Goal: Task Accomplishment & Management: Manage account settings

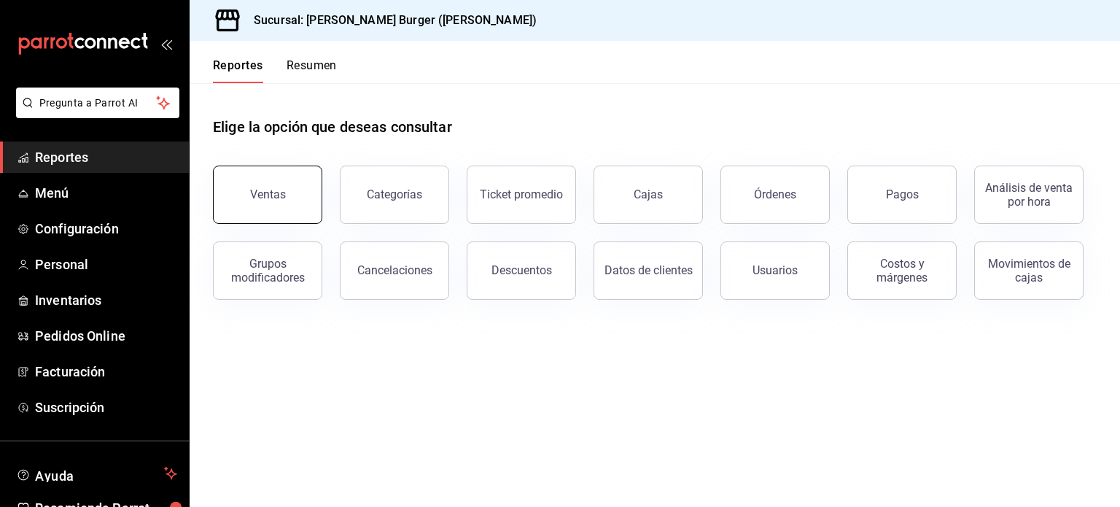
click at [260, 190] on div "Ventas" at bounding box center [268, 194] width 36 height 14
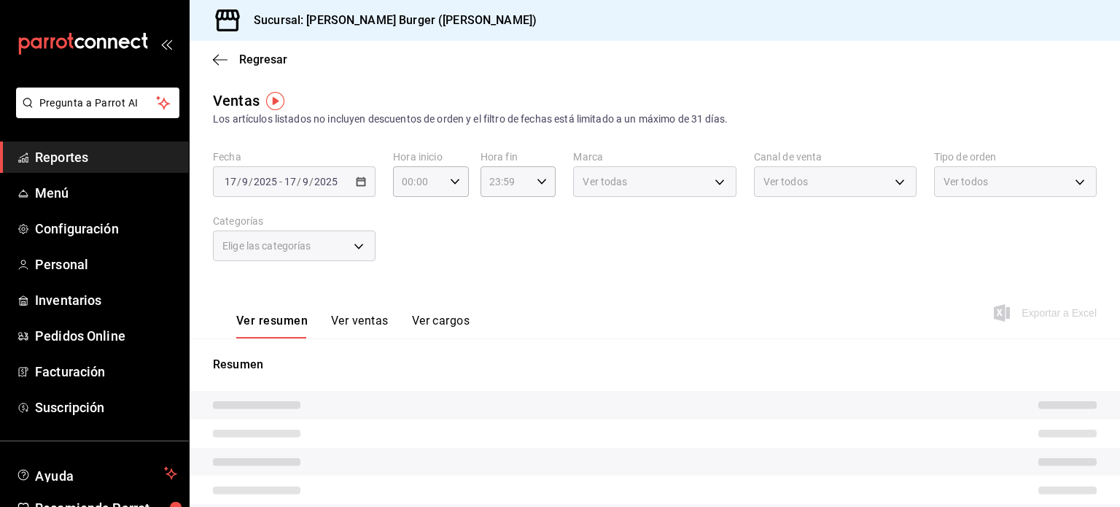
click at [357, 190] on div "[DATE] [DATE] - [DATE] [DATE]" at bounding box center [294, 181] width 163 height 31
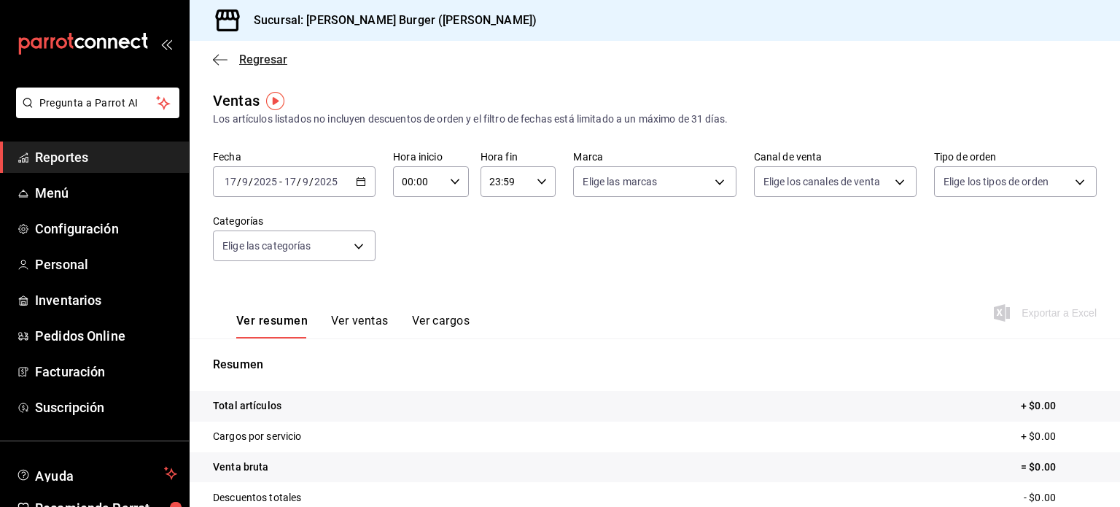
click at [242, 62] on span "Regresar" at bounding box center [263, 59] width 48 height 14
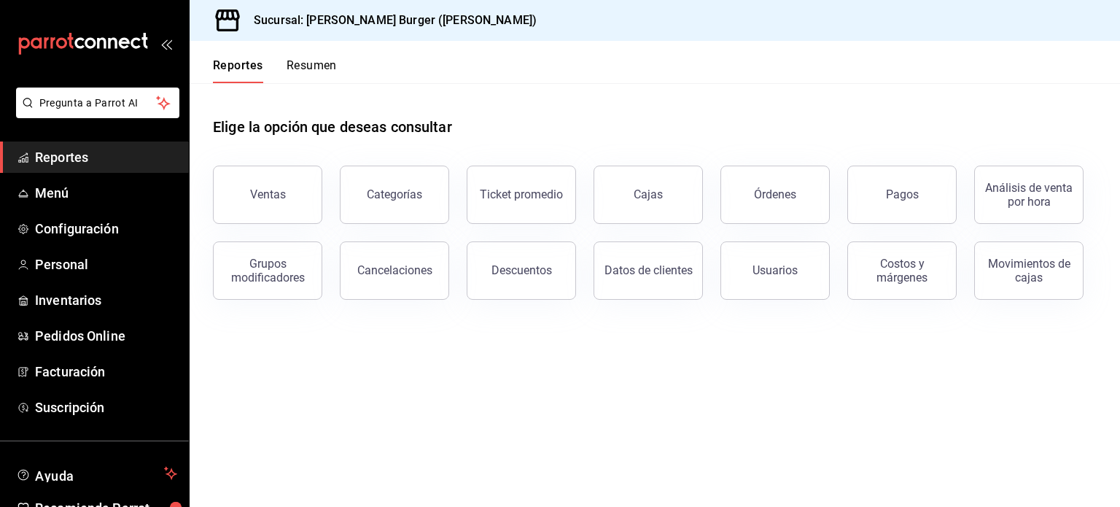
click at [306, 61] on button "Resumen" at bounding box center [312, 70] width 50 height 25
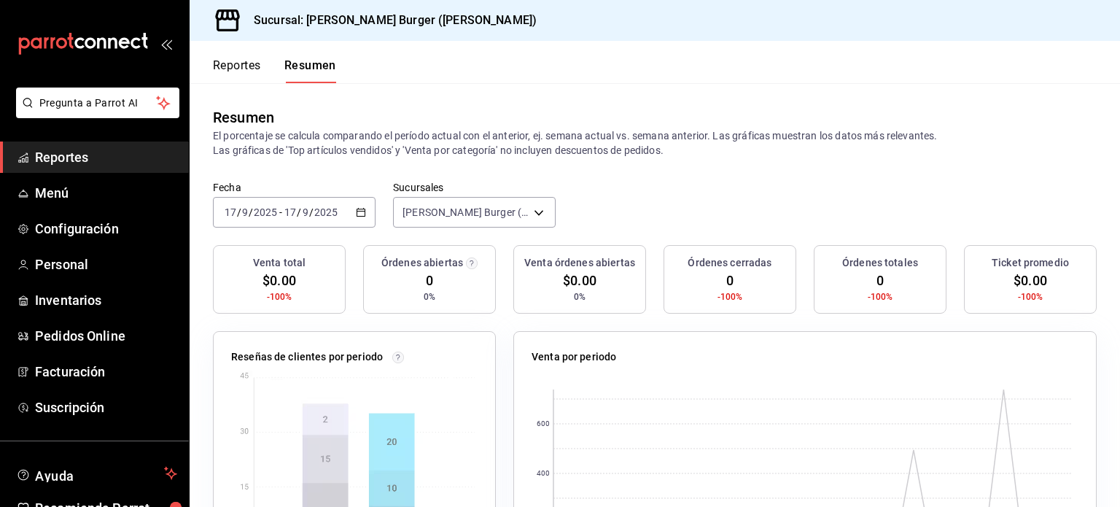
click at [359, 217] on div "2025-09-17 17 / 9 / 2025 - 2025-09-17 17 / 9 / 2025" at bounding box center [294, 212] width 163 height 31
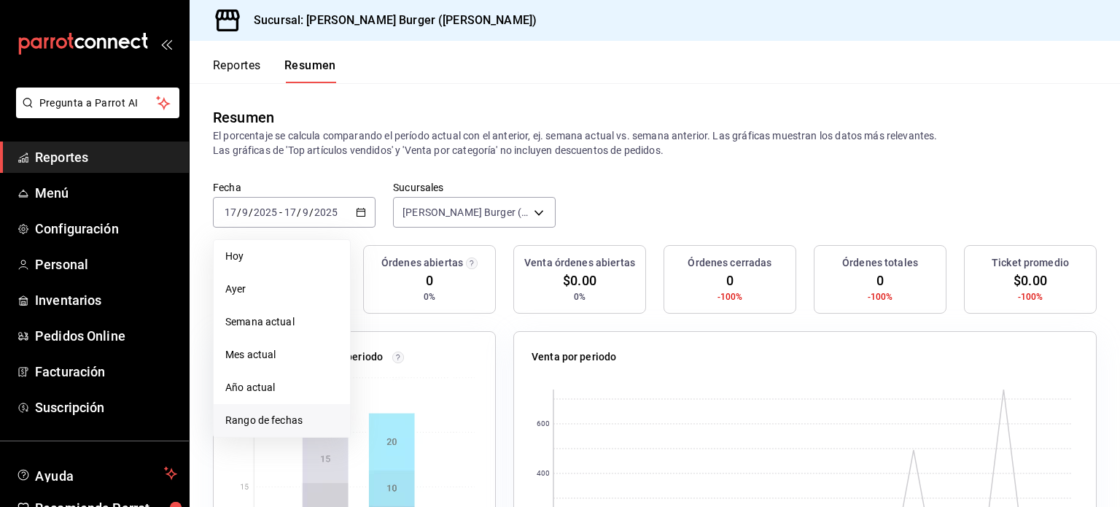
click at [268, 428] on li "Rango de fechas" at bounding box center [282, 420] width 136 height 33
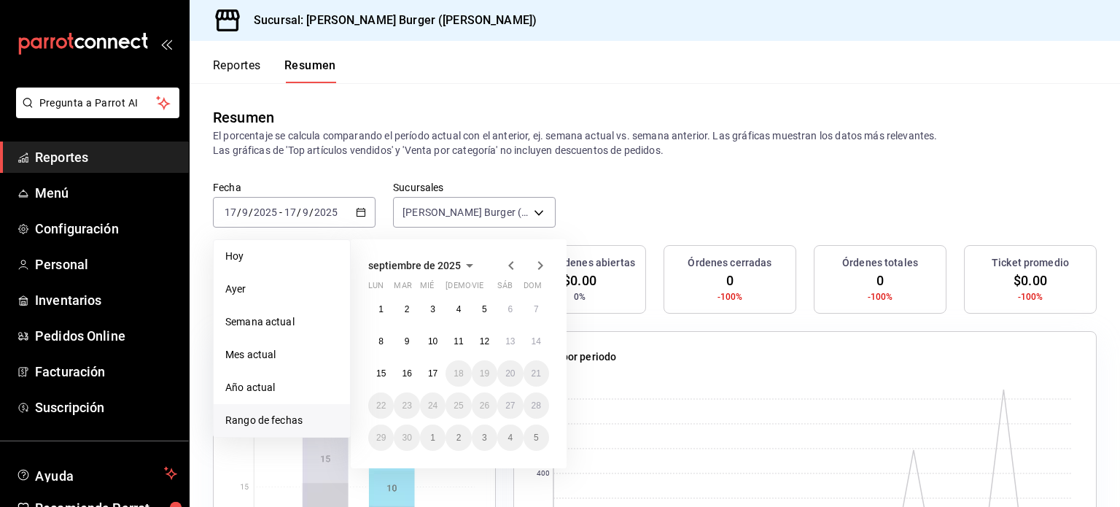
click at [512, 273] on div "septiembre de 2025 lun mar mié jue vie sáb dom 1 2 3 4 5 6 7 8 9 10 11 12 13 14…" at bounding box center [459, 353] width 216 height 229
click at [507, 262] on icon "button" at bounding box center [510, 265] width 17 height 17
click at [485, 306] on abbr "1" at bounding box center [484, 309] width 5 height 10
click at [489, 445] on button "29" at bounding box center [485, 437] width 26 height 26
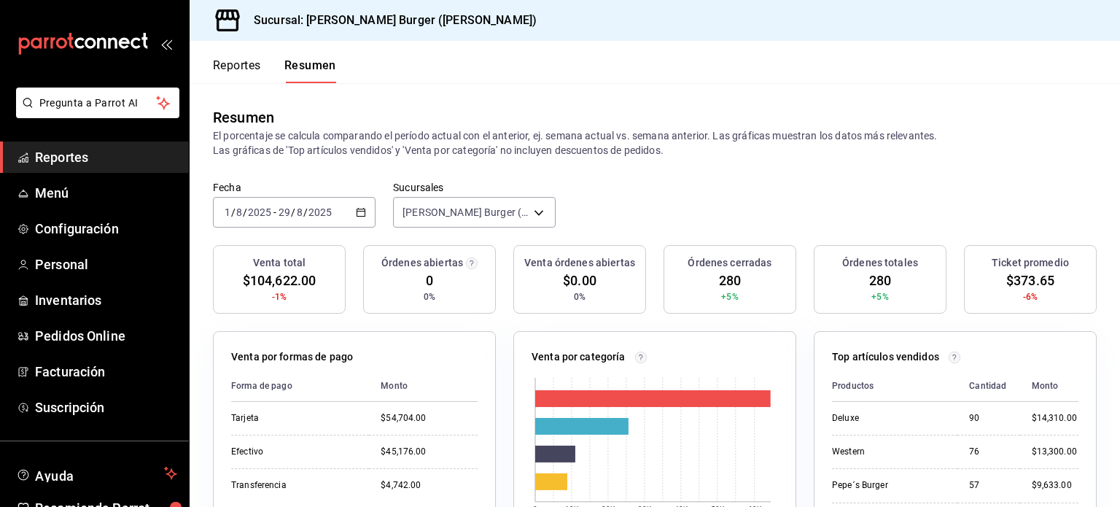
click at [362, 208] on icon "button" at bounding box center [361, 212] width 10 height 10
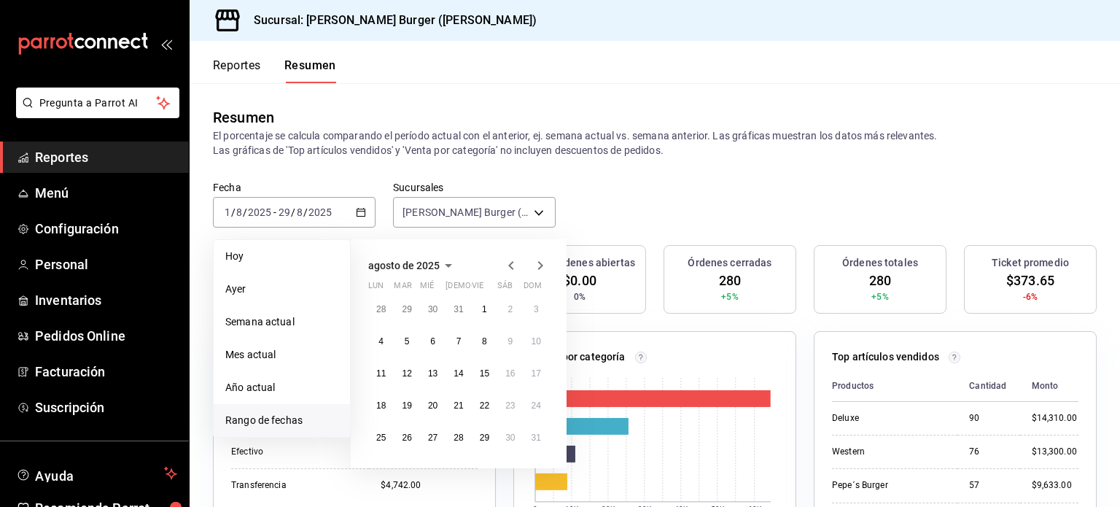
click at [504, 262] on icon "button" at bounding box center [510, 265] width 17 height 17
click at [504, 262] on icon "button" at bounding box center [510, 268] width 17 height 17
click at [504, 262] on icon "button" at bounding box center [510, 265] width 17 height 17
click at [464, 314] on button "1" at bounding box center [458, 309] width 26 height 26
click at [491, 437] on button "30" at bounding box center [485, 437] width 26 height 26
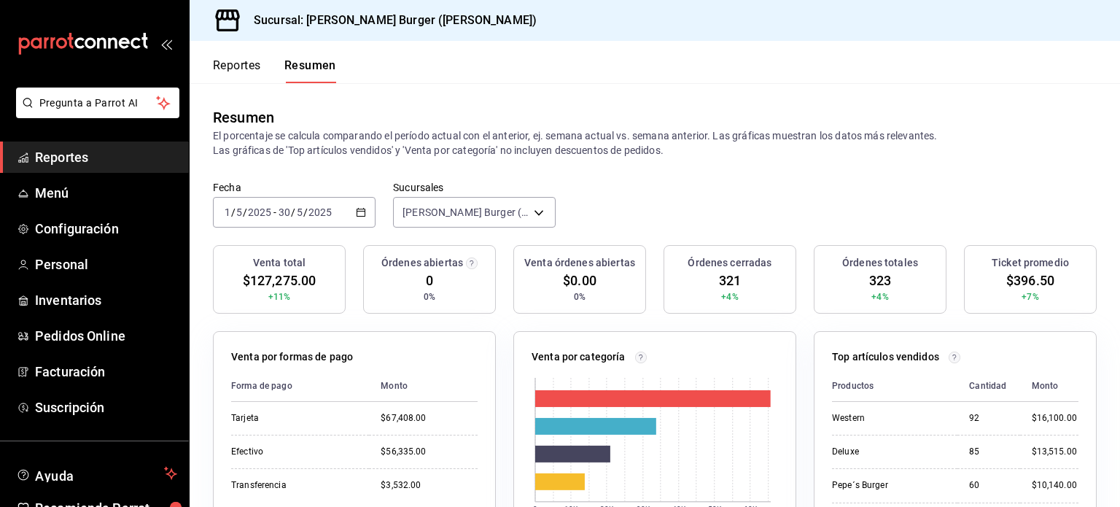
click at [509, 93] on div "Resumen El porcentaje se calcula comparando el período actual con el anterior, …" at bounding box center [655, 132] width 930 height 98
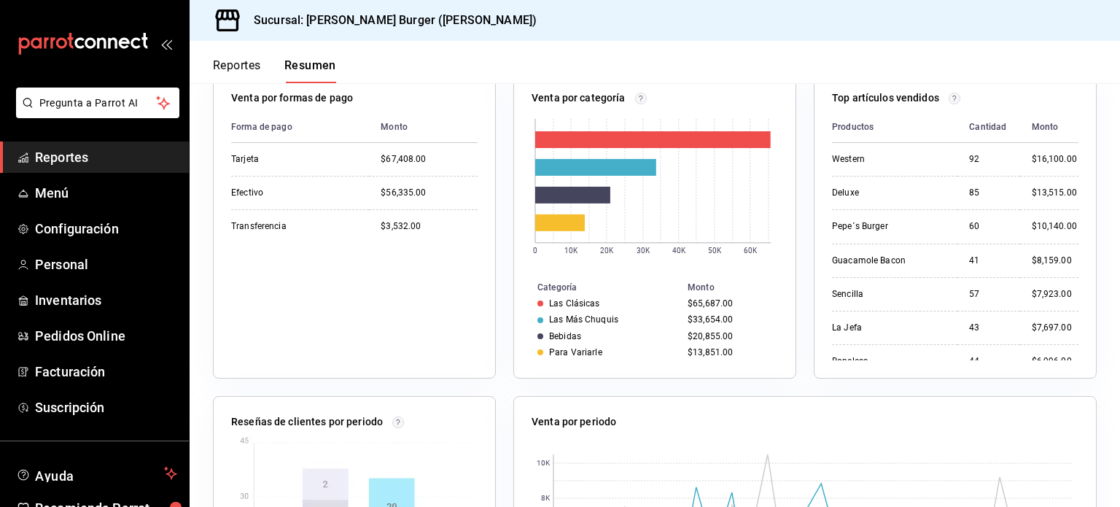
scroll to position [40, 0]
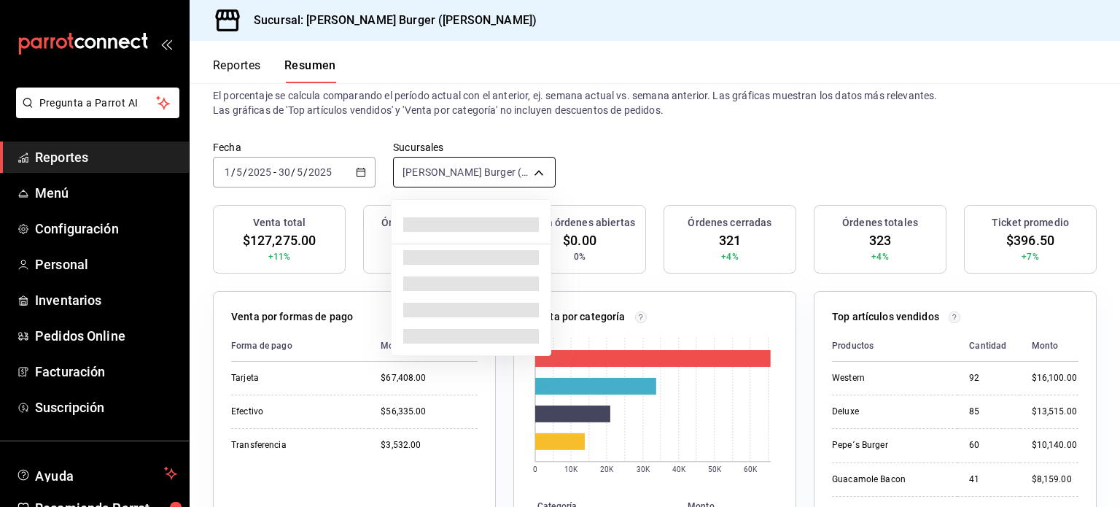
click at [528, 166] on body "Pregunta a Parrot AI Reportes Menú Configuración Personal Inventarios Pedidos O…" at bounding box center [560, 253] width 1120 height 507
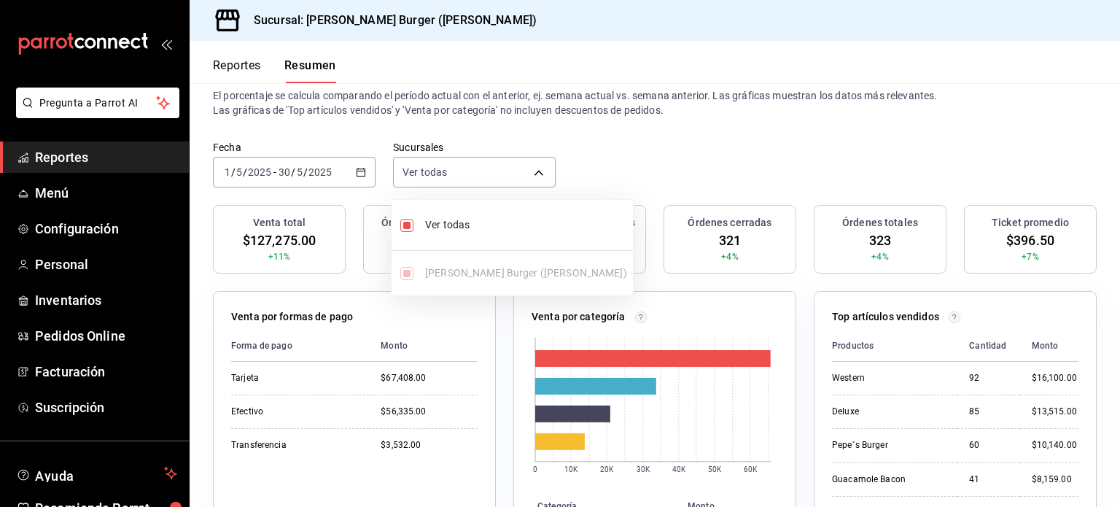
click at [718, 137] on div at bounding box center [560, 253] width 1120 height 507
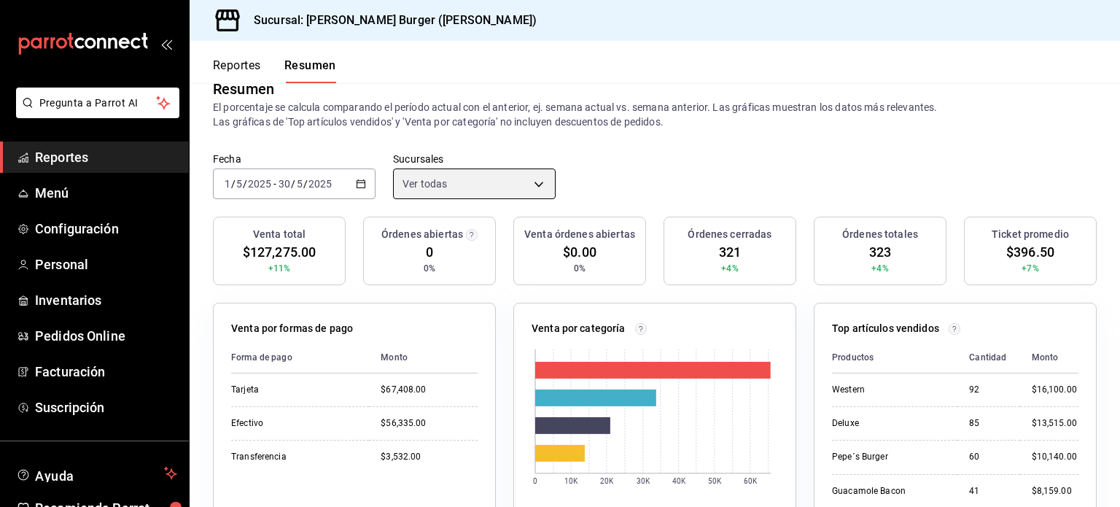
scroll to position [0, 0]
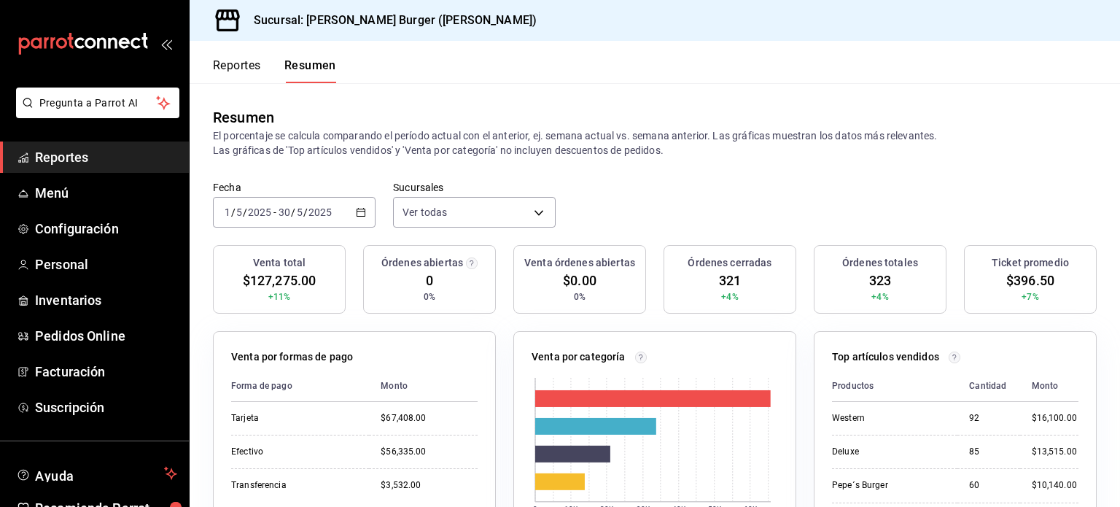
click at [257, 66] on button "Reportes" at bounding box center [237, 70] width 48 height 25
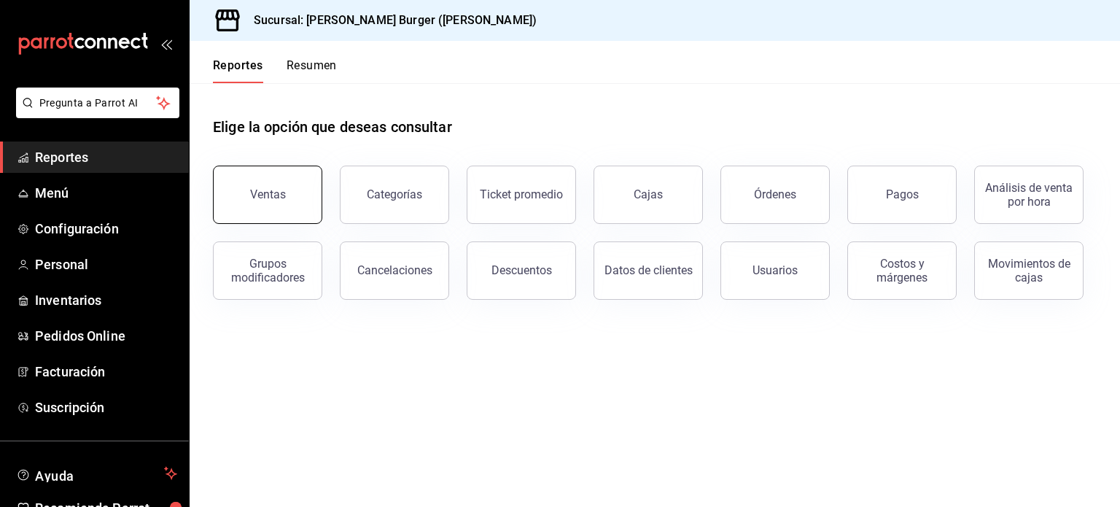
click at [271, 182] on button "Ventas" at bounding box center [267, 195] width 109 height 58
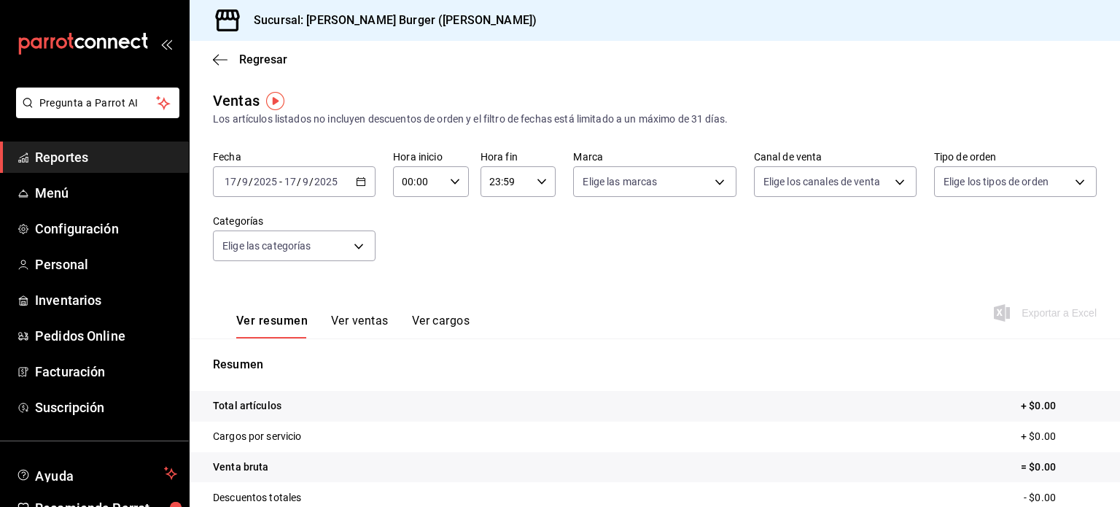
click at [362, 179] on \(Stroke\) "button" at bounding box center [361, 182] width 9 height 8
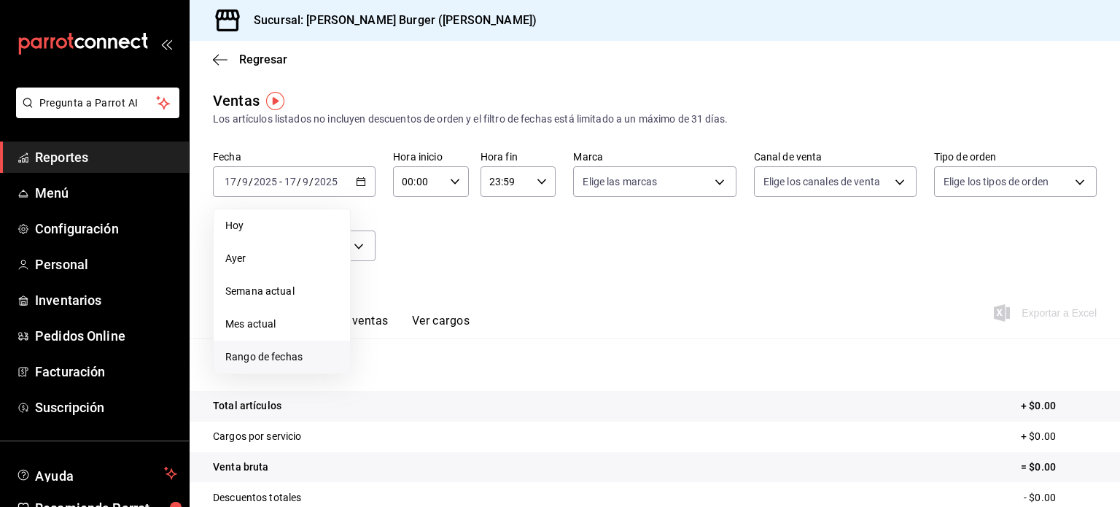
click at [303, 361] on span "Rango de fechas" at bounding box center [281, 356] width 113 height 15
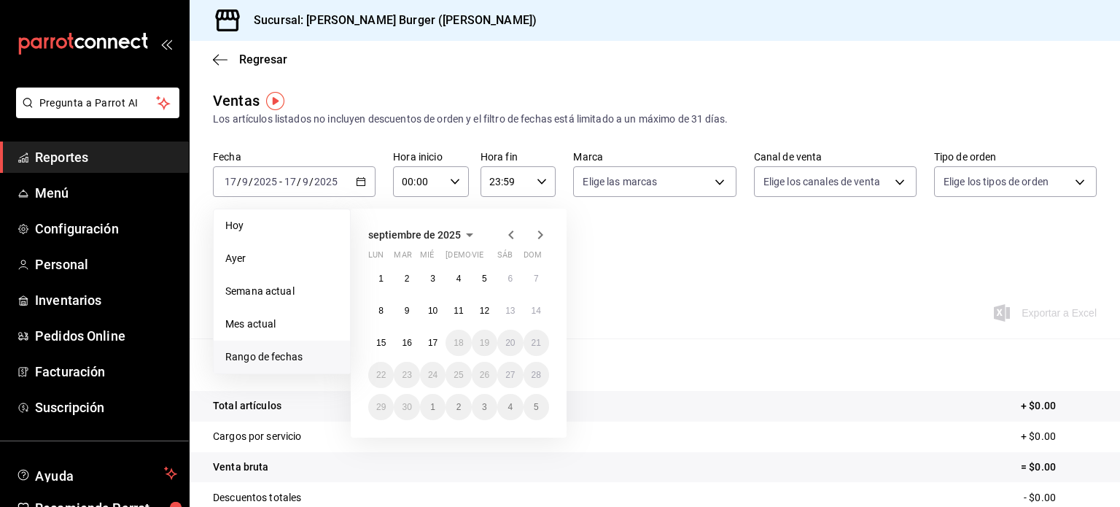
click at [504, 236] on icon "button" at bounding box center [510, 234] width 17 height 17
click at [504, 236] on icon "button" at bounding box center [510, 237] width 17 height 17
click at [505, 231] on icon "button" at bounding box center [510, 234] width 17 height 17
click at [455, 279] on button "1" at bounding box center [458, 278] width 26 height 26
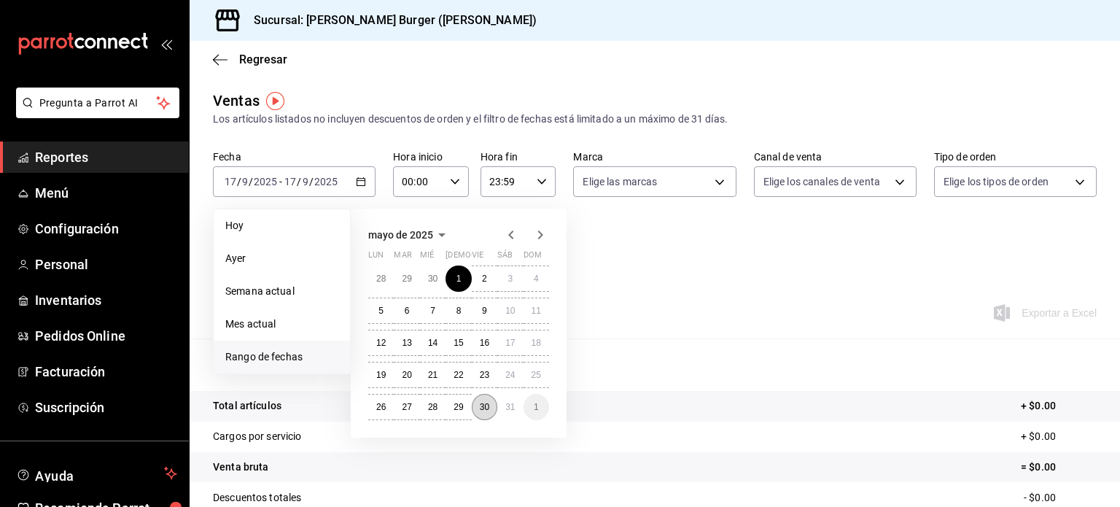
click at [488, 404] on abbr "30" at bounding box center [484, 407] width 9 height 10
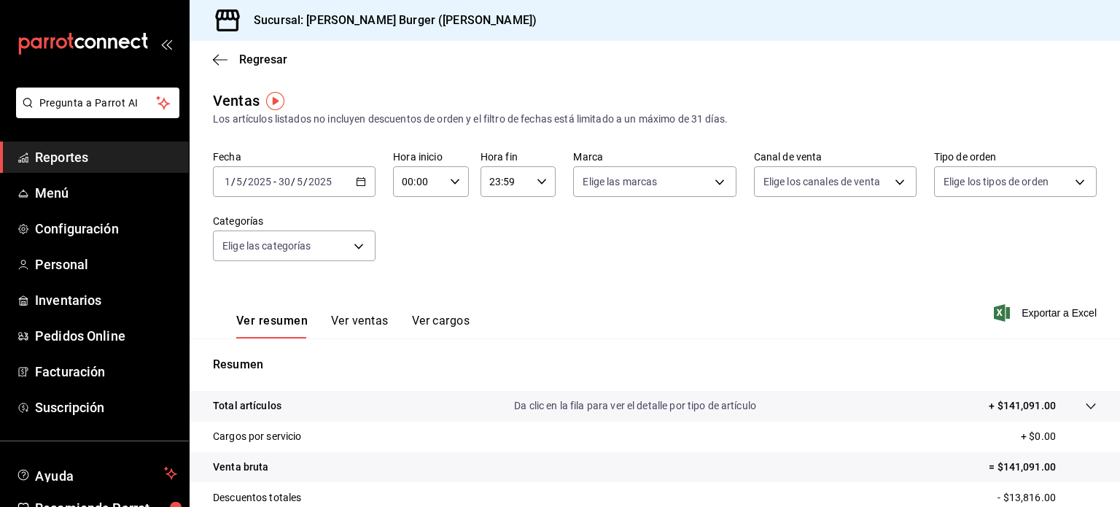
click at [359, 179] on \(Stroke\) "button" at bounding box center [361, 182] width 9 height 8
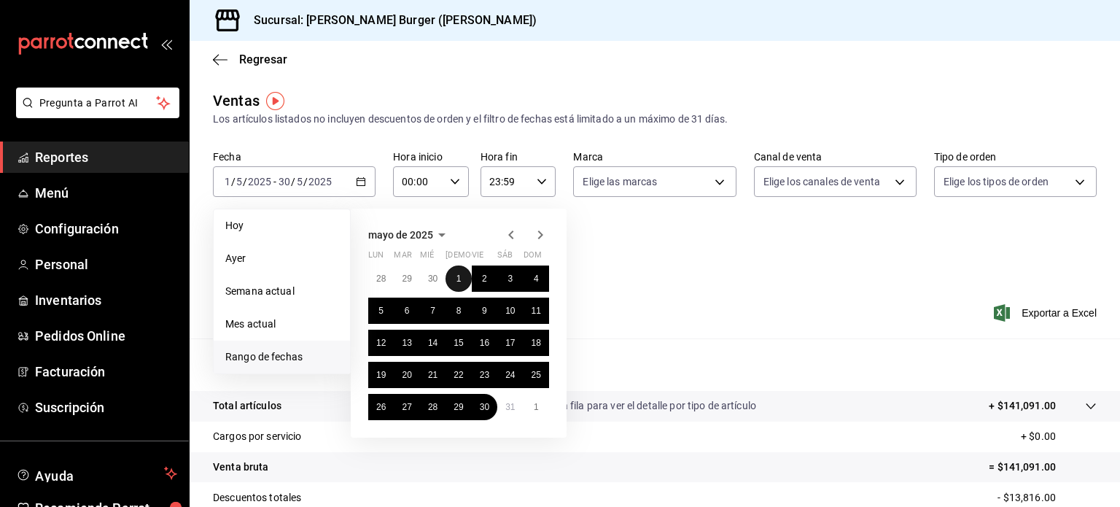
click at [454, 279] on button "1" at bounding box center [458, 278] width 26 height 26
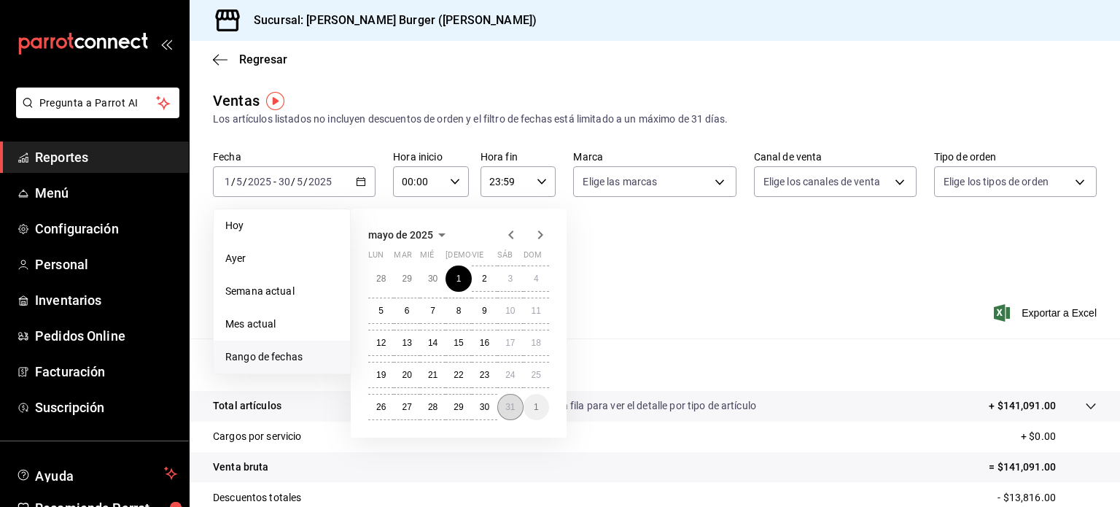
click at [511, 407] on abbr "31" at bounding box center [509, 407] width 9 height 10
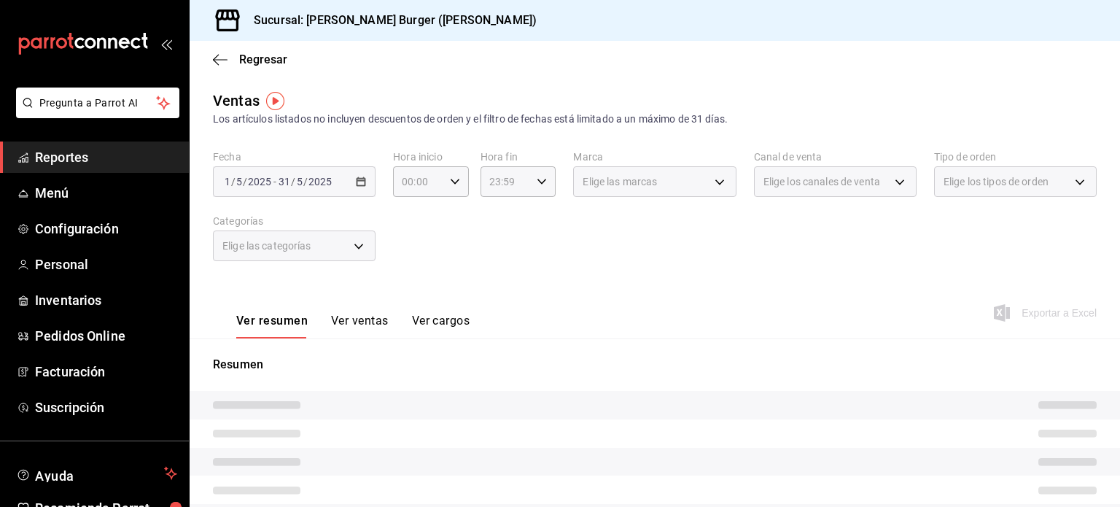
click at [642, 281] on div "Ver resumen Ver ventas Ver cargos Exportar a Excel" at bounding box center [655, 309] width 930 height 60
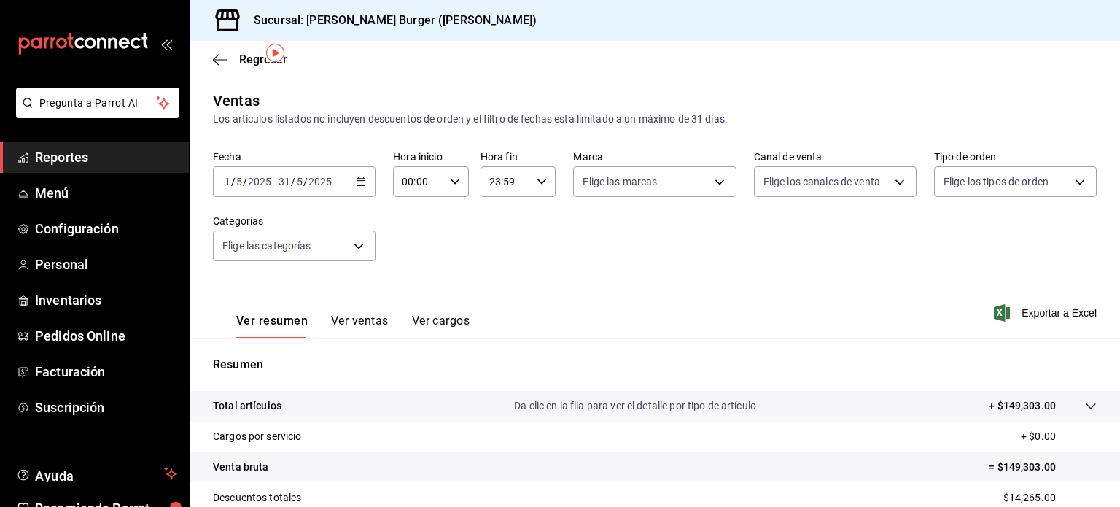
scroll to position [73, 0]
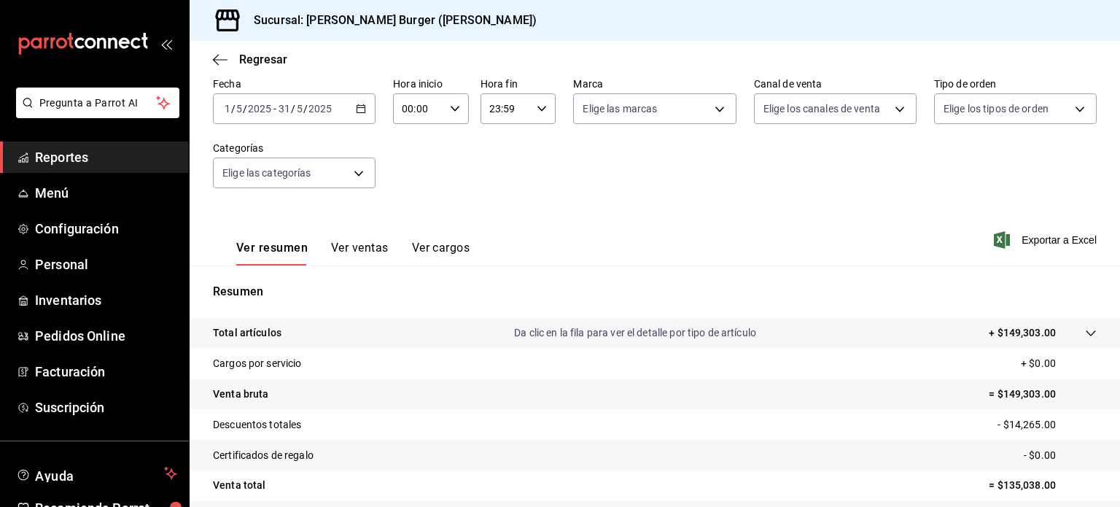
click at [359, 249] on button "Ver ventas" at bounding box center [360, 253] width 58 height 25
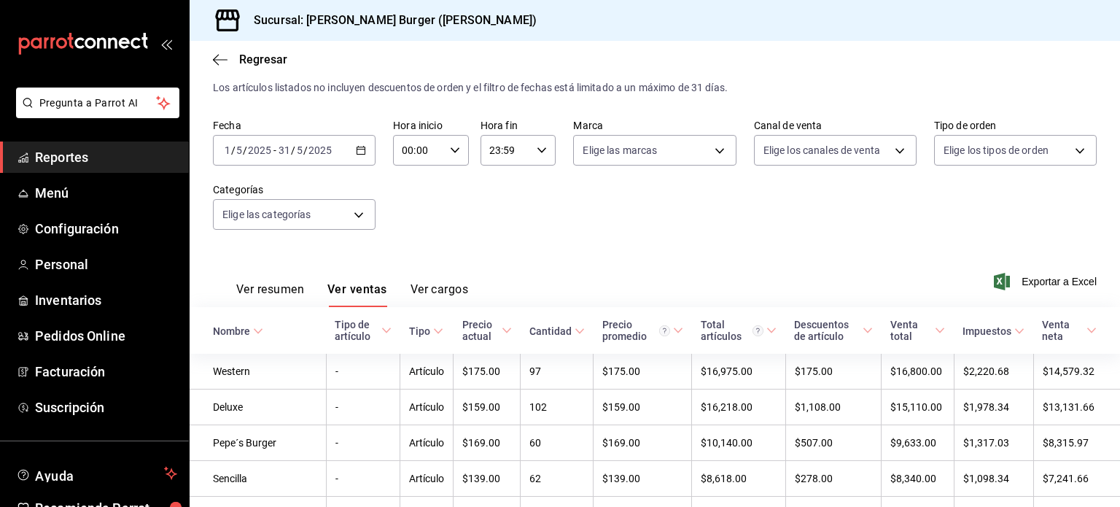
scroll to position [73, 0]
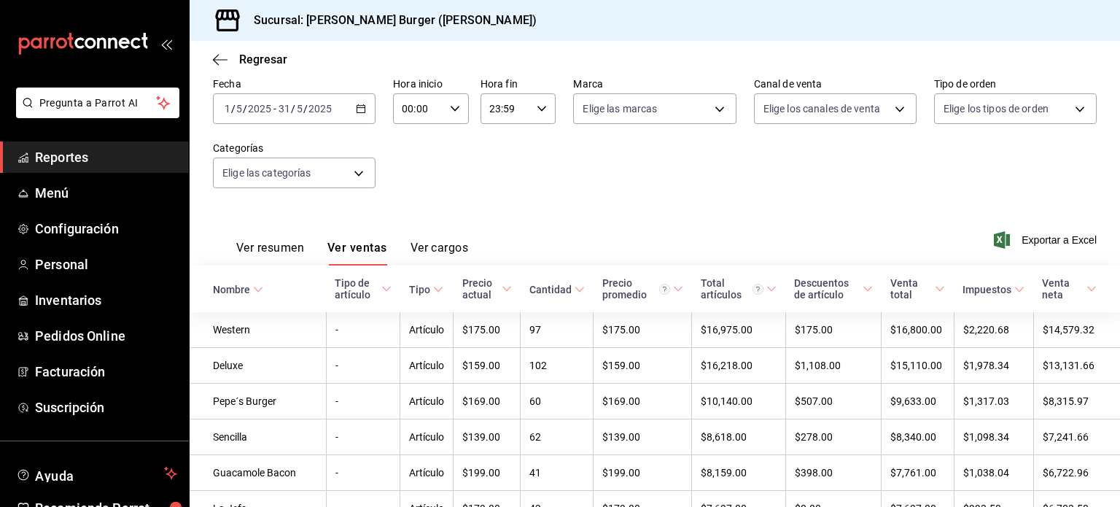
click at [257, 254] on button "Ver resumen" at bounding box center [270, 253] width 68 height 25
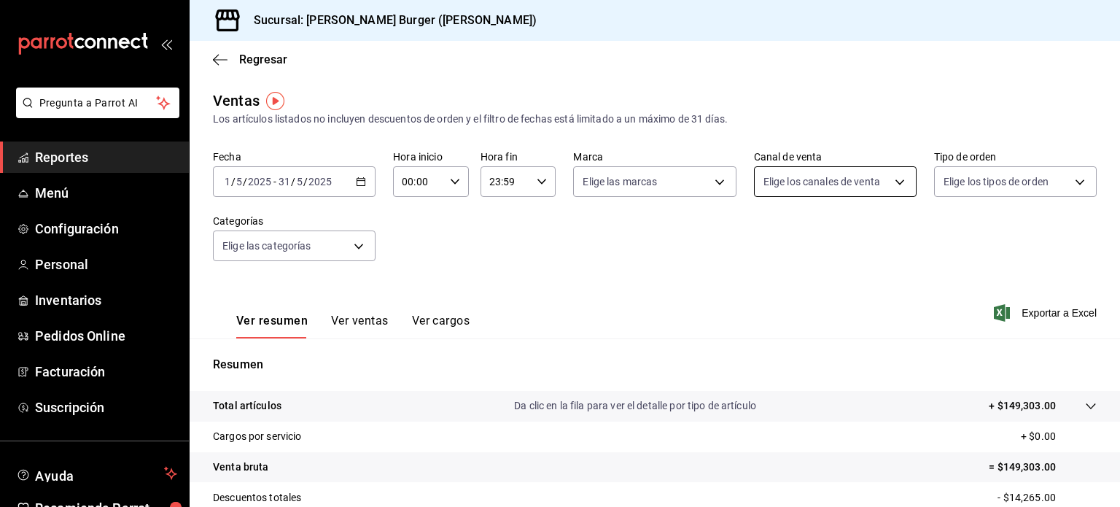
click at [814, 183] on body "Pregunta a Parrot AI Reportes Menú Configuración Personal Inventarios Pedidos O…" at bounding box center [560, 253] width 1120 height 507
click at [922, 184] on div at bounding box center [560, 253] width 1120 height 507
click at [933, 175] on body "Pregunta a Parrot AI Reportes Menú Configuración Personal Inventarios Pedidos O…" at bounding box center [560, 253] width 1120 height 507
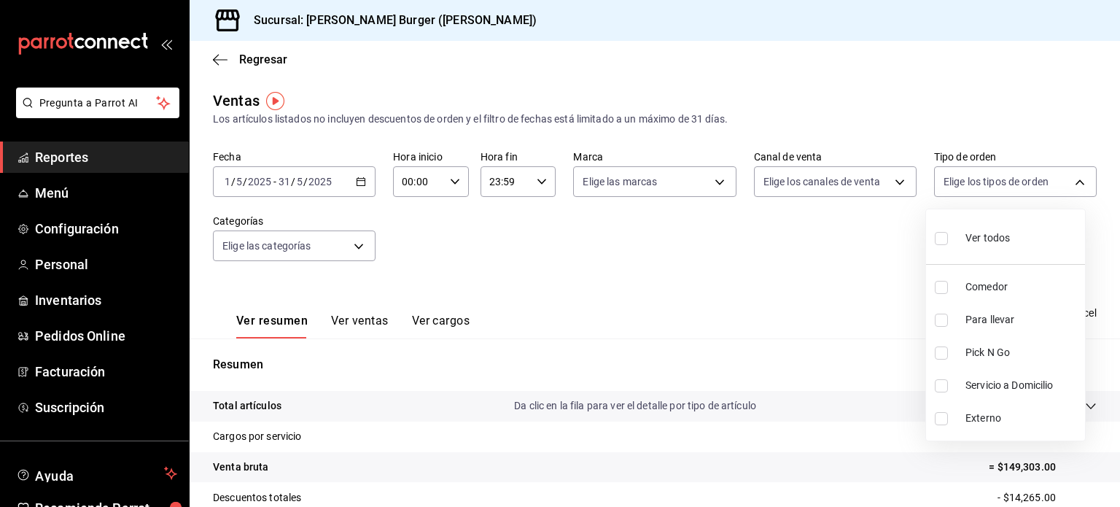
click at [939, 288] on input "checkbox" at bounding box center [941, 287] width 13 height 13
checkbox input "true"
type input "26593178-f355-4439-b879-ad801e009c0d"
drag, startPoint x: 1119, startPoint y: 245, endPoint x: 1119, endPoint y: 297, distance: 51.8
click at [1119, 297] on div at bounding box center [560, 253] width 1120 height 507
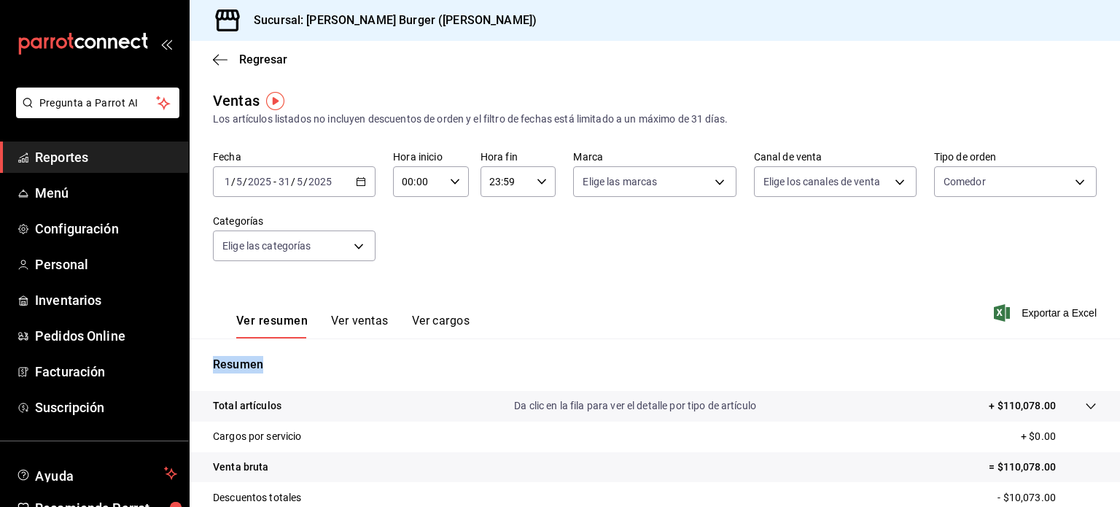
drag, startPoint x: 1118, startPoint y: 288, endPoint x: 1119, endPoint y: 397, distance: 108.6
click at [842, 265] on div "Fecha 2025-05-01 1 / 5 / 2025 - 2025-05-31 31 / 5 / 2025 Hora inicio 00:00 Hora…" at bounding box center [655, 214] width 884 height 128
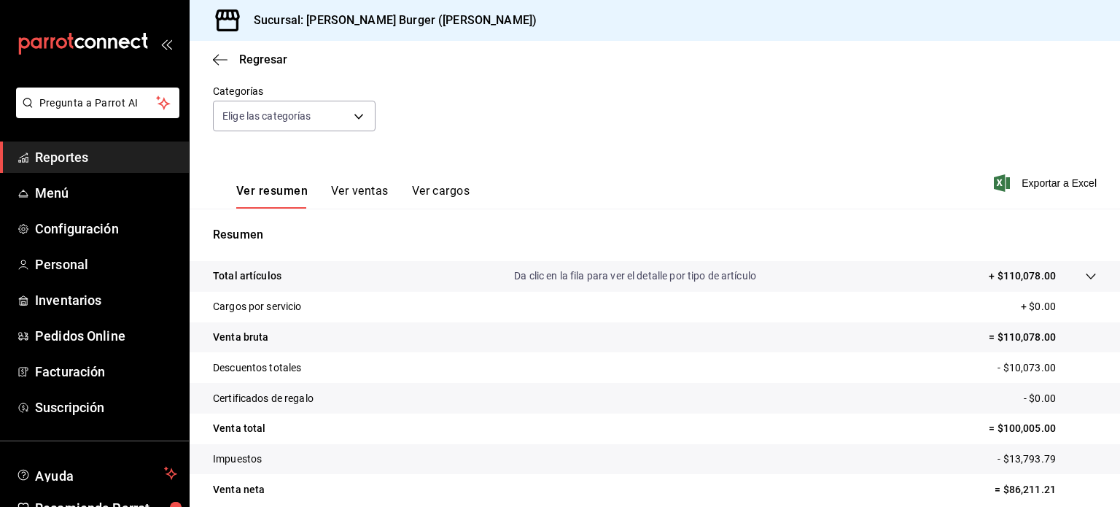
scroll to position [192, 0]
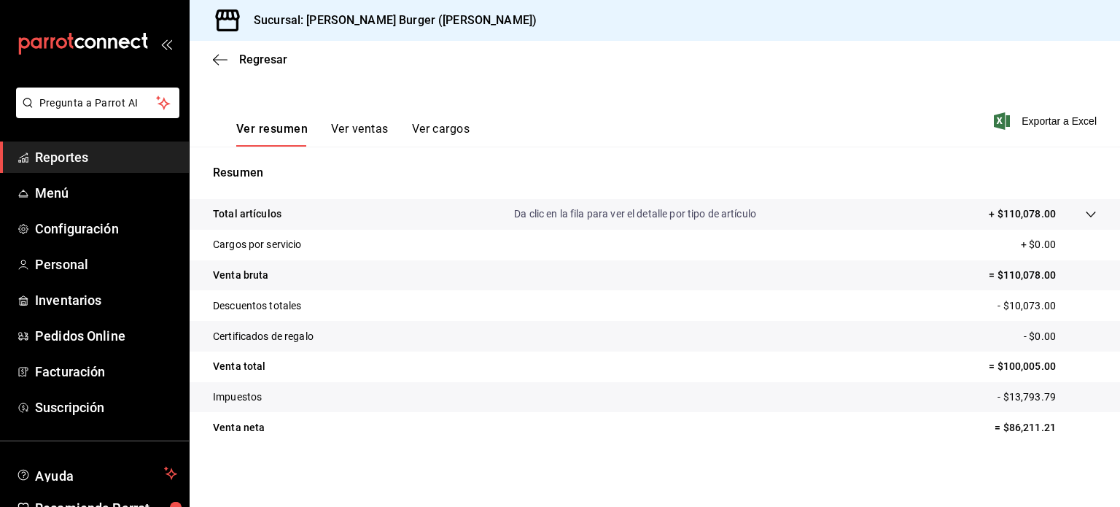
click at [365, 125] on button "Ver ventas" at bounding box center [360, 134] width 58 height 25
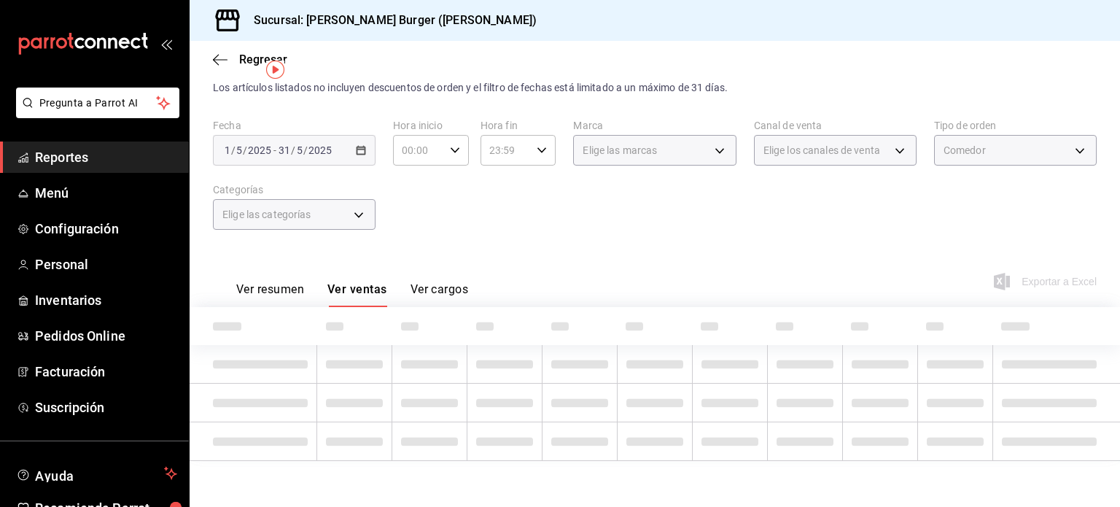
scroll to position [192, 0]
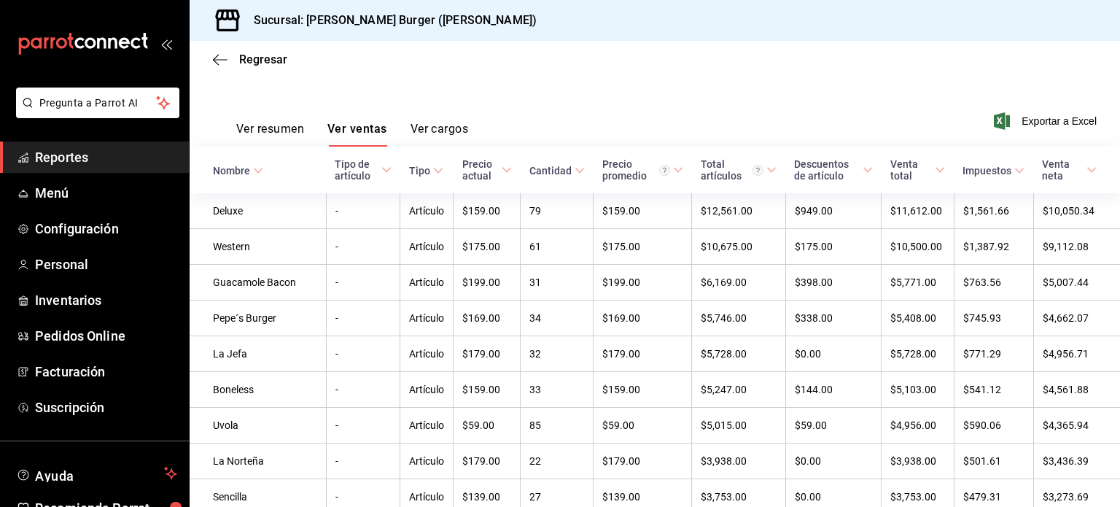
click at [257, 133] on button "Ver resumen" at bounding box center [270, 134] width 68 height 25
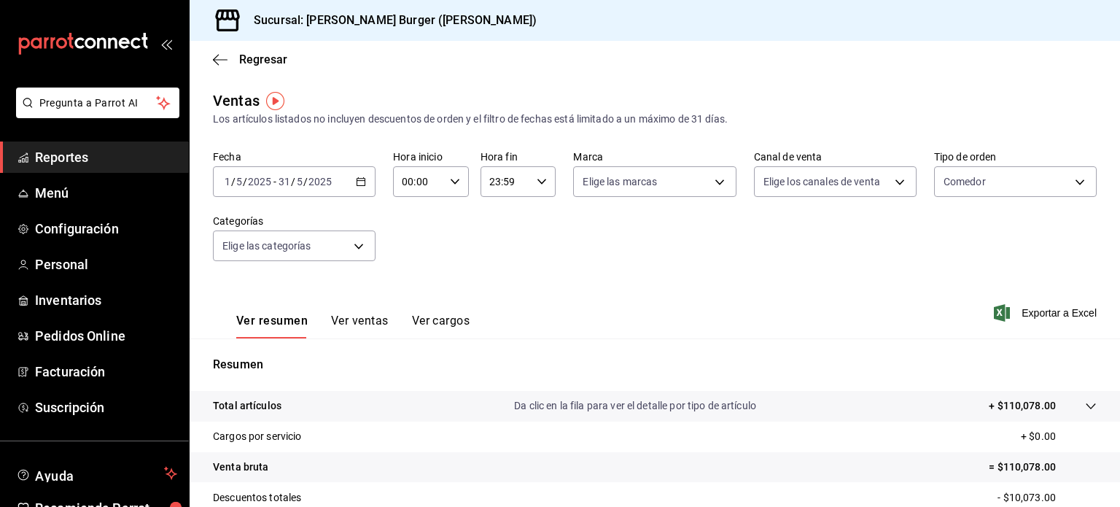
click at [346, 180] on div "2025-05-01 1 / 5 / 2025 - 2025-05-31 31 / 5 / 2025" at bounding box center [294, 181] width 163 height 31
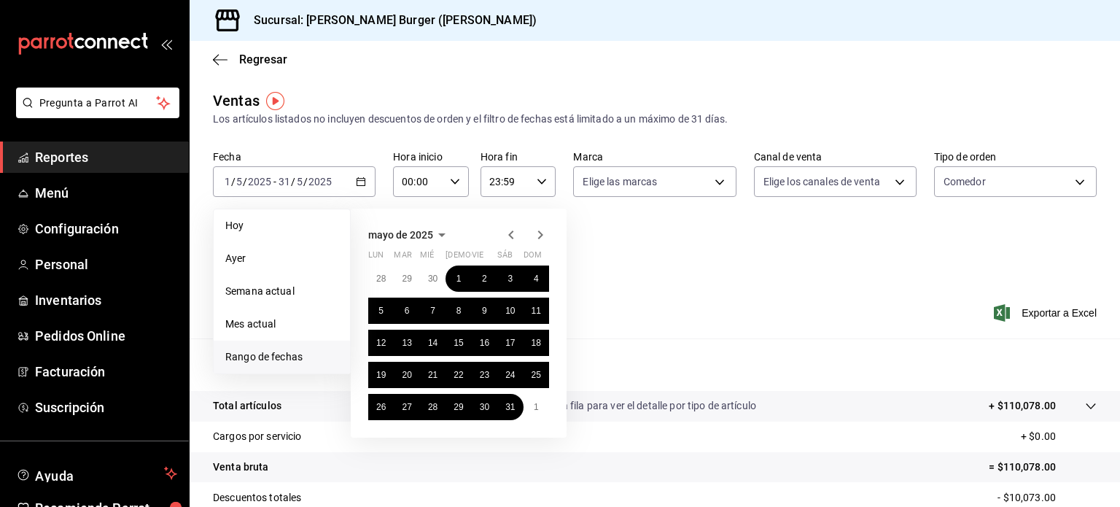
click at [536, 235] on icon "button" at bounding box center [540, 234] width 17 height 17
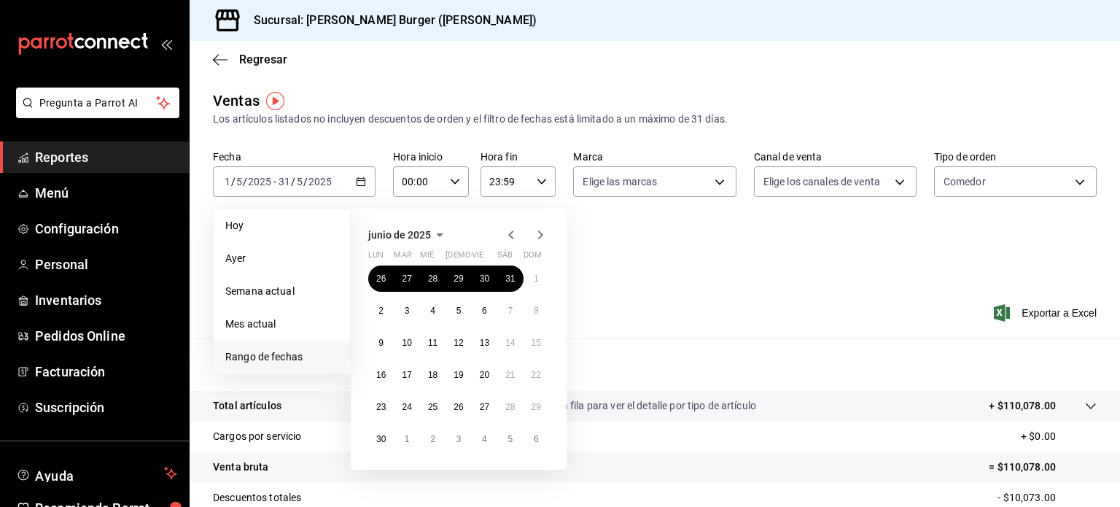
click at [536, 236] on icon "button" at bounding box center [540, 234] width 17 height 17
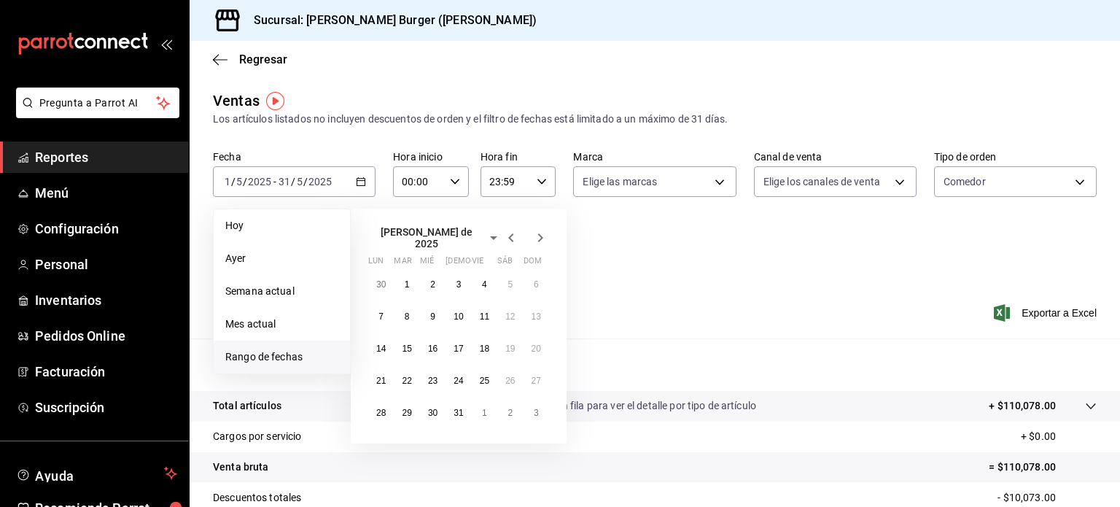
click at [536, 236] on icon "button" at bounding box center [540, 237] width 17 height 17
click at [510, 235] on icon "button" at bounding box center [510, 234] width 17 height 17
click at [409, 279] on button "1" at bounding box center [407, 284] width 26 height 26
click at [459, 408] on abbr "31" at bounding box center [458, 413] width 9 height 10
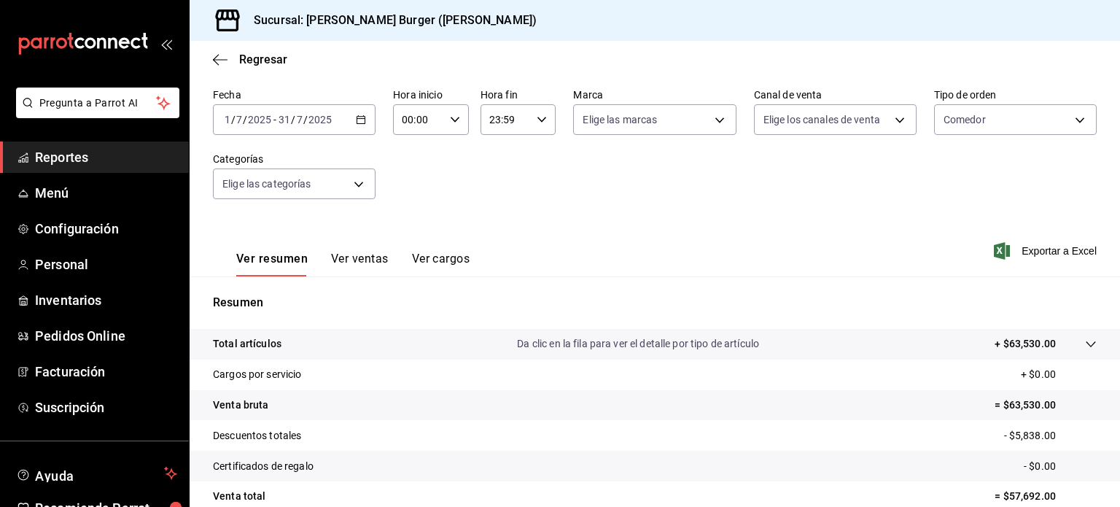
scroll to position [46, 0]
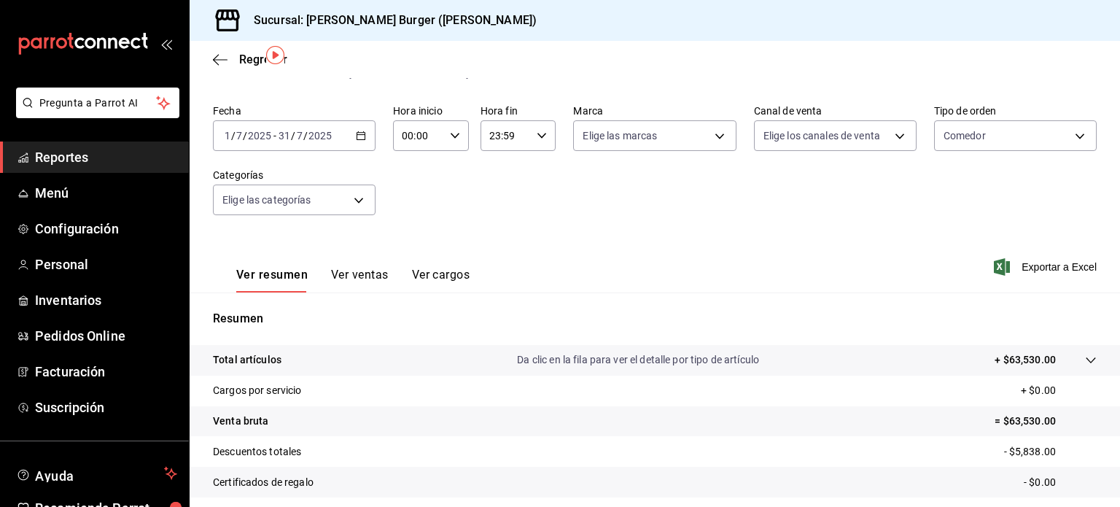
click at [368, 134] on div "2025-07-01 1 / 7 / 2025 - 2025-07-31 31 / 7 / 2025" at bounding box center [294, 135] width 163 height 31
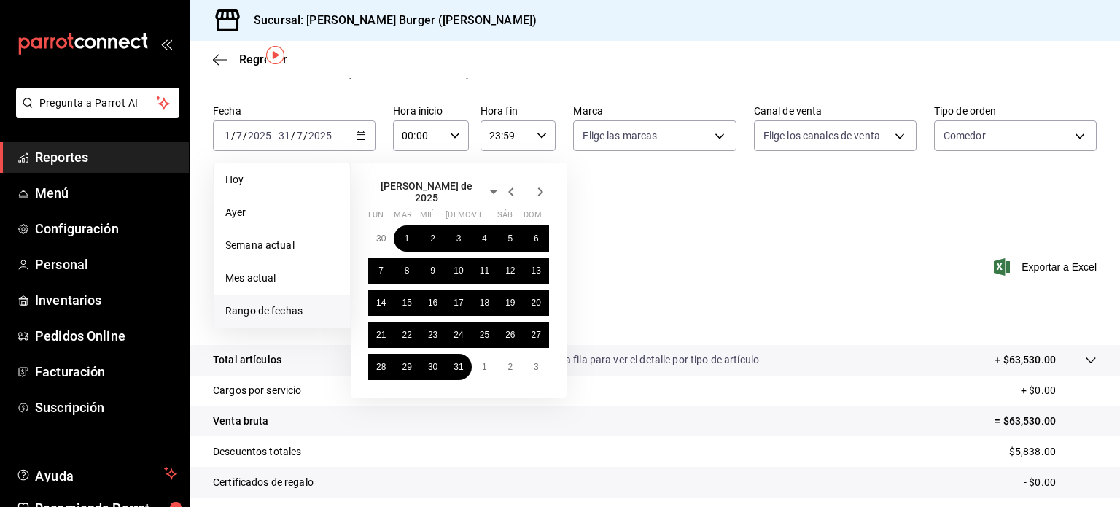
click at [513, 192] on icon "button" at bounding box center [510, 191] width 17 height 17
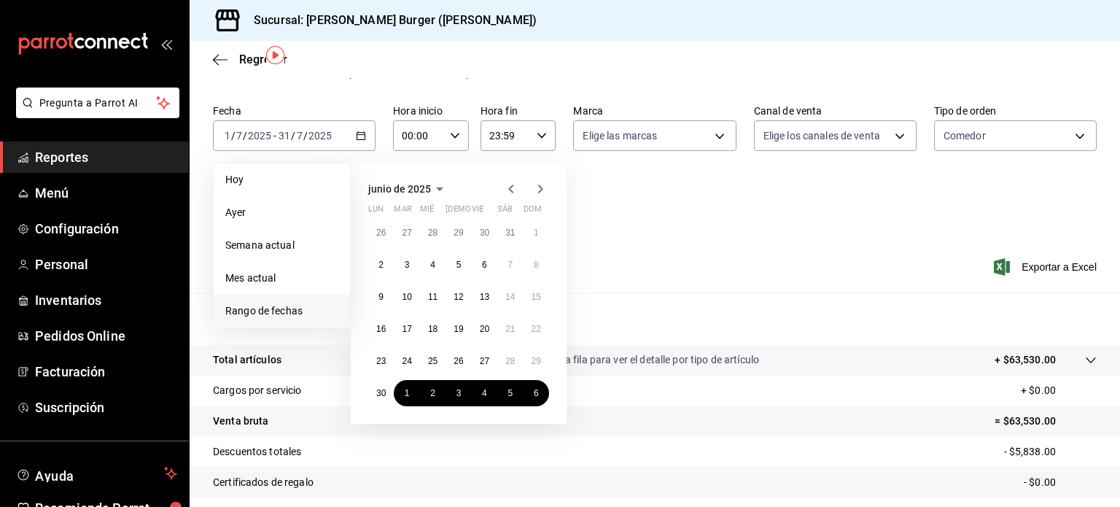
click at [505, 188] on icon "button" at bounding box center [510, 188] width 17 height 17
click at [538, 189] on icon "button" at bounding box center [540, 188] width 17 height 17
click at [538, 238] on button "1" at bounding box center [537, 232] width 26 height 26
click at [386, 391] on button "30" at bounding box center [381, 393] width 26 height 26
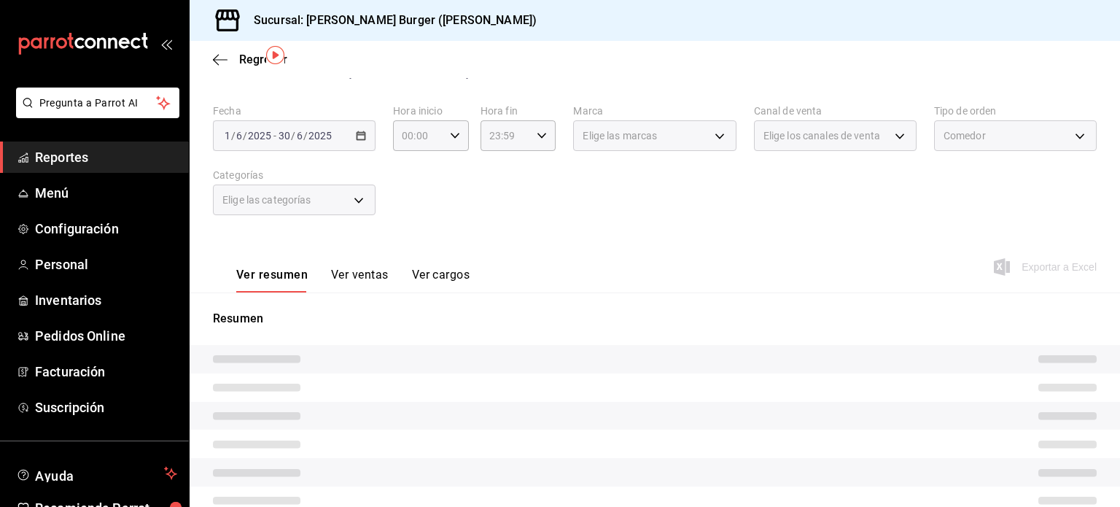
click at [653, 219] on div "Fecha 2025-06-01 1 / 6 / 2025 - 2025-06-30 30 / 6 / 2025 Hora inicio 00:00 Hora…" at bounding box center [655, 168] width 884 height 128
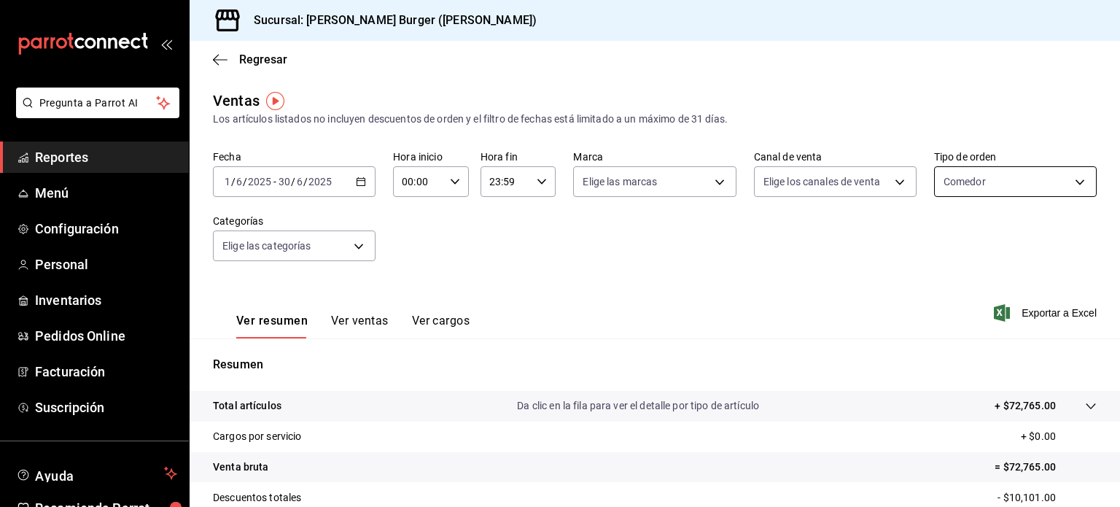
click at [1022, 180] on body "Pregunta a Parrot AI Reportes Menú Configuración Personal Inventarios Pedidos O…" at bounding box center [560, 253] width 1120 height 507
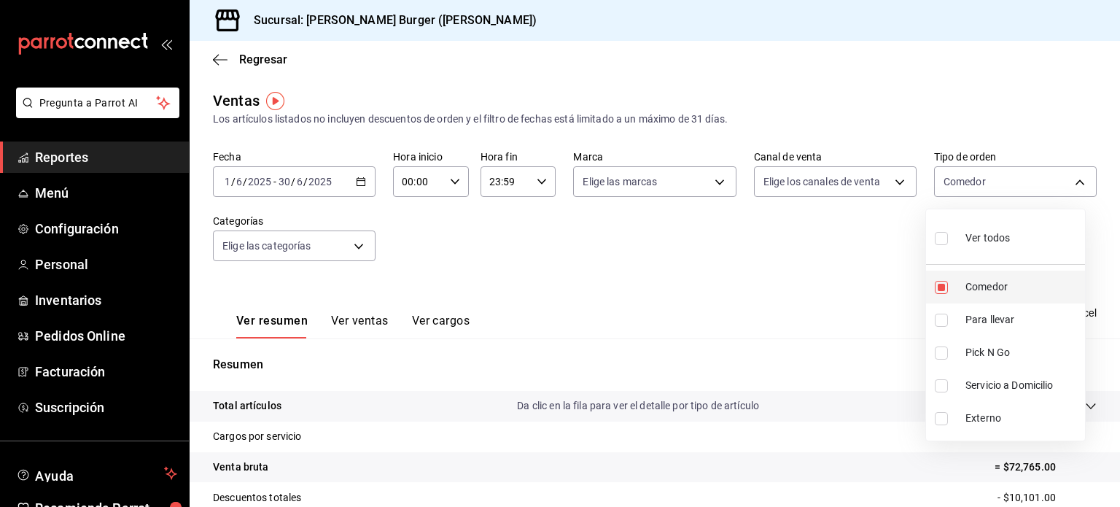
click at [943, 281] on input "checkbox" at bounding box center [941, 287] width 13 height 13
checkbox input "false"
click at [938, 314] on input "checkbox" at bounding box center [941, 320] width 13 height 13
checkbox input "true"
type input "6177c89b-a710-41b8-bf90-47fe964294c2"
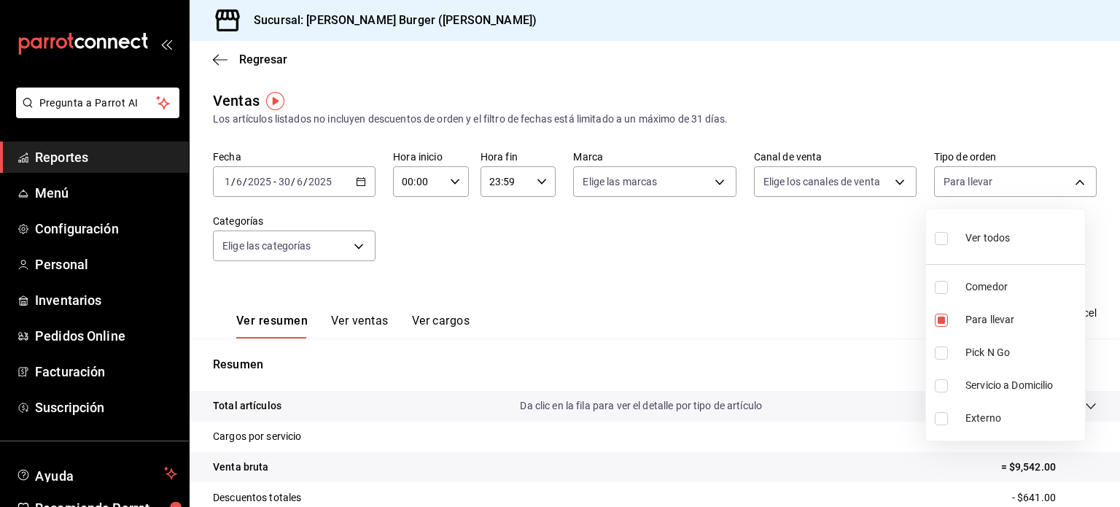
click at [876, 244] on div at bounding box center [560, 253] width 1120 height 507
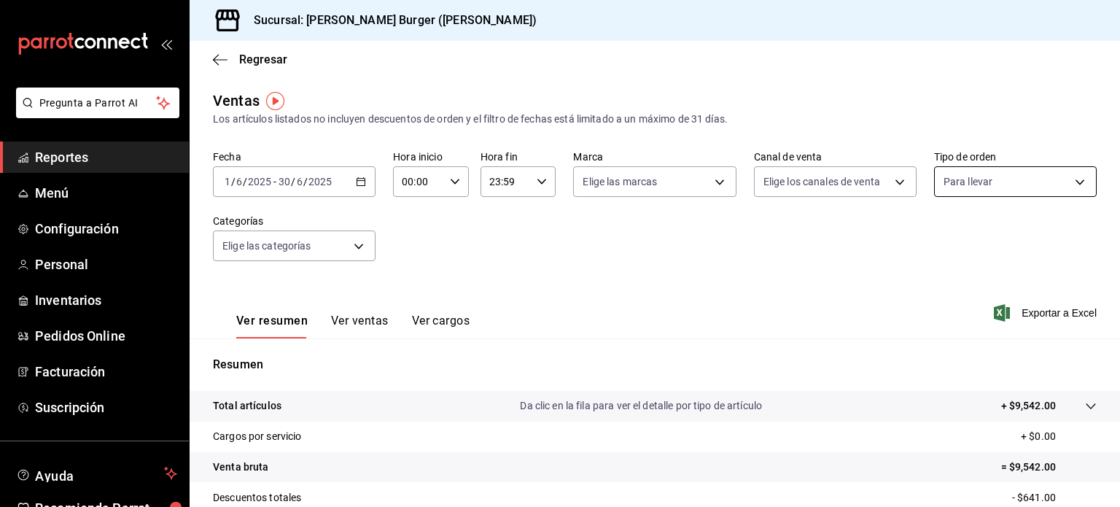
click at [1020, 181] on body "Pregunta a Parrot AI Reportes Menú Configuración Personal Inventarios Pedidos O…" at bounding box center [560, 253] width 1120 height 507
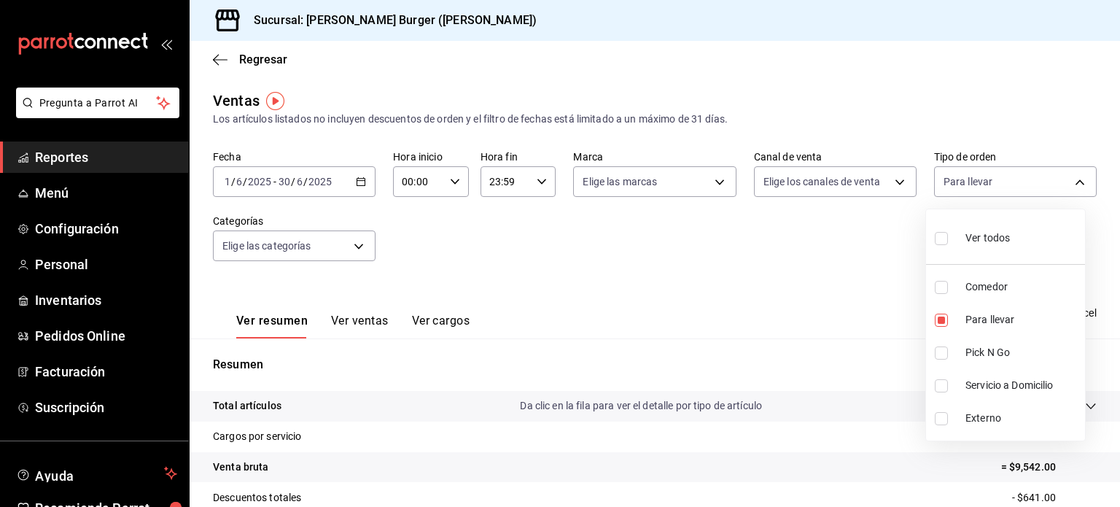
click at [946, 349] on input "checkbox" at bounding box center [941, 352] width 13 height 13
checkbox input "true"
type input "6177c89b-a710-41b8-bf90-47fe964294c2,b9f30ea3-59c0-4359-9ad0-e70e8f51a6bc"
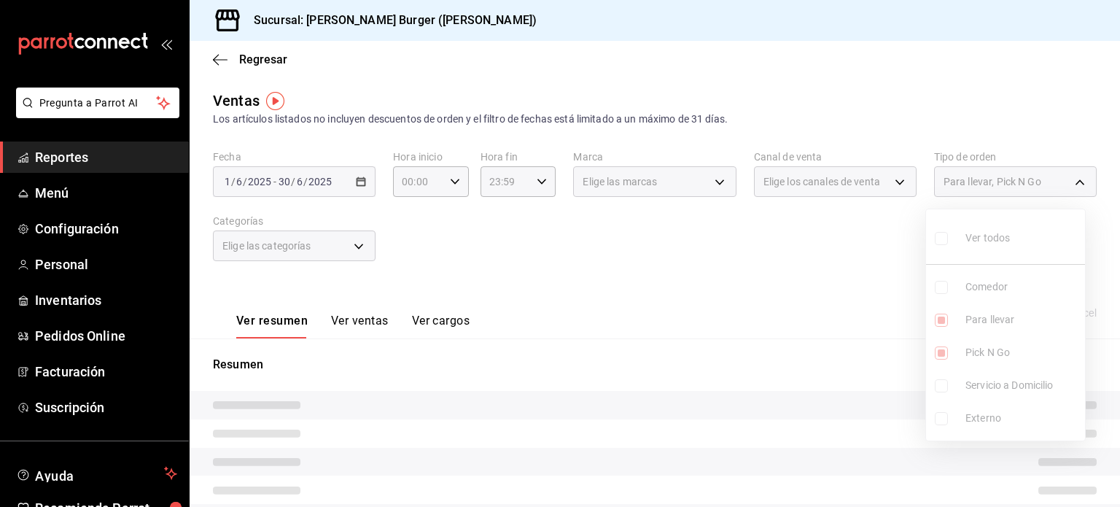
click at [943, 325] on ul "Ver todos Comedor Para llevar Pick N Go Servicio a Domicilio Externo" at bounding box center [1005, 324] width 159 height 231
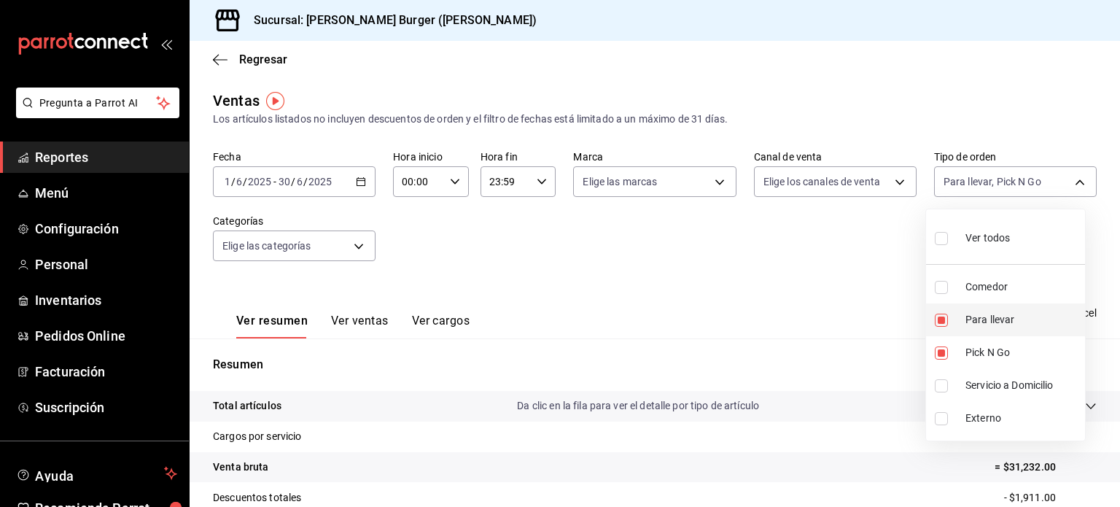
click at [942, 324] on input "checkbox" at bounding box center [941, 320] width 13 height 13
checkbox input "false"
click at [833, 273] on div at bounding box center [560, 253] width 1120 height 507
click at [1041, 192] on body "Pregunta a Parrot AI Reportes Menú Configuración Personal Inventarios Pedidos O…" at bounding box center [560, 253] width 1120 height 507
click at [987, 320] on span "Para llevar" at bounding box center [1022, 319] width 114 height 15
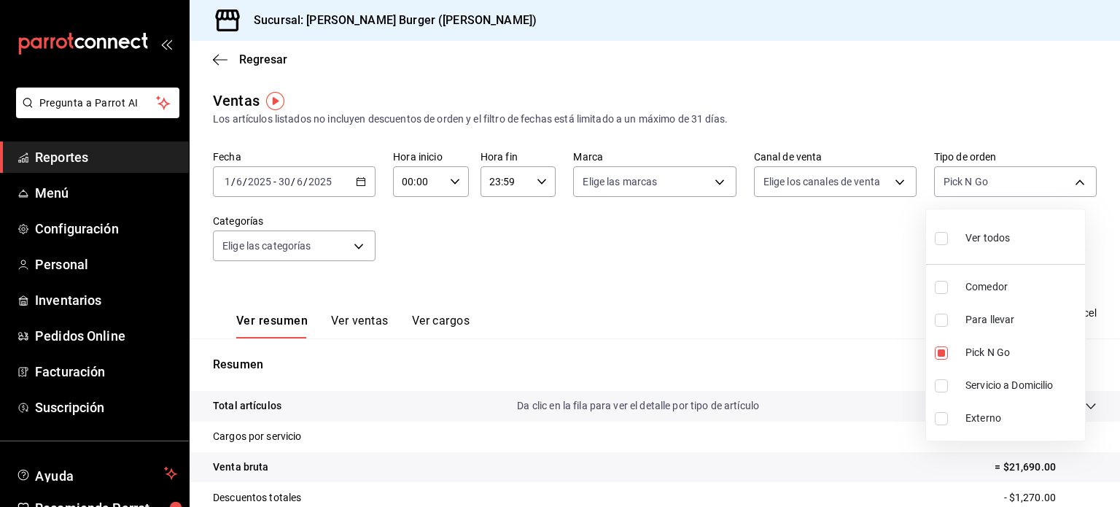
type input "b9f30ea3-59c0-4359-9ad0-e70e8f51a6bc,6177c89b-a710-41b8-bf90-47fe964294c2"
checkbox input "true"
click at [838, 308] on div at bounding box center [560, 253] width 1120 height 507
click at [991, 195] on body "Pregunta a Parrot AI Reportes Menú Configuración Personal Inventarios Pedidos O…" at bounding box center [560, 253] width 1120 height 507
drag, startPoint x: 946, startPoint y: 318, endPoint x: 942, endPoint y: 331, distance: 13.6
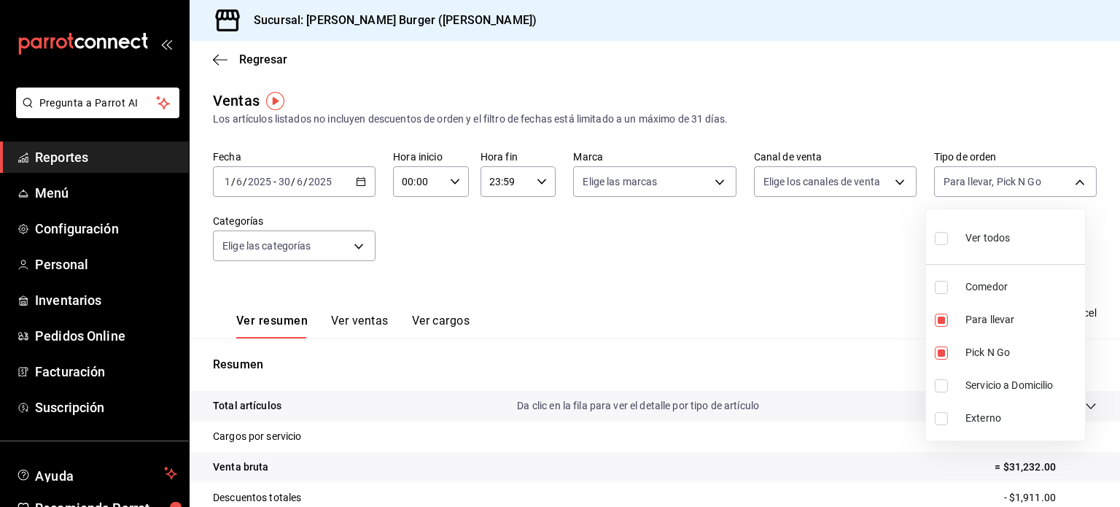
click at [945, 318] on input "checkbox" at bounding box center [941, 320] width 13 height 13
checkbox input "false"
type input "b9f30ea3-59c0-4359-9ad0-e70e8f51a6bc"
click at [939, 358] on input "checkbox" at bounding box center [941, 352] width 13 height 13
checkbox input "false"
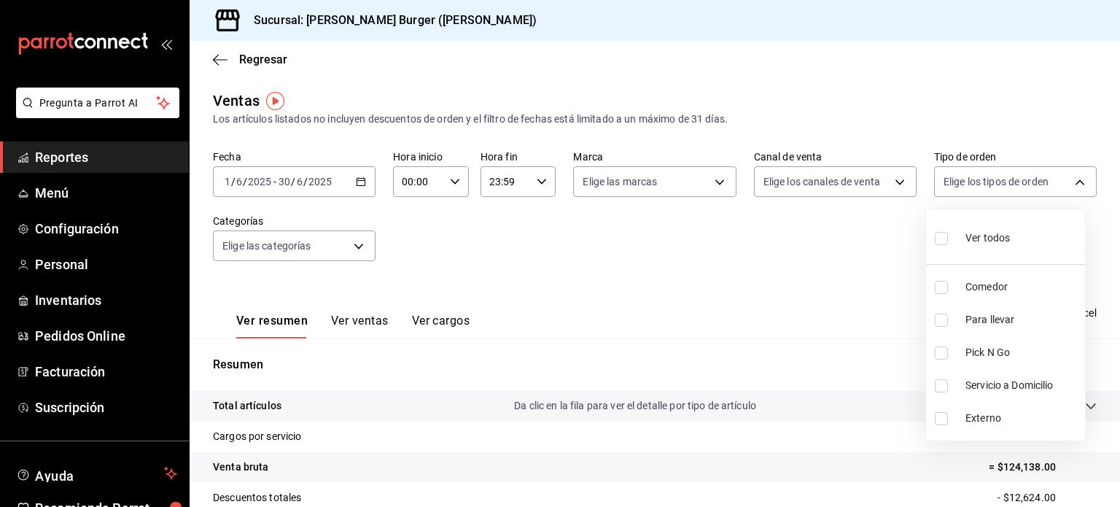
click at [943, 392] on li "Servicio a Domicilio" at bounding box center [1005, 385] width 159 height 33
type input "be061de0-f69a-45e6-bbe0-7bd97f77c42c"
checkbox input "true"
click at [831, 314] on div at bounding box center [560, 253] width 1120 height 507
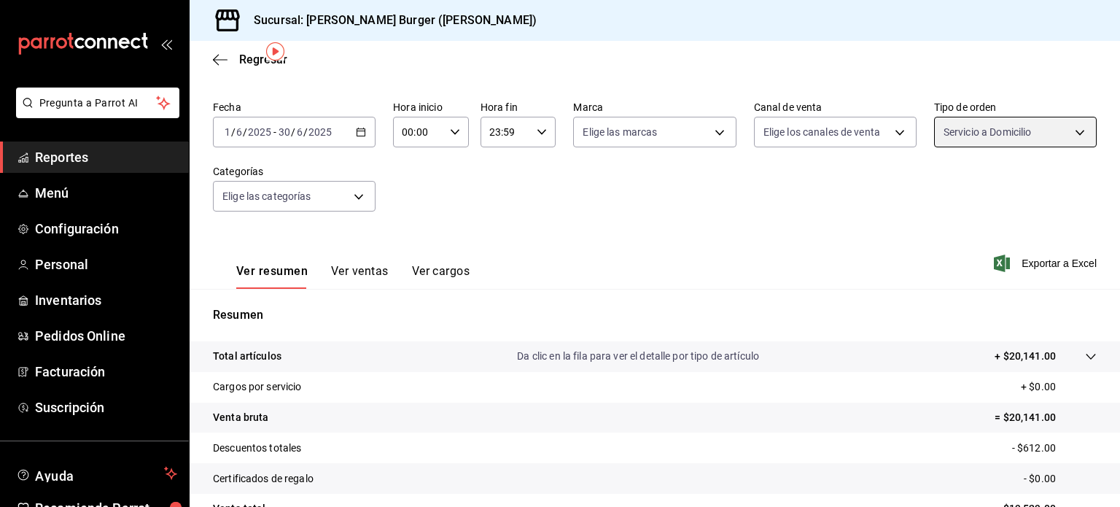
scroll to position [46, 0]
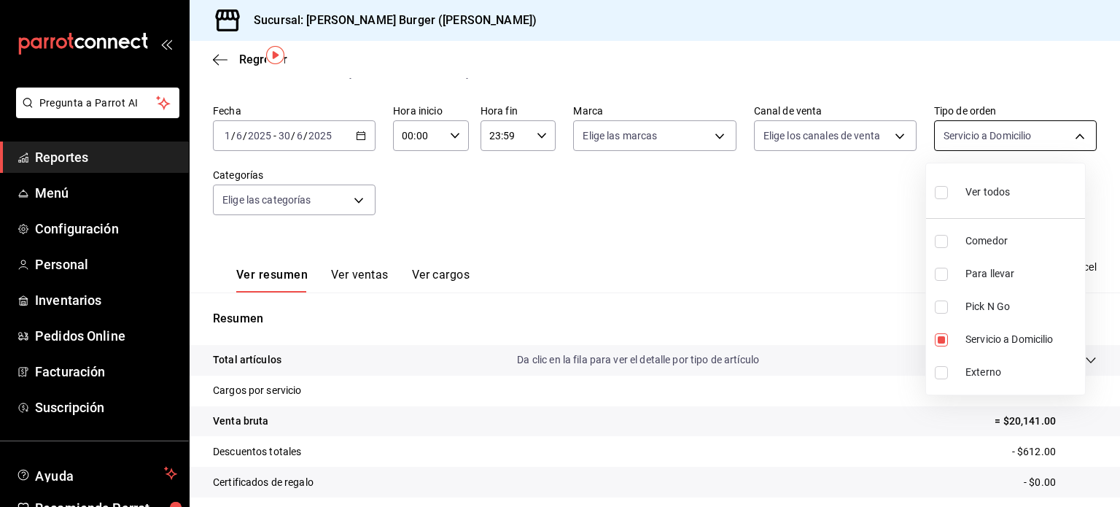
click at [1035, 141] on body "Pregunta a Parrot AI Reportes Menú Configuración Personal Inventarios Pedidos O…" at bounding box center [560, 253] width 1120 height 507
click at [960, 189] on div "Ver todos" at bounding box center [972, 190] width 75 height 31
type input "26593178-f355-4439-b879-ad801e009c0d,6177c89b-a710-41b8-bf90-47fe964294c2,b9f30…"
checkbox input "true"
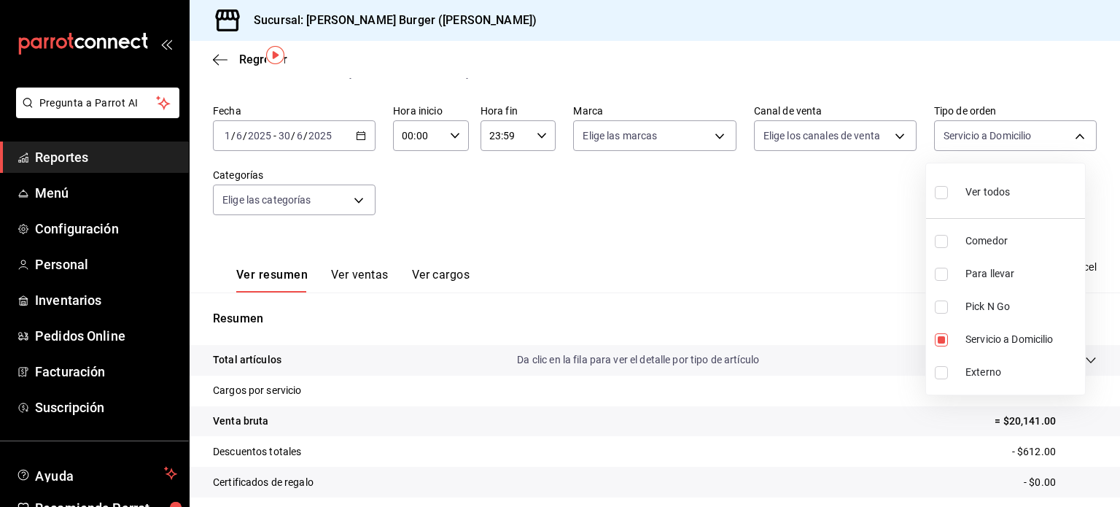
checkbox input "true"
click at [779, 223] on div at bounding box center [560, 253] width 1120 height 507
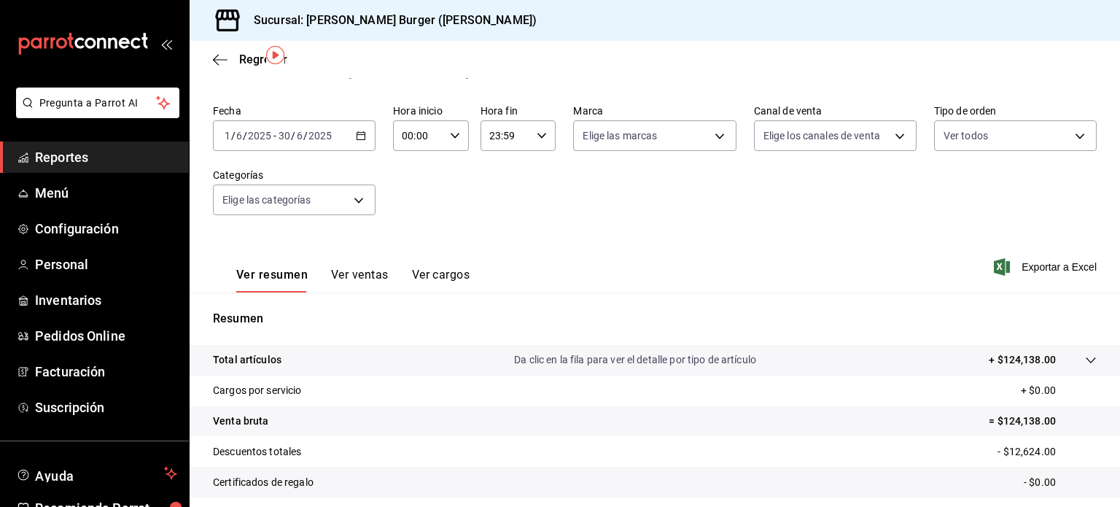
click at [1035, 115] on div "Ver todos 26593178-f355-4439-b879-ad801e009c0d,6177c89b-a710-41b8-bf90-47fe9642…" at bounding box center [1015, 132] width 163 height 36
click at [1044, 133] on body "Pregunta a Parrot AI Reportes Menú Configuración Personal Inventarios Pedidos O…" at bounding box center [560, 253] width 1120 height 507
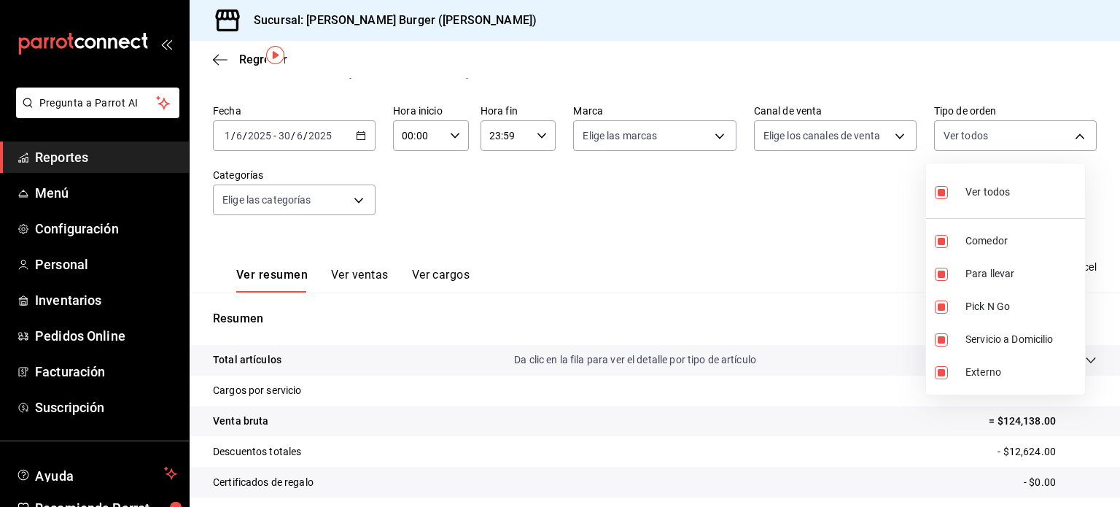
click at [945, 191] on input "checkbox" at bounding box center [941, 192] width 13 height 13
checkbox input "false"
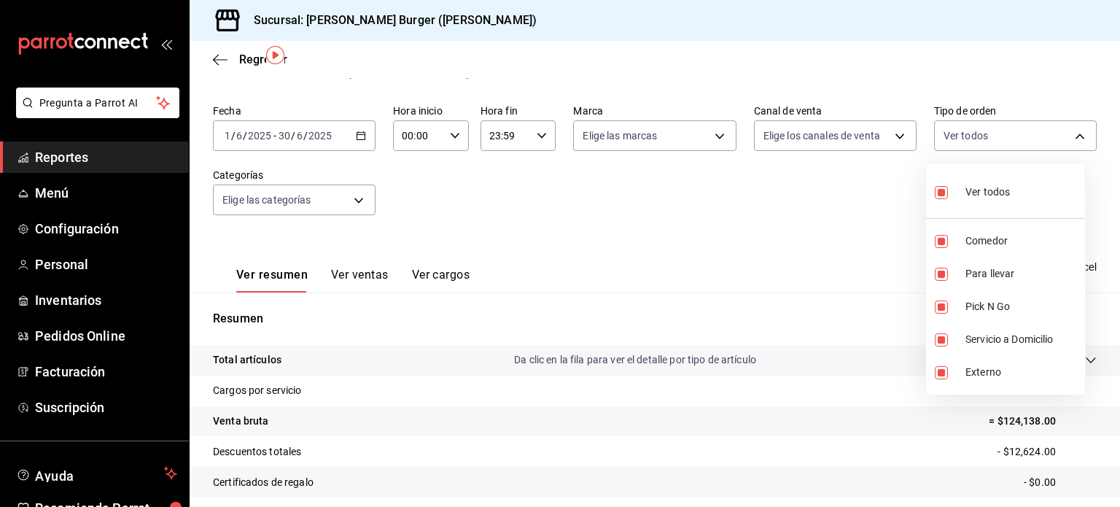
checkbox input "false"
click at [941, 370] on input "checkbox" at bounding box center [941, 372] width 13 height 13
checkbox input "true"
click at [843, 215] on div at bounding box center [560, 253] width 1120 height 507
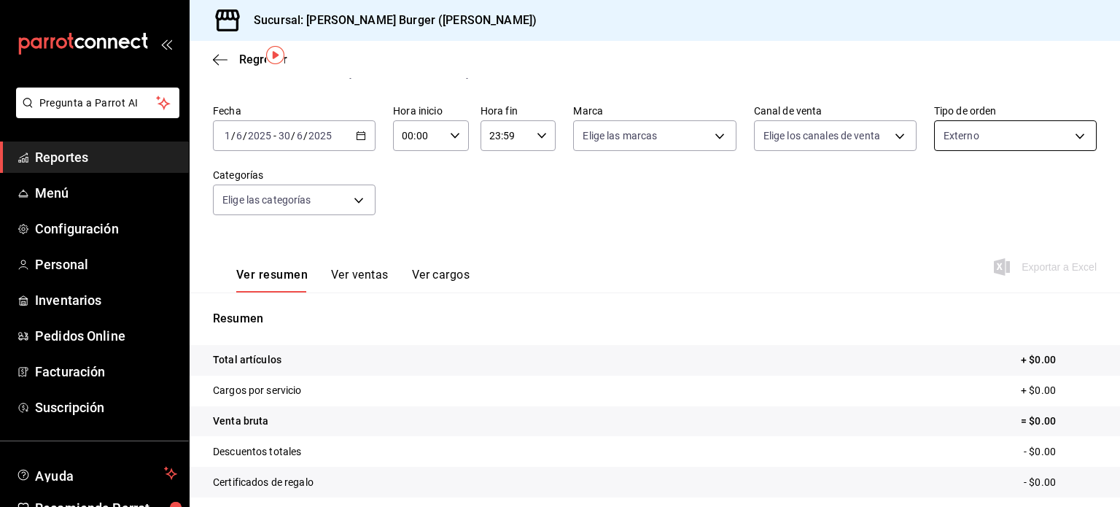
click at [973, 128] on body "Pregunta a Parrot AI Reportes Menú Configuración Personal Inventarios Pedidos O…" at bounding box center [560, 253] width 1120 height 507
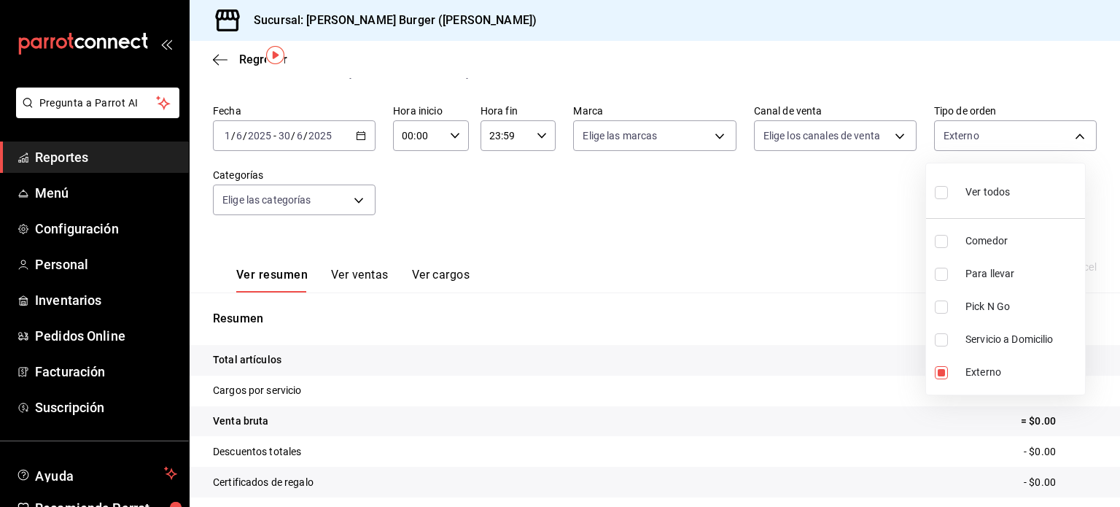
click at [953, 331] on li "Servicio a Domicilio" at bounding box center [1005, 339] width 159 height 33
type input "EXTERNAL,be061de0-f69a-45e6-bbe0-7bd97f77c42c"
checkbox input "true"
click at [704, 203] on div at bounding box center [560, 253] width 1120 height 507
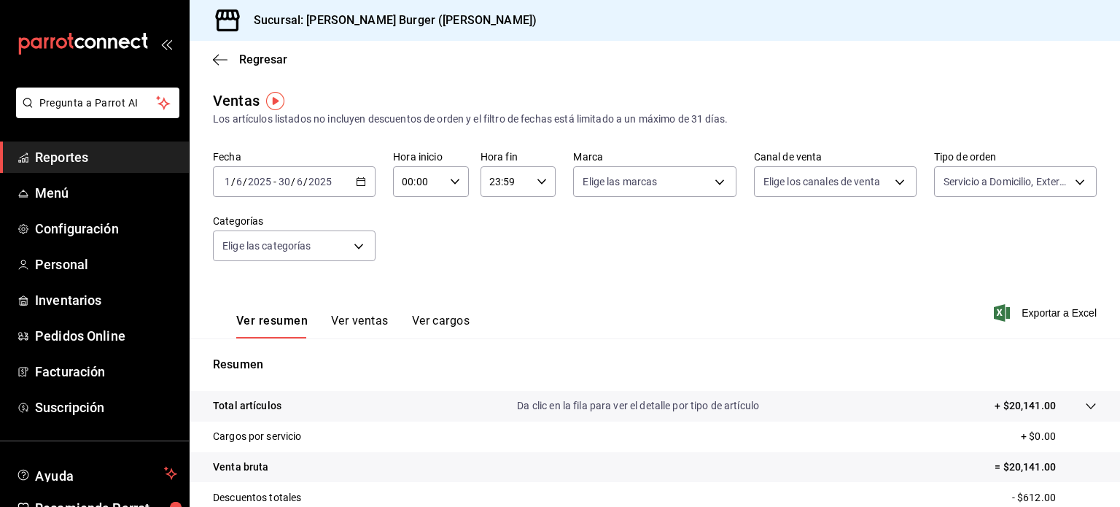
click at [1041, 166] on div "Servicio a Domicilio, Externo EXTERNAL,be061de0-f69a-45e6-bbe0-7bd97f77c42c" at bounding box center [1015, 178] width 163 height 36
click at [1046, 180] on body "Pregunta a Parrot AI Reportes Menú Configuración Personal Inventarios Pedidos O…" at bounding box center [560, 253] width 1120 height 507
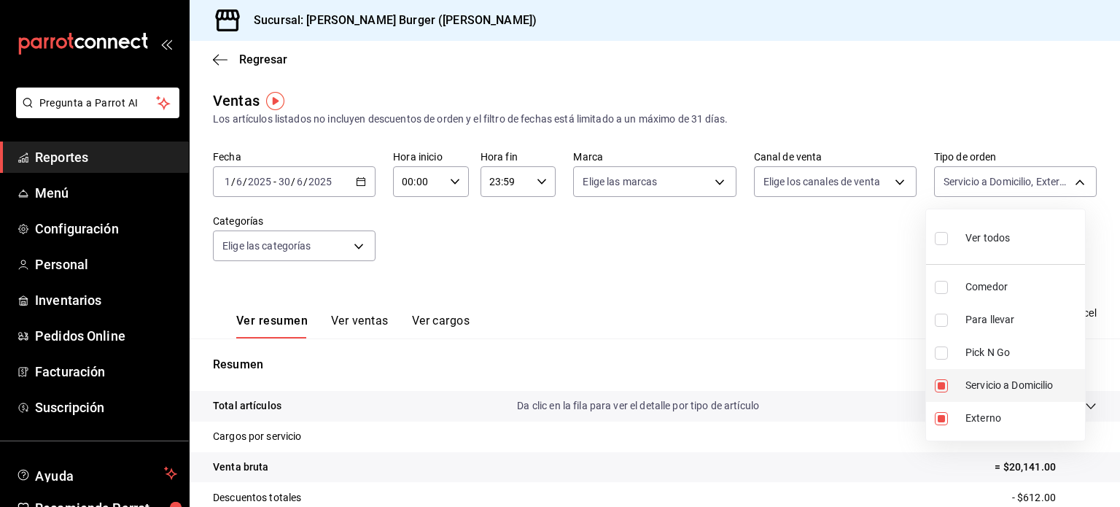
click at [941, 386] on input "checkbox" at bounding box center [941, 385] width 13 height 13
checkbox input "false"
type input "EXTERNAL"
click at [942, 355] on input "checkbox" at bounding box center [941, 352] width 13 height 13
checkbox input "true"
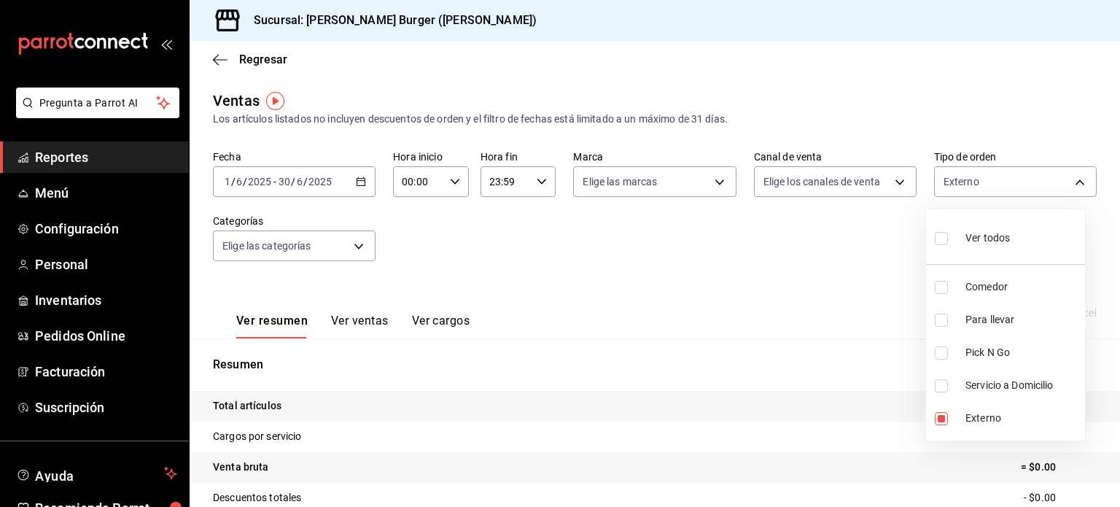
type input "EXTERNAL,b9f30ea3-59c0-4359-9ad0-e70e8f51a6bc"
click at [941, 322] on input "checkbox" at bounding box center [941, 320] width 13 height 13
checkbox input "true"
type input "EXTERNAL,b9f30ea3-59c0-4359-9ad0-e70e8f51a6bc,6177c89b-a710-41b8-bf90-47fe96429…"
click at [944, 412] on input "checkbox" at bounding box center [941, 418] width 13 height 13
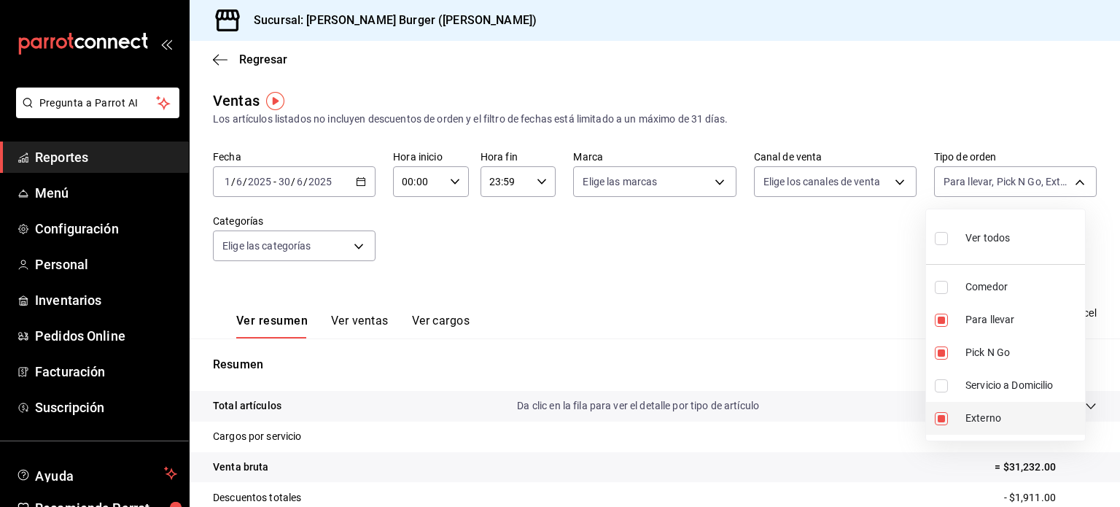
checkbox input "false"
type input "b9f30ea3-59c0-4359-9ad0-e70e8f51a6bc,6177c89b-a710-41b8-bf90-47fe964294c2"
click at [869, 268] on div at bounding box center [560, 253] width 1120 height 507
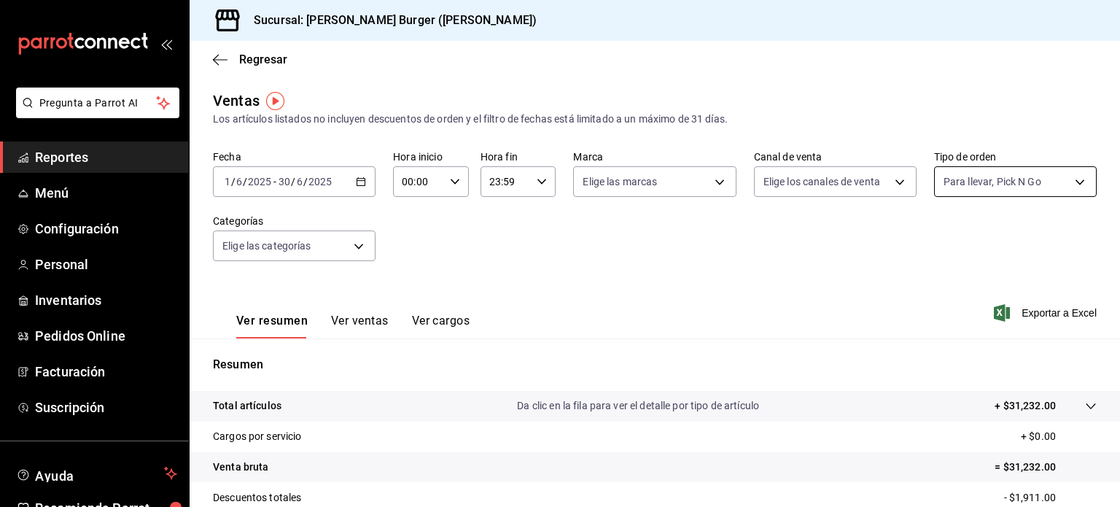
click at [1057, 171] on body "Pregunta a Parrot AI Reportes Menú Configuración Personal Inventarios Pedidos O…" at bounding box center [560, 253] width 1120 height 507
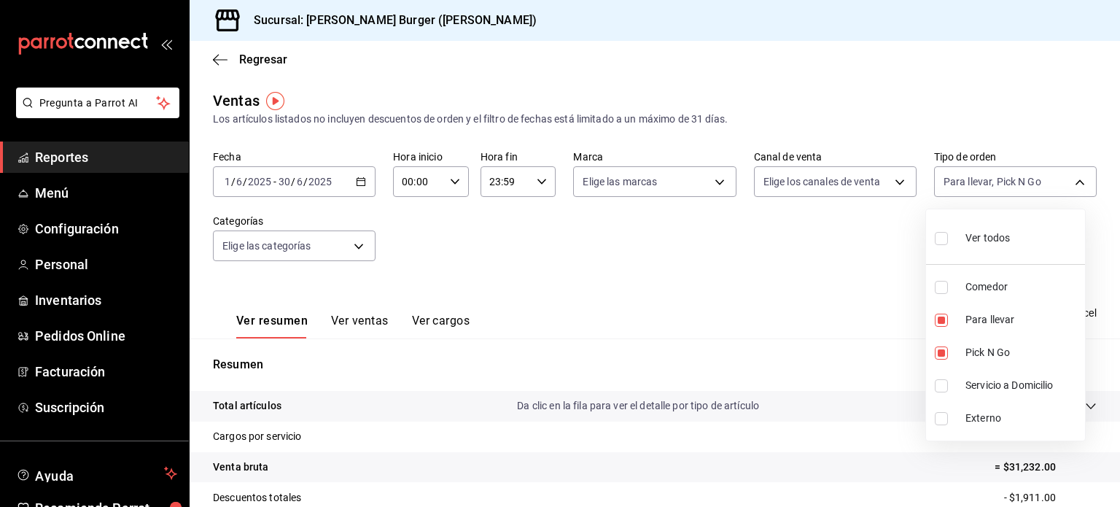
click at [941, 247] on label at bounding box center [944, 237] width 19 height 21
click at [941, 245] on input "checkbox" at bounding box center [941, 238] width 13 height 13
checkbox input "false"
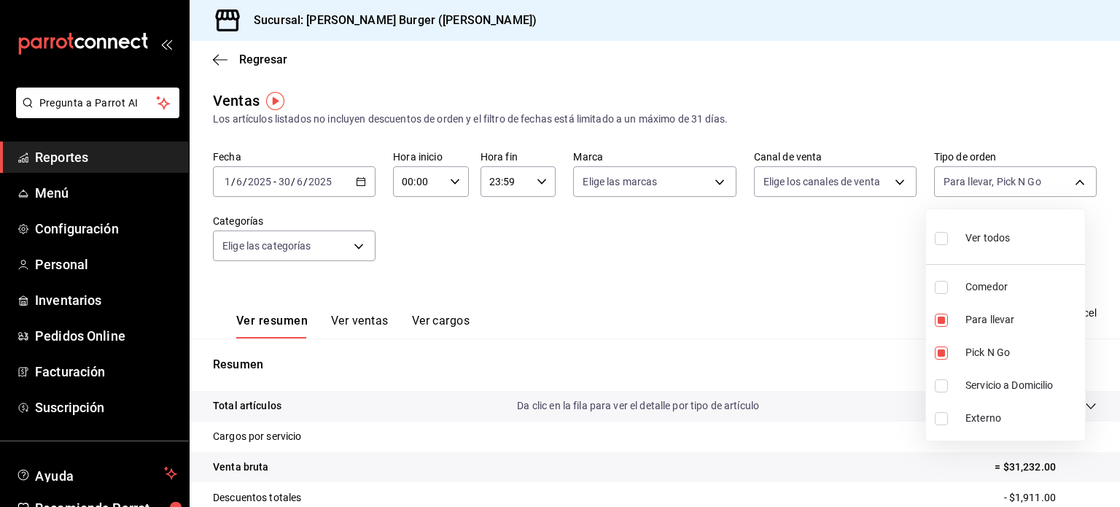
checkbox input "false"
click at [949, 287] on label at bounding box center [944, 287] width 19 height 13
click at [948, 287] on input "checkbox" at bounding box center [941, 287] width 13 height 13
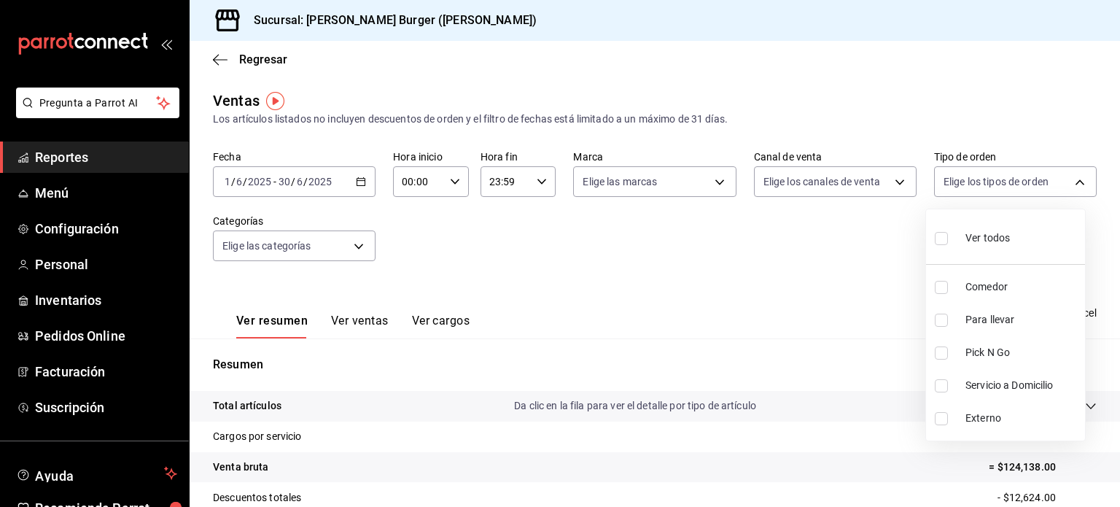
checkbox input "false"
click at [935, 288] on input "checkbox" at bounding box center [941, 287] width 13 height 13
checkbox input "true"
click at [840, 288] on div at bounding box center [560, 253] width 1120 height 507
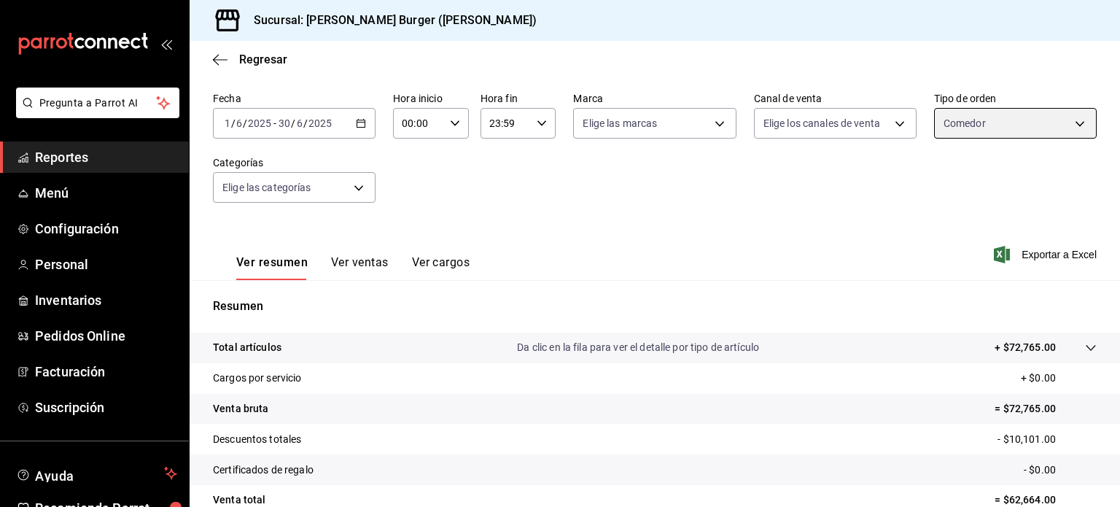
scroll to position [46, 0]
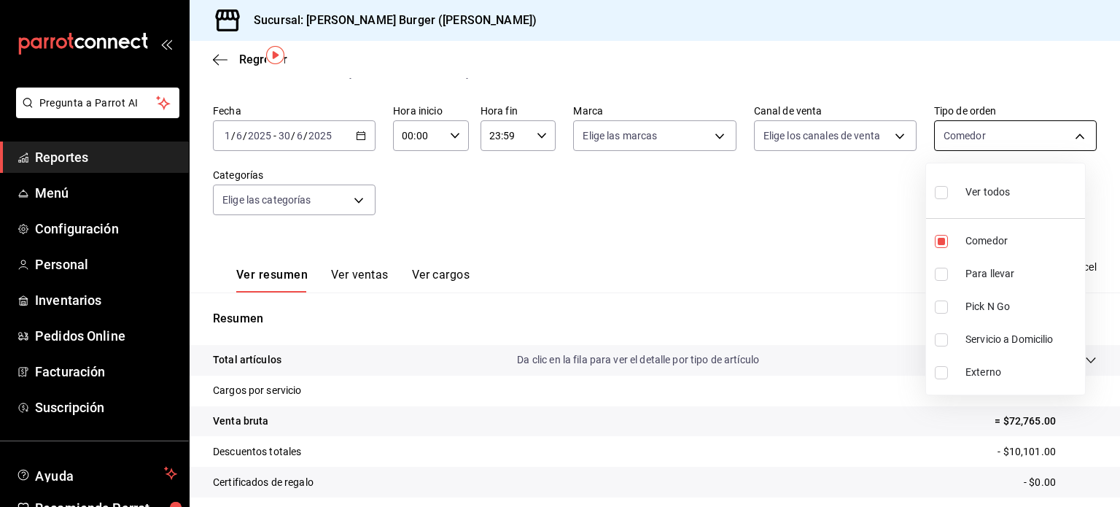
click at [1011, 125] on body "Pregunta a Parrot AI Reportes Menú Configuración Personal Inventarios Pedidos O…" at bounding box center [560, 253] width 1120 height 507
click at [965, 190] on span "Ver todos" at bounding box center [987, 191] width 44 height 15
type input "26593178-f355-4439-b879-ad801e009c0d,6177c89b-a710-41b8-bf90-47fe964294c2,b9f30…"
checkbox input "true"
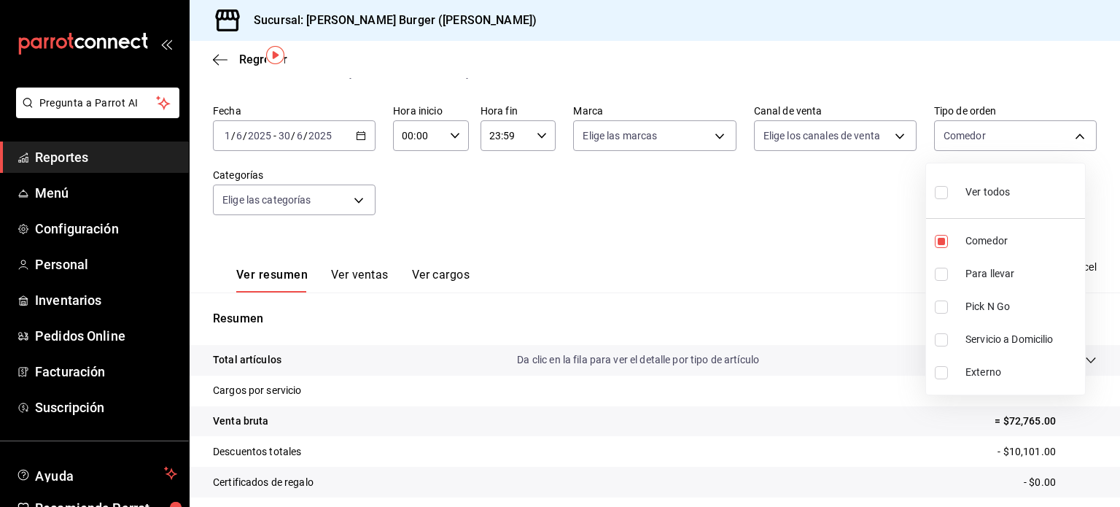
checkbox input "true"
click at [825, 218] on div at bounding box center [560, 253] width 1120 height 507
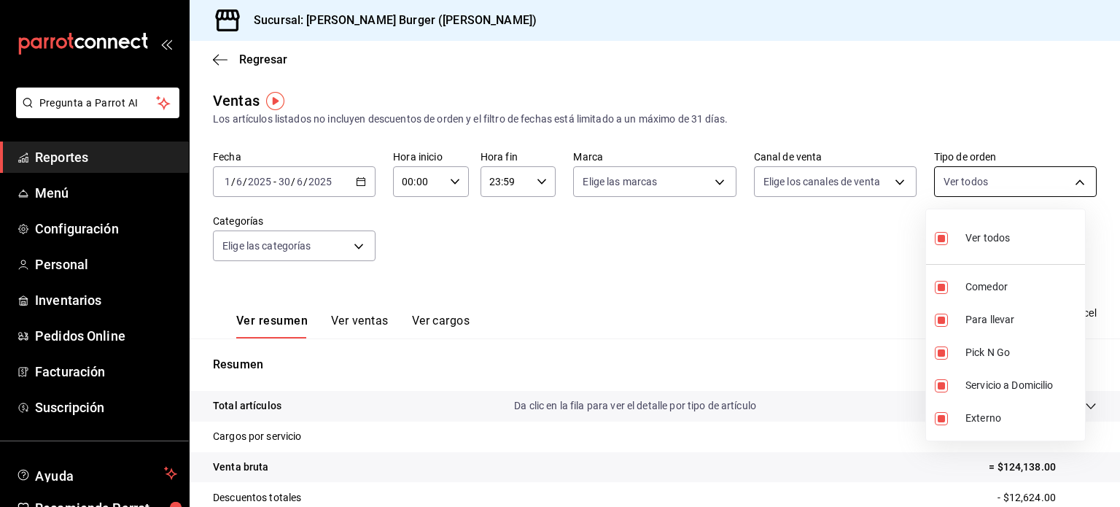
click at [1026, 190] on body "Pregunta a Parrot AI Reportes Menú Configuración Personal Inventarios Pedidos O…" at bounding box center [560, 253] width 1120 height 507
click at [980, 244] on span "Ver todos" at bounding box center [987, 237] width 44 height 15
checkbox input "false"
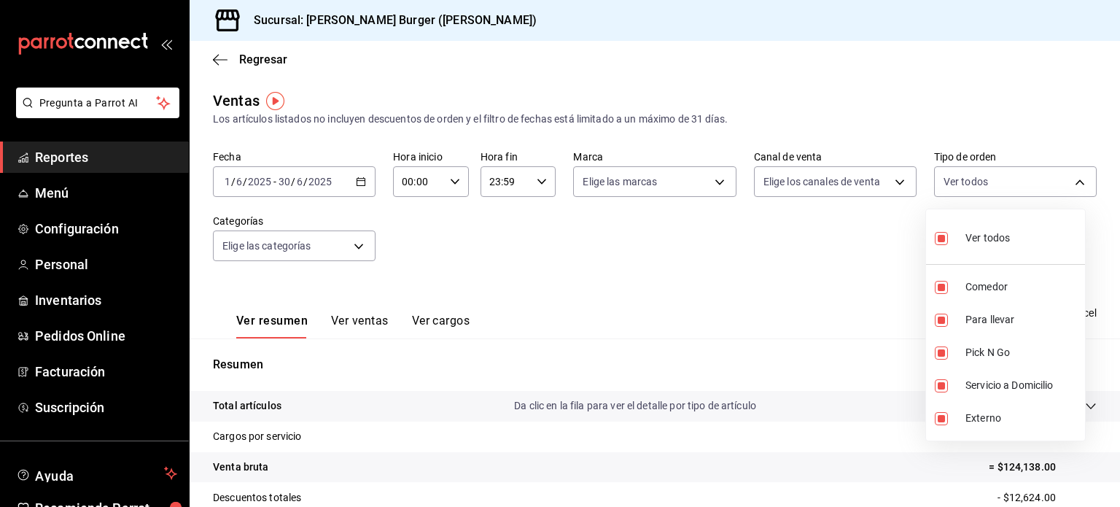
checkbox input "false"
click at [781, 303] on div at bounding box center [560, 253] width 1120 height 507
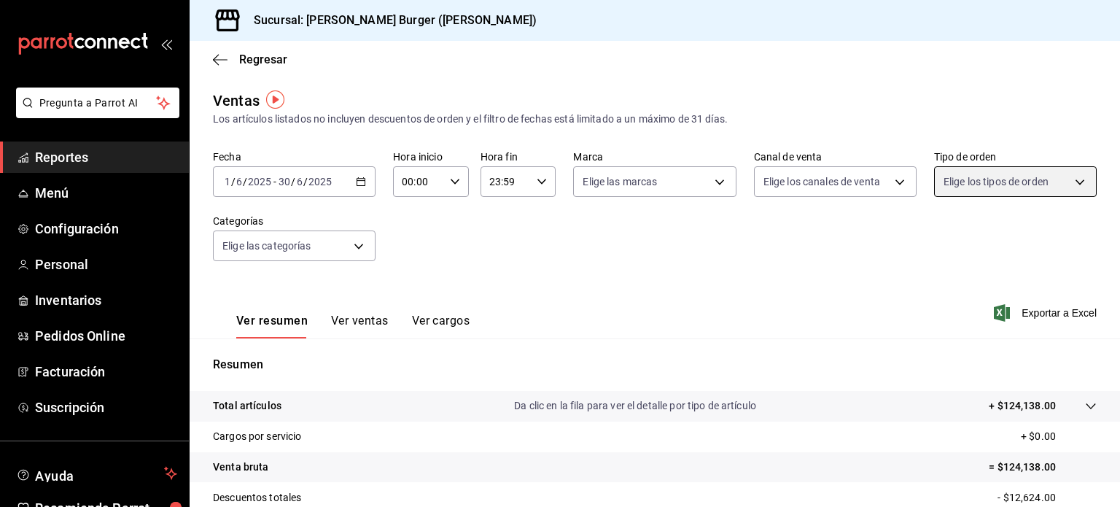
scroll to position [73, 0]
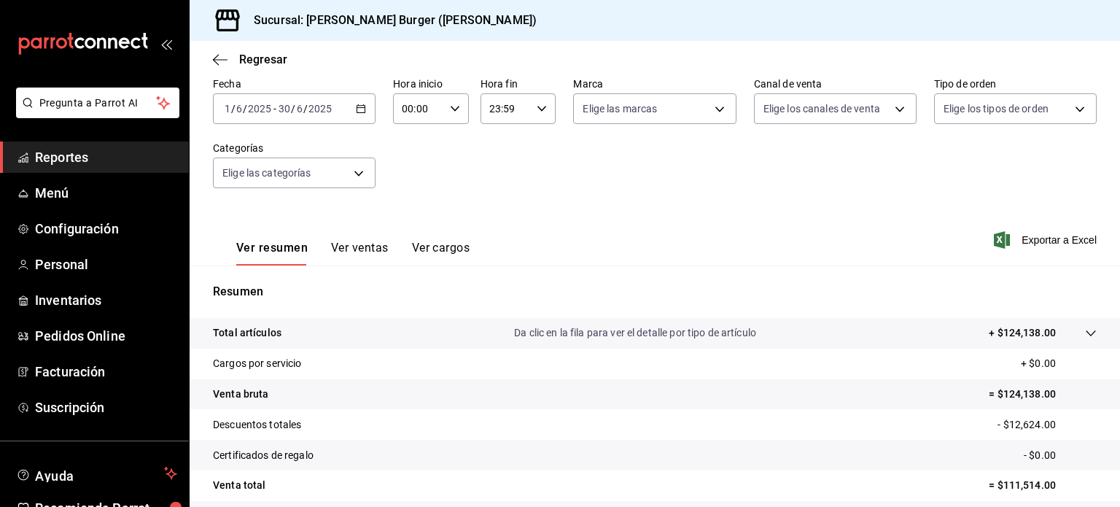
click at [931, 168] on div "Fecha 2025-06-01 1 / 6 / 2025 - 2025-06-30 30 / 6 / 2025 Hora inicio 00:00 Hora…" at bounding box center [655, 141] width 884 height 128
click at [1019, 115] on body "Pregunta a Parrot AI Reportes Menú Configuración Personal Inventarios Pedidos O…" at bounding box center [560, 253] width 1120 height 507
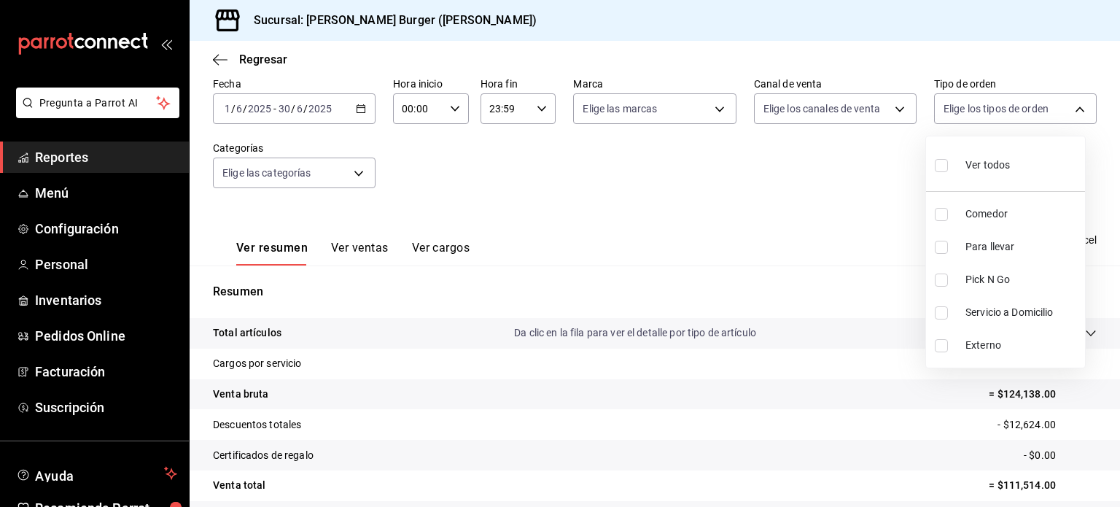
click at [1001, 214] on span "Comedor" at bounding box center [1022, 213] width 114 height 15
type input "26593178-f355-4439-b879-ad801e009c0d"
checkbox input "true"
click at [814, 203] on div at bounding box center [560, 253] width 1120 height 507
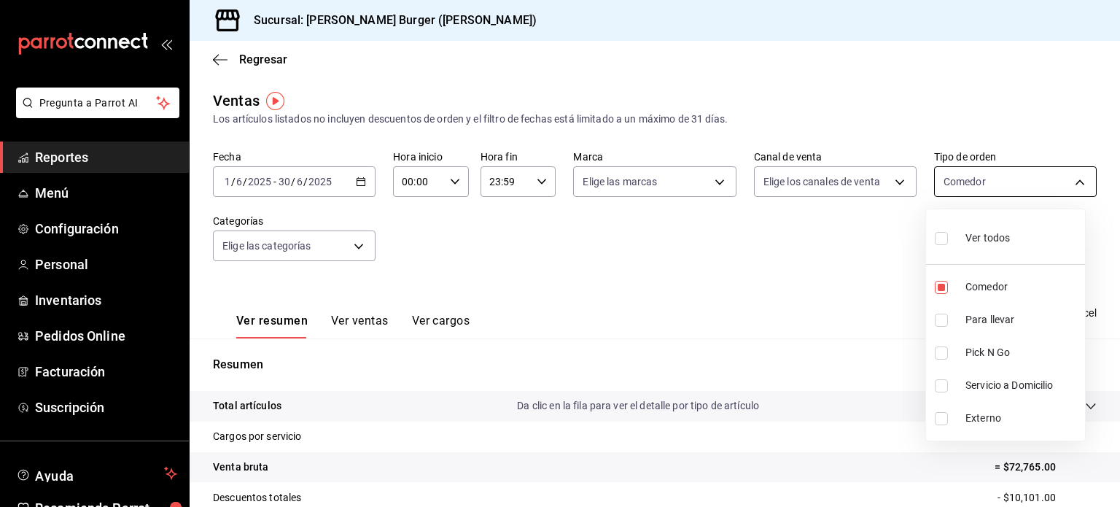
click at [1011, 190] on body "Pregunta a Parrot AI Reportes Menú Configuración Personal Inventarios Pedidos O…" at bounding box center [560, 253] width 1120 height 507
click at [974, 319] on span "Para llevar" at bounding box center [1022, 319] width 114 height 15
type input "26593178-f355-4439-b879-ad801e009c0d,6177c89b-a710-41b8-bf90-47fe964294c2"
checkbox input "true"
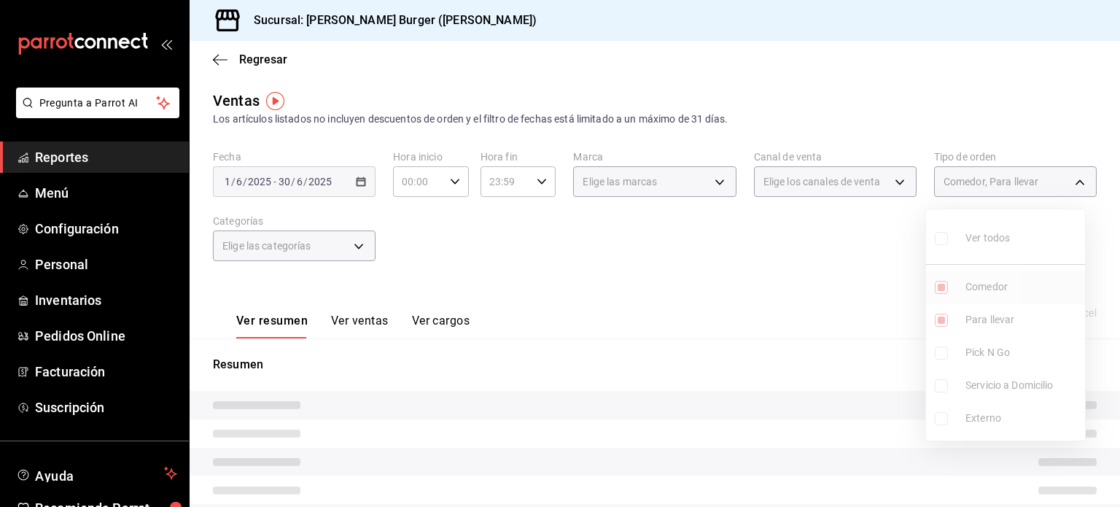
click at [962, 282] on li "Comedor" at bounding box center [1005, 287] width 159 height 33
type input "6177c89b-a710-41b8-bf90-47fe964294c2"
checkbox input "false"
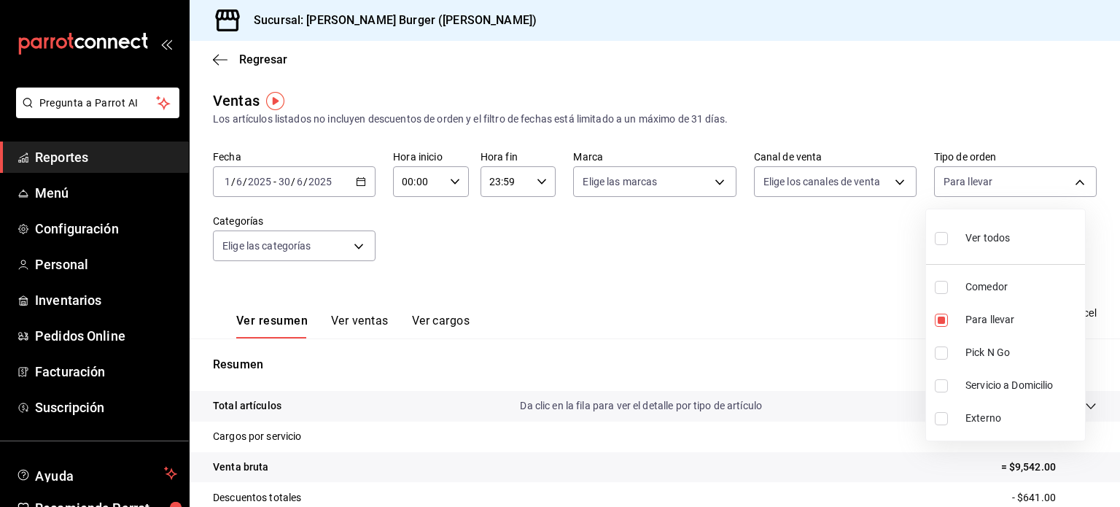
click at [941, 350] on input "checkbox" at bounding box center [941, 352] width 13 height 13
checkbox input "true"
click at [824, 285] on div at bounding box center [560, 253] width 1120 height 507
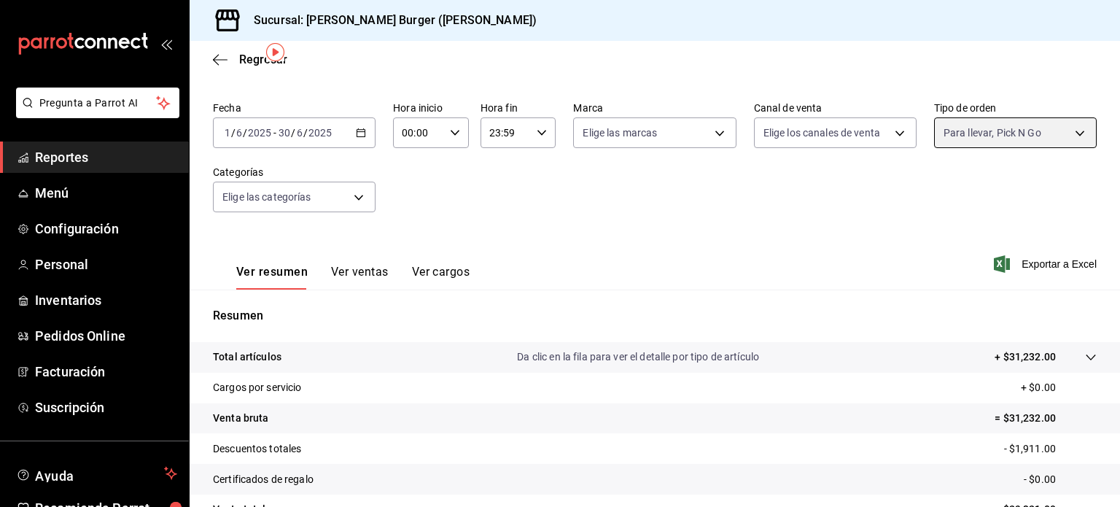
scroll to position [46, 0]
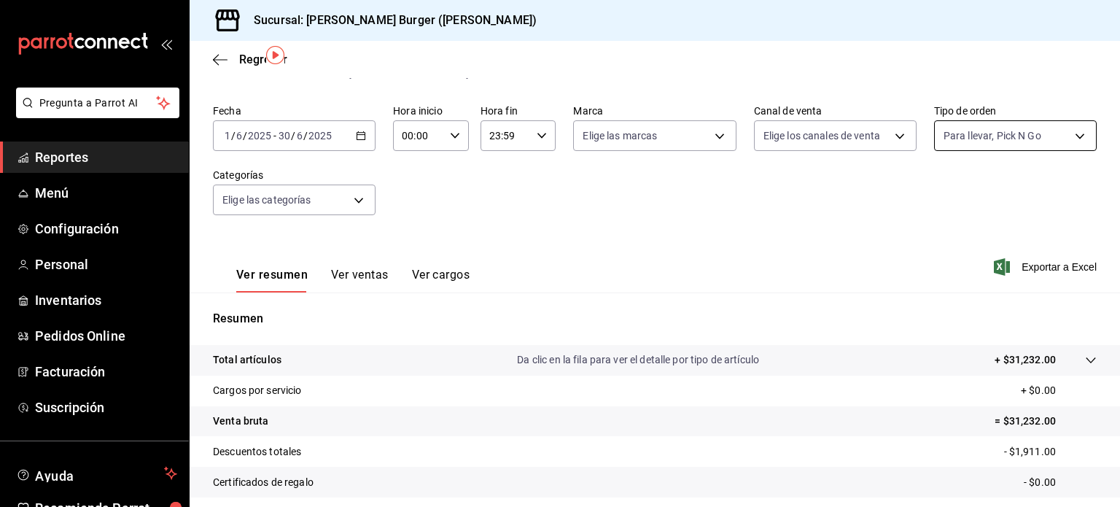
click at [1036, 144] on body "Pregunta a Parrot AI Reportes Menú Configuración Personal Inventarios Pedidos O…" at bounding box center [560, 253] width 1120 height 507
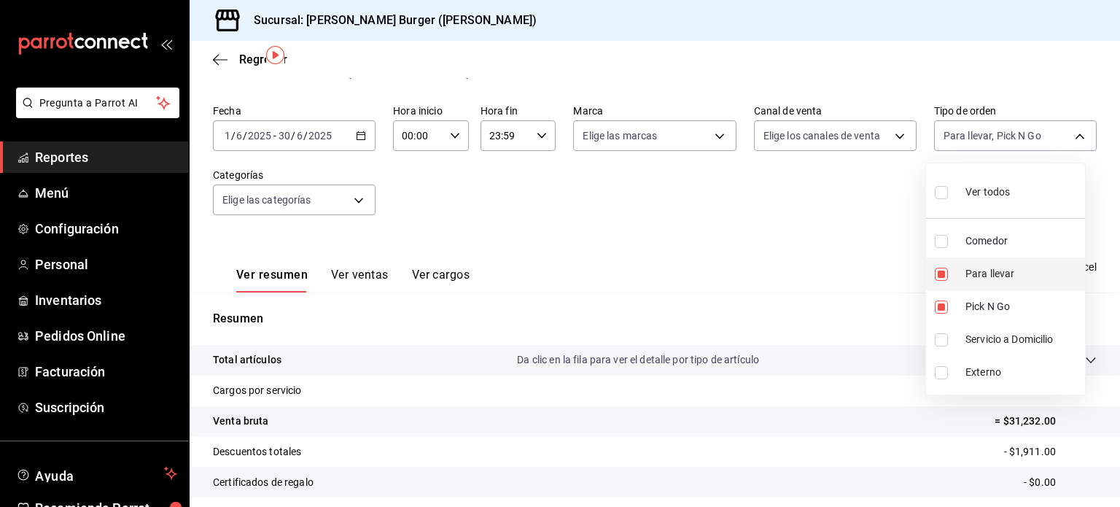
click at [938, 281] on li "Para llevar" at bounding box center [1005, 273] width 159 height 33
type input "b9f30ea3-59c0-4359-9ad0-e70e8f51a6bc"
checkbox input "false"
click at [938, 338] on input "checkbox" at bounding box center [941, 339] width 13 height 13
checkbox input "true"
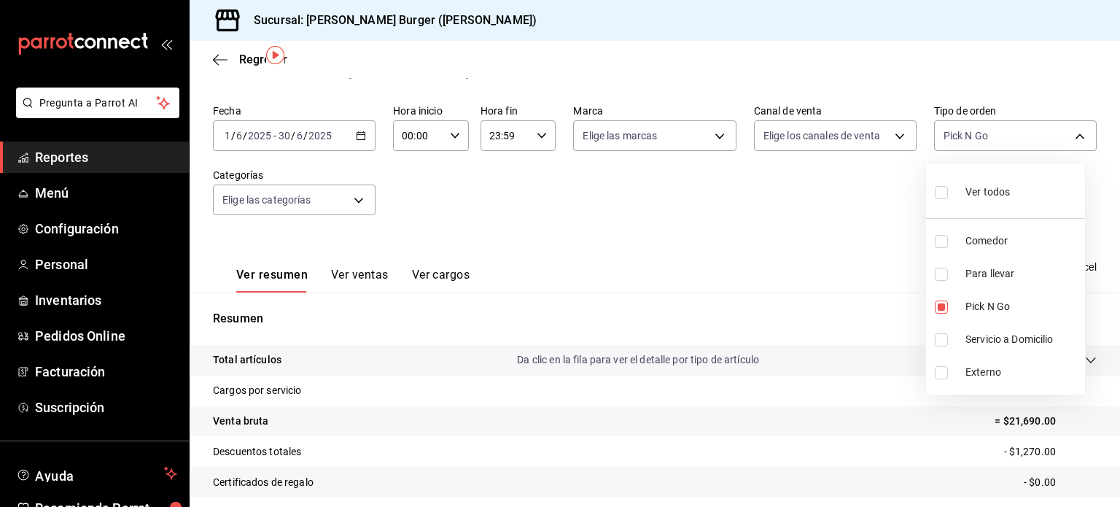
type input "b9f30ea3-59c0-4359-9ad0-e70e8f51a6bc,be061de0-f69a-45e6-bbe0-7bd97f77c42c"
click at [941, 312] on input "checkbox" at bounding box center [941, 306] width 13 height 13
checkbox input "false"
type input "be061de0-f69a-45e6-bbe0-7bd97f77c42c"
click at [840, 249] on div at bounding box center [560, 253] width 1120 height 507
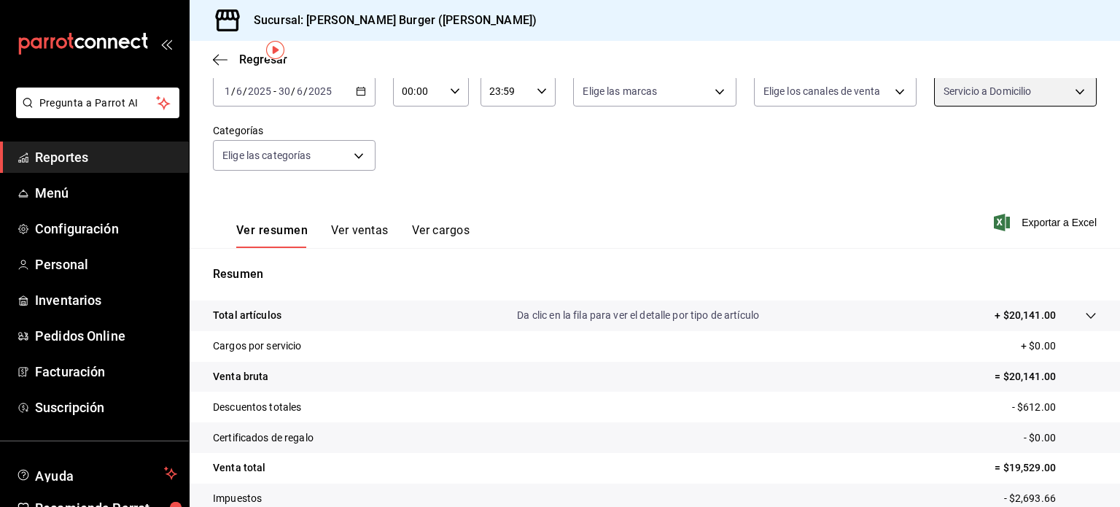
scroll to position [192, 0]
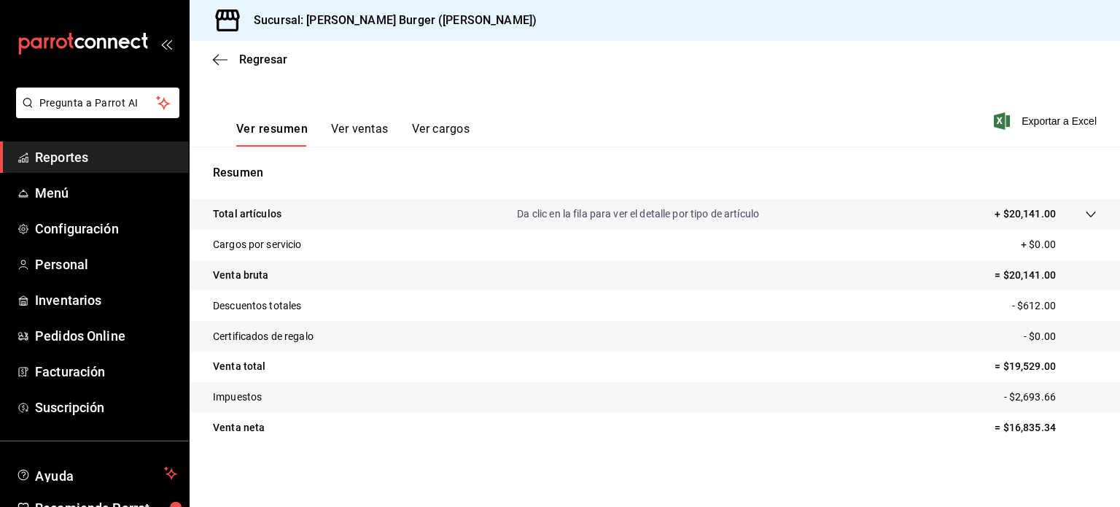
drag, startPoint x: 499, startPoint y: 96, endPoint x: 591, endPoint y: 10, distance: 125.9
click at [499, 97] on div "Ver resumen Ver ventas Ver cargos Exportar a Excel" at bounding box center [655, 117] width 930 height 60
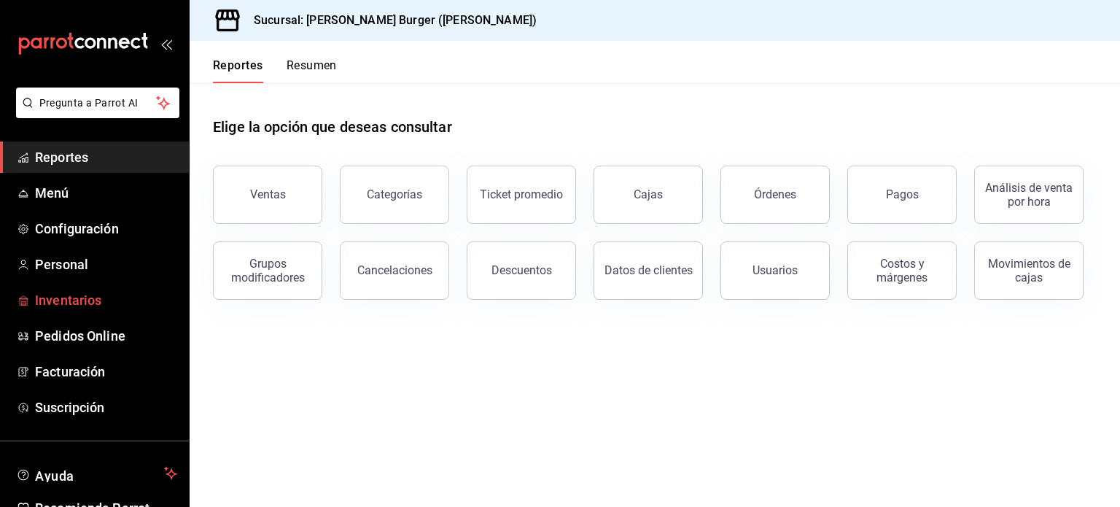
click at [61, 303] on span "Inventarios" at bounding box center [106, 300] width 142 height 20
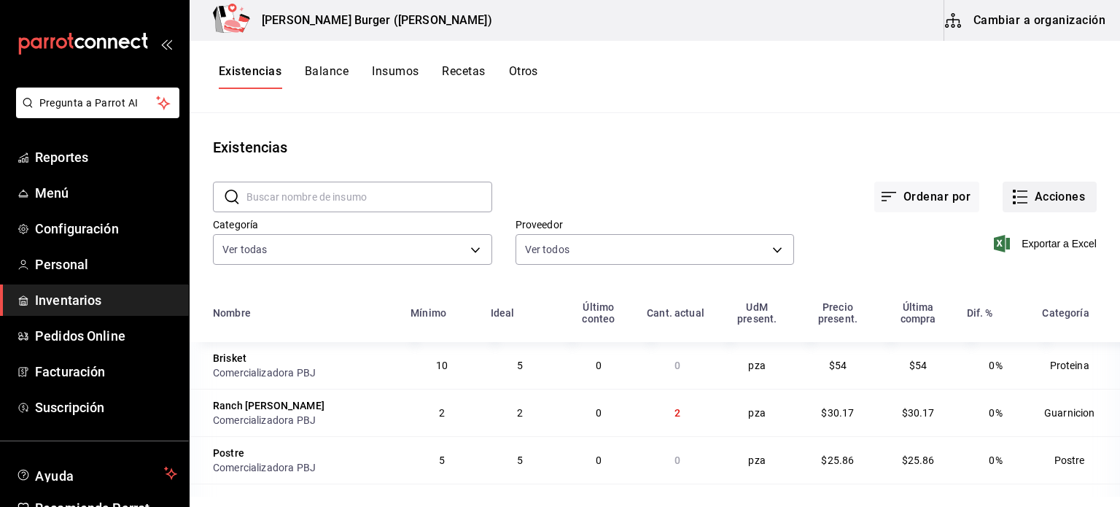
click at [1038, 185] on button "Acciones" at bounding box center [1050, 197] width 94 height 31
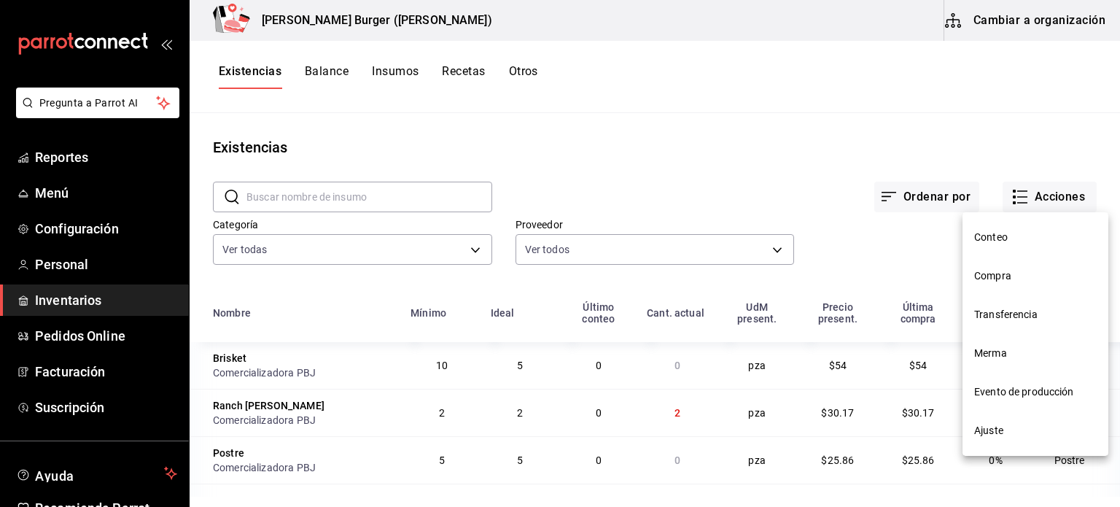
click at [1002, 276] on span "Compra" at bounding box center [1035, 275] width 122 height 15
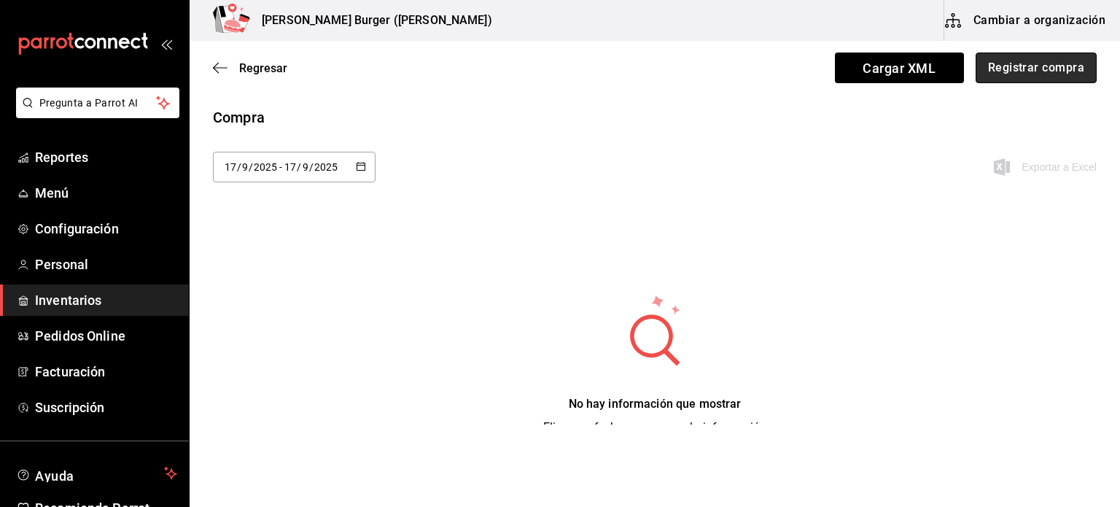
click at [1018, 70] on button "Registrar compra" at bounding box center [1036, 67] width 121 height 31
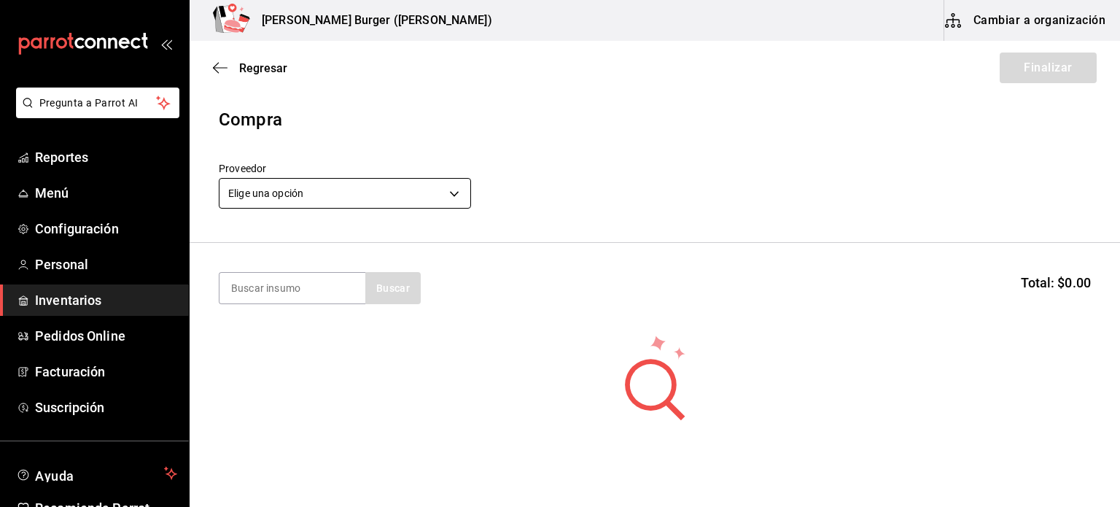
click at [423, 201] on body "Pregunta a Parrot AI Reportes Menú Configuración Personal Inventarios Pedidos O…" at bounding box center [560, 212] width 1120 height 424
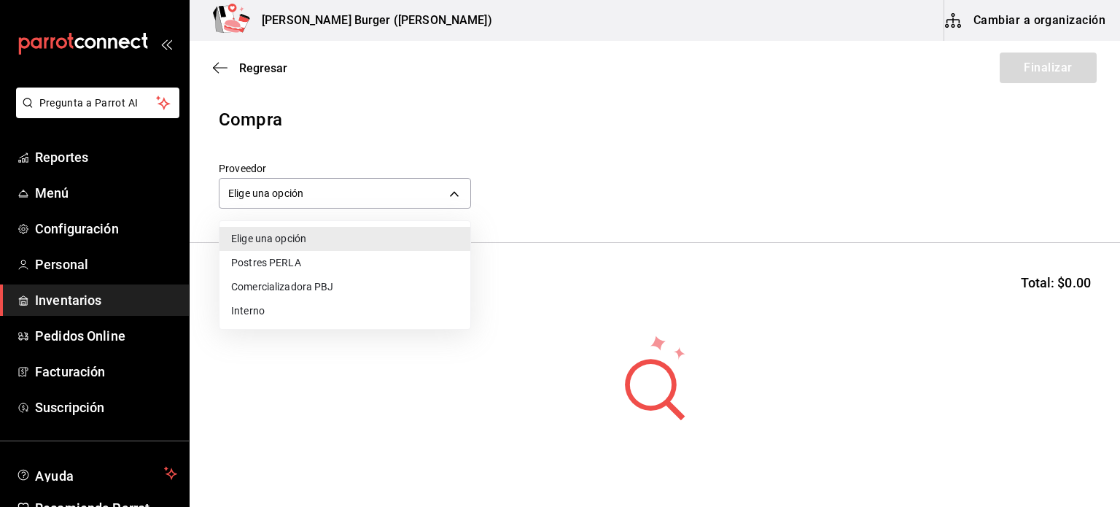
click at [400, 282] on li "Comercializadora PBJ" at bounding box center [344, 287] width 251 height 24
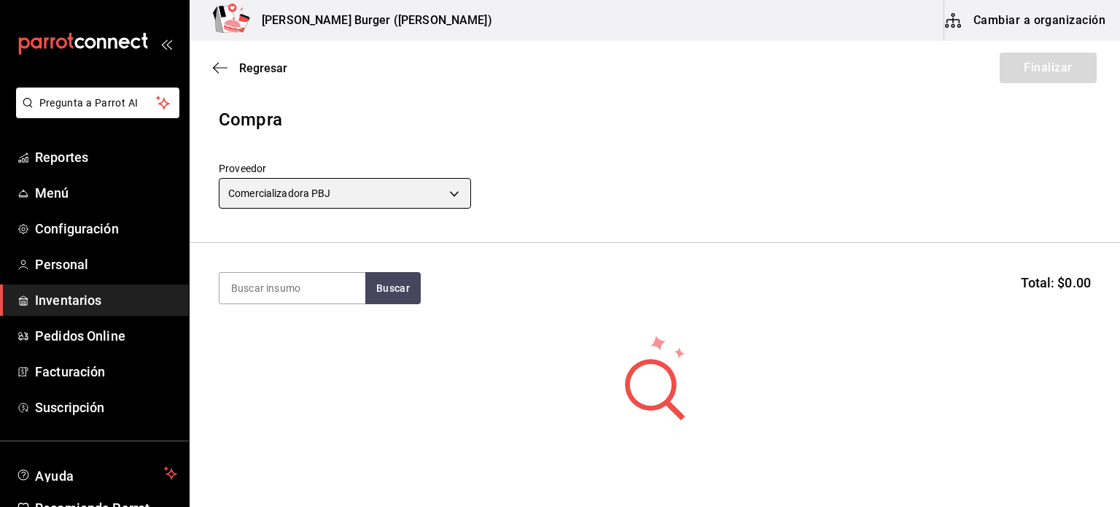
type input "73989370-521d-4bc8-8ea0-0c8e3494ddd7"
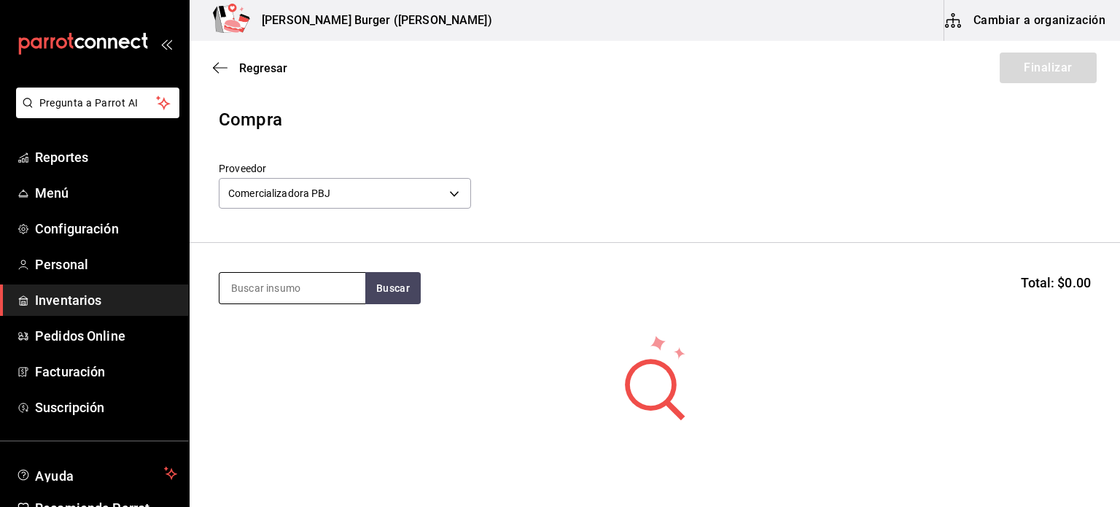
click at [354, 283] on input at bounding box center [292, 288] width 146 height 31
type input "pan"
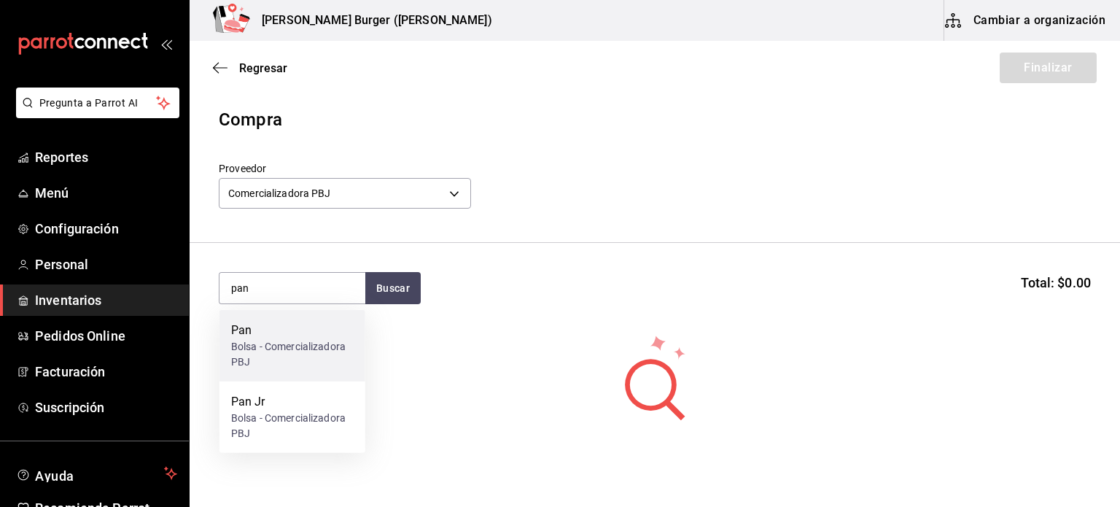
click at [261, 365] on div "Bolsa - Comercializadora PBJ" at bounding box center [292, 354] width 122 height 31
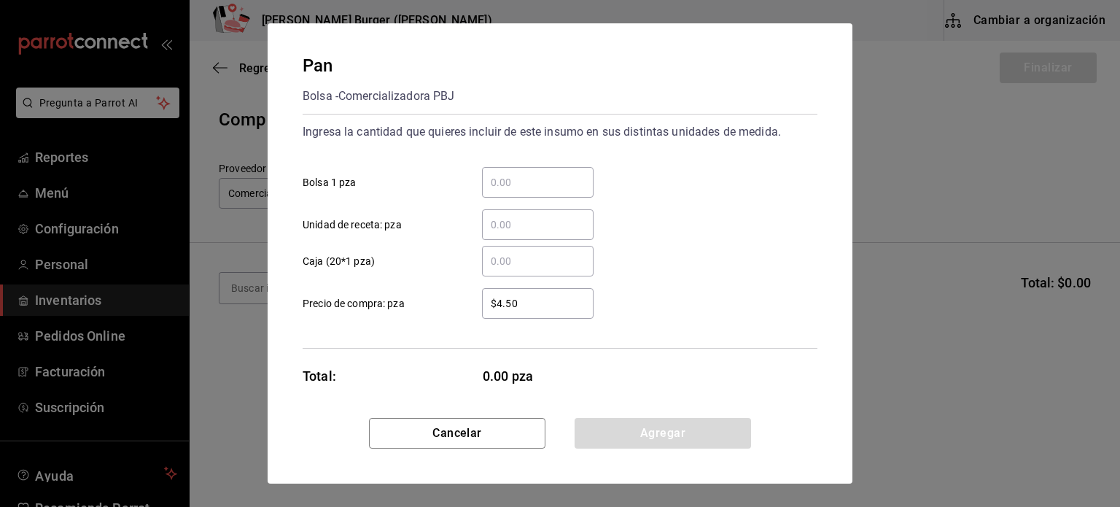
click at [522, 176] on input "​ Bolsa 1 pza" at bounding box center [538, 182] width 112 height 17
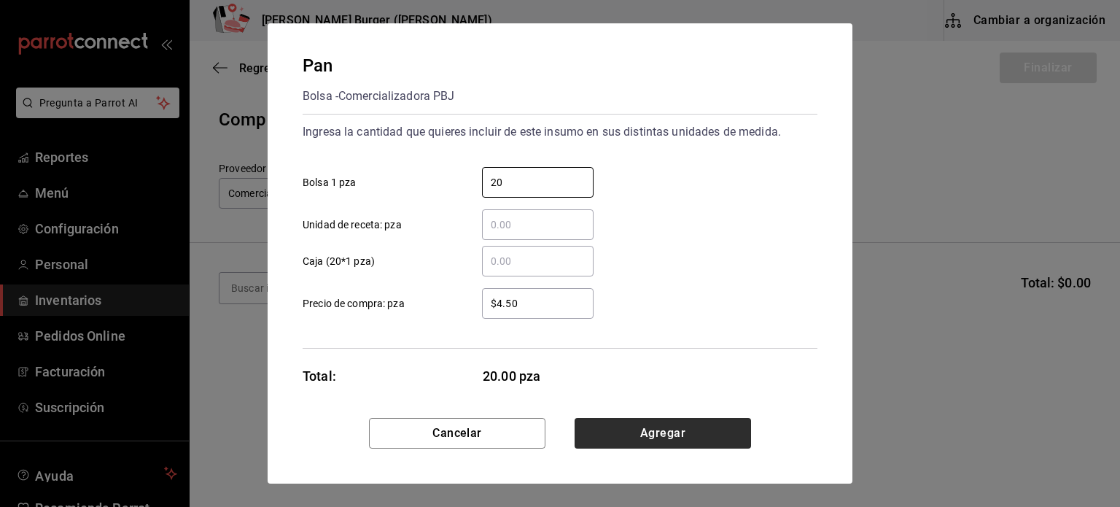
type input "20"
click at [650, 434] on button "Agregar" at bounding box center [663, 433] width 176 height 31
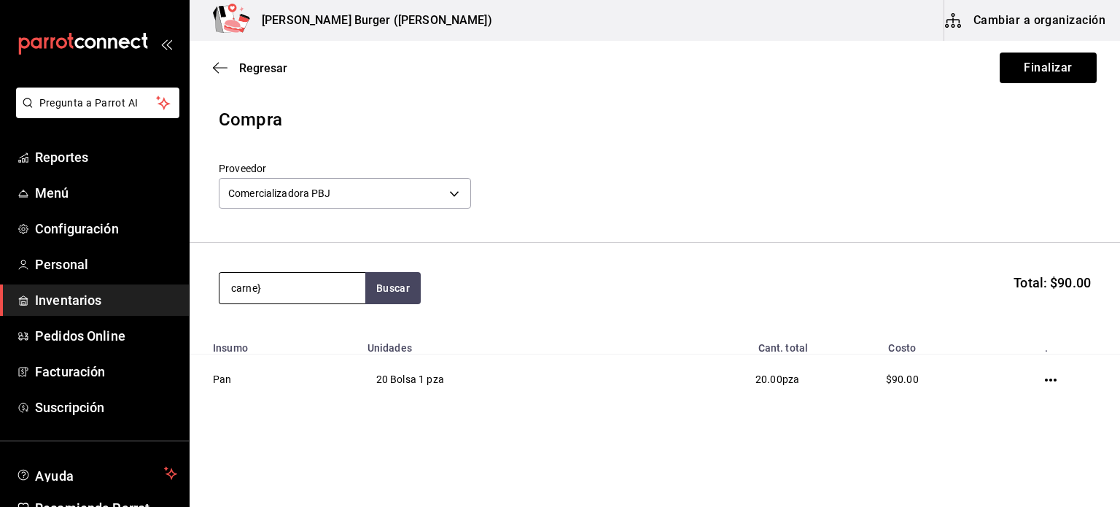
type input "carne"
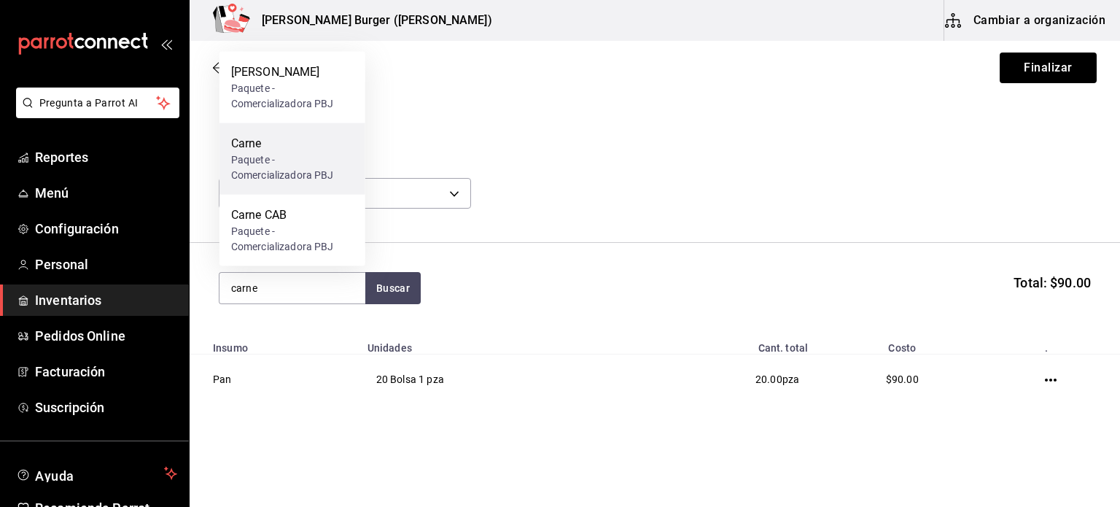
click at [224, 148] on div "Carne Paquete - Comercializadora PBJ" at bounding box center [292, 158] width 146 height 71
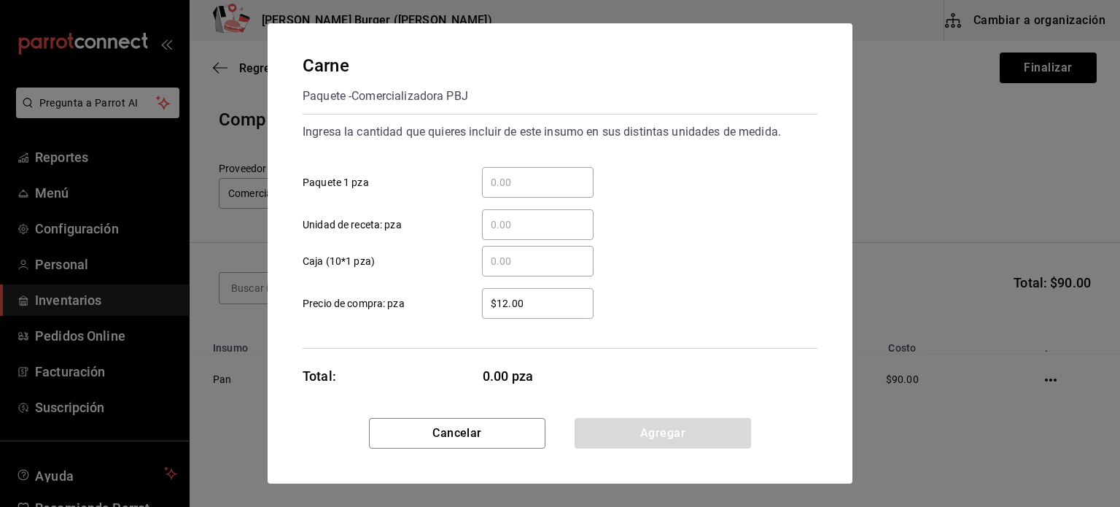
click at [539, 190] on input "​ Paquete 1 pza" at bounding box center [538, 182] width 112 height 17
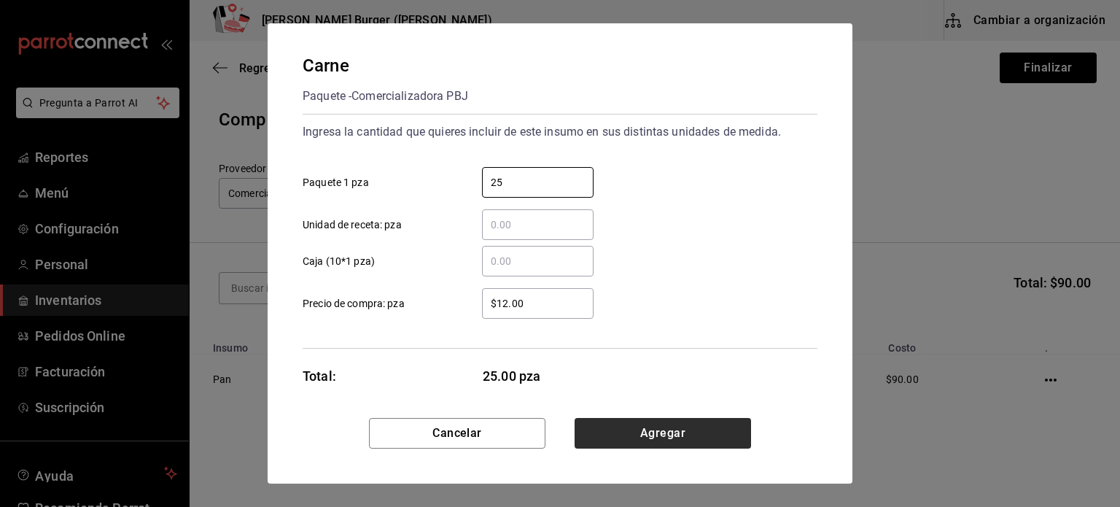
type input "25"
click at [659, 445] on button "Agregar" at bounding box center [663, 433] width 176 height 31
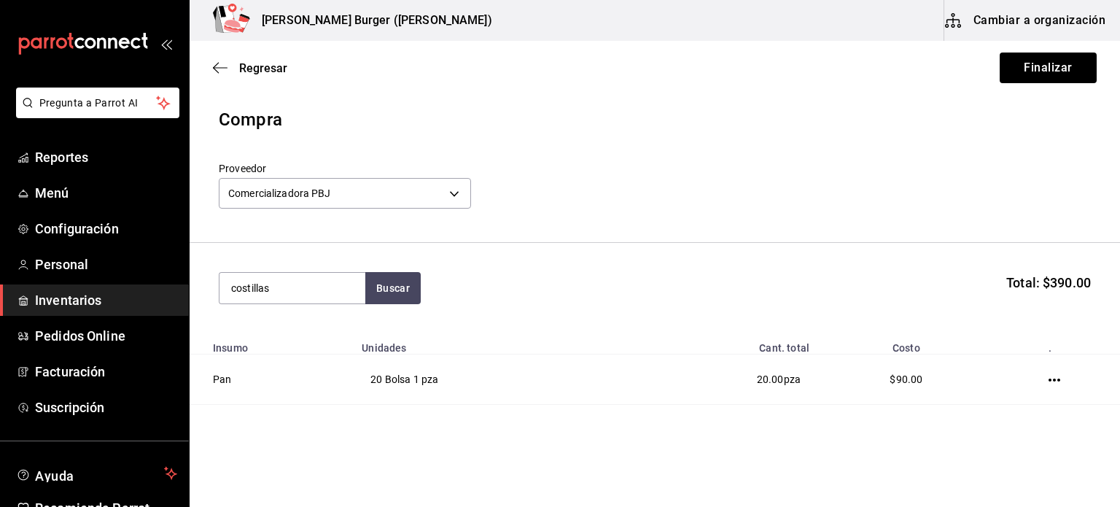
type input "costillas"
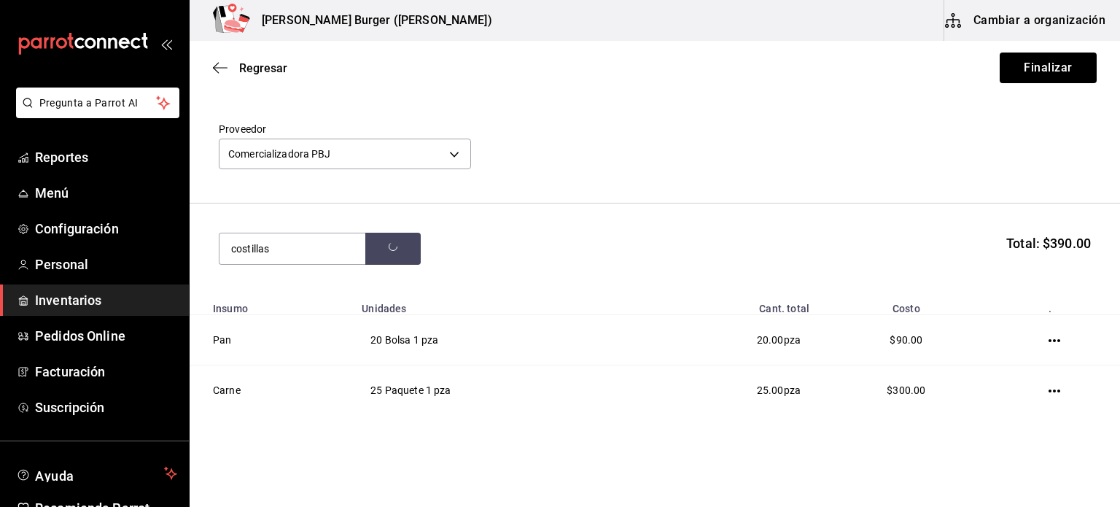
scroll to position [76, 0]
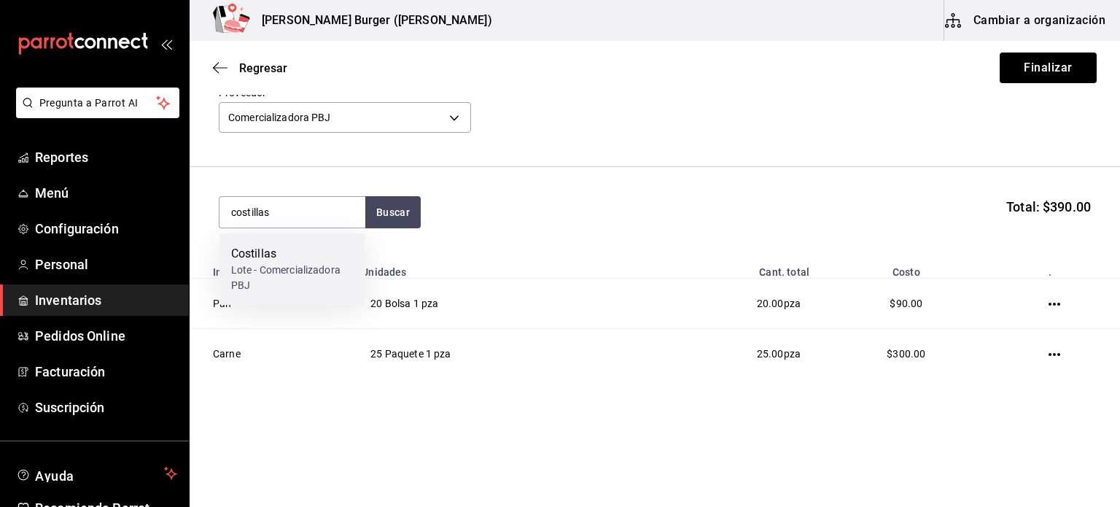
click at [300, 251] on div "Costillas" at bounding box center [292, 253] width 122 height 17
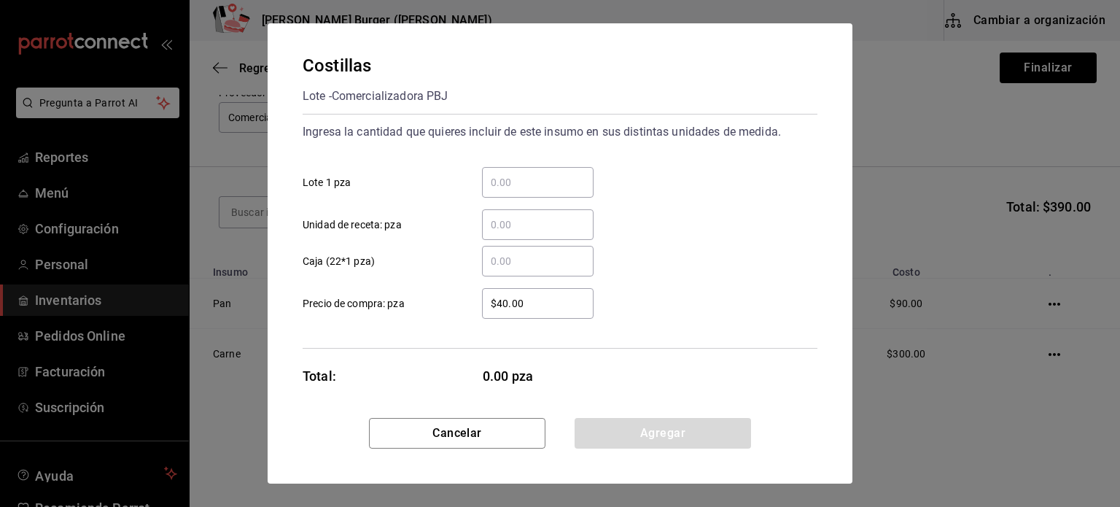
click at [531, 180] on input "​ Lote 1 pza" at bounding box center [538, 182] width 112 height 17
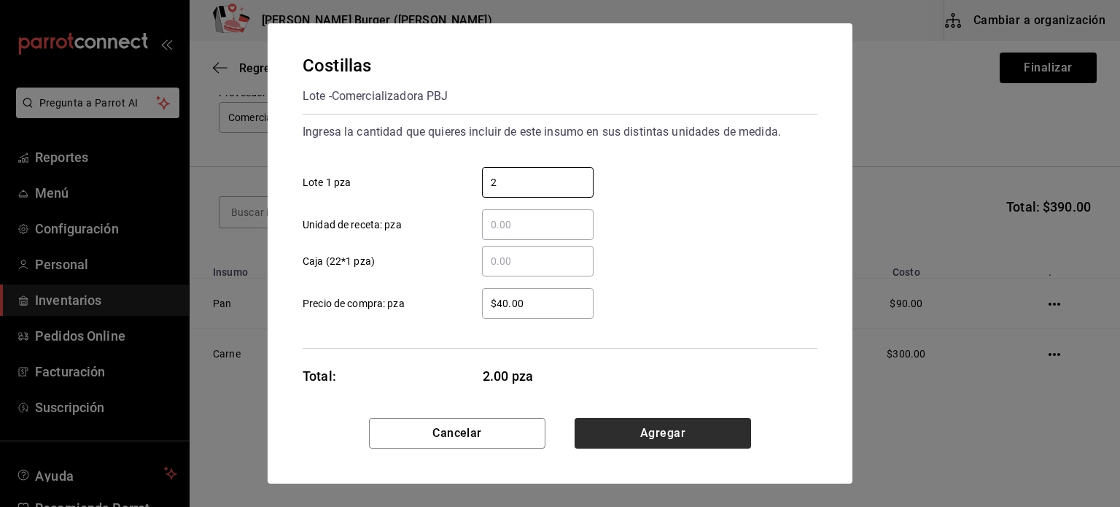
type input "2"
click at [682, 431] on button "Agregar" at bounding box center [663, 433] width 176 height 31
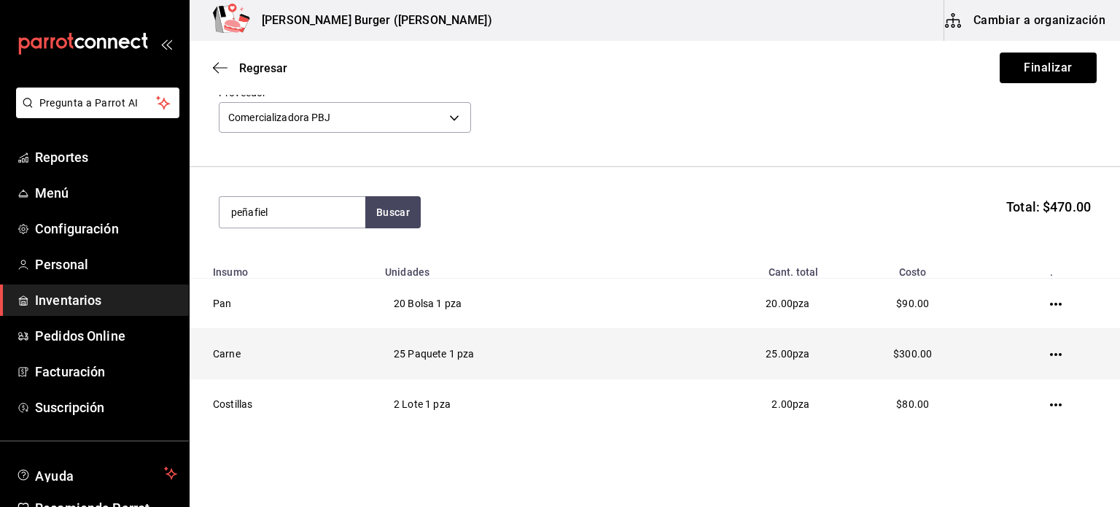
type input "peñafiel"
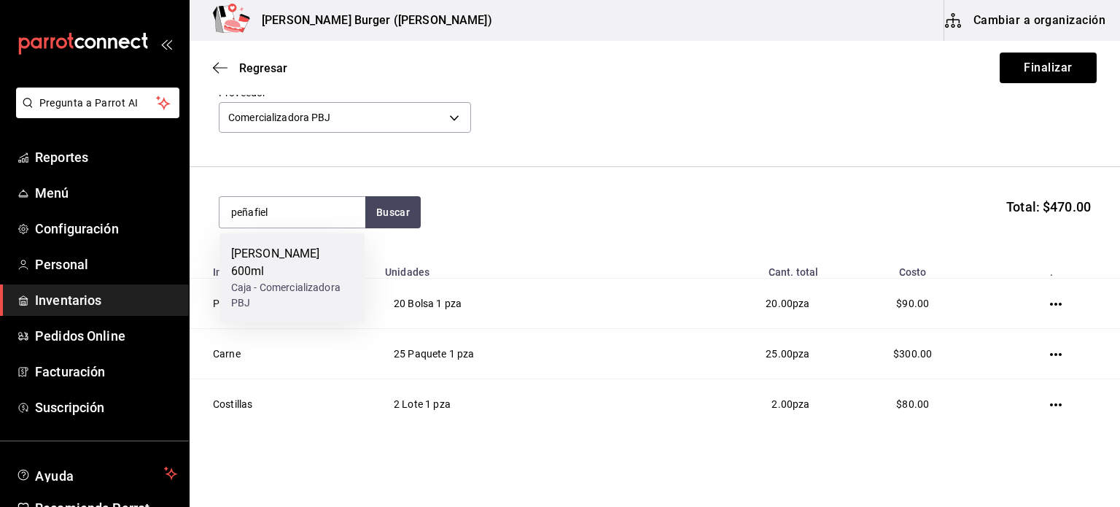
click at [269, 280] on div "Caja - Comercializadora PBJ" at bounding box center [292, 295] width 122 height 31
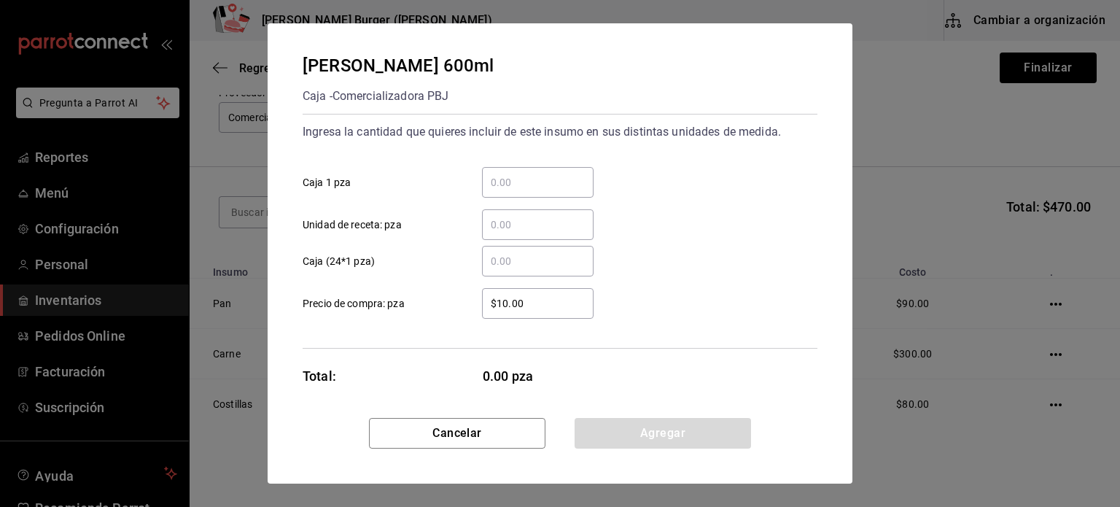
click at [491, 179] on input "​ Caja 1 pza" at bounding box center [538, 182] width 112 height 17
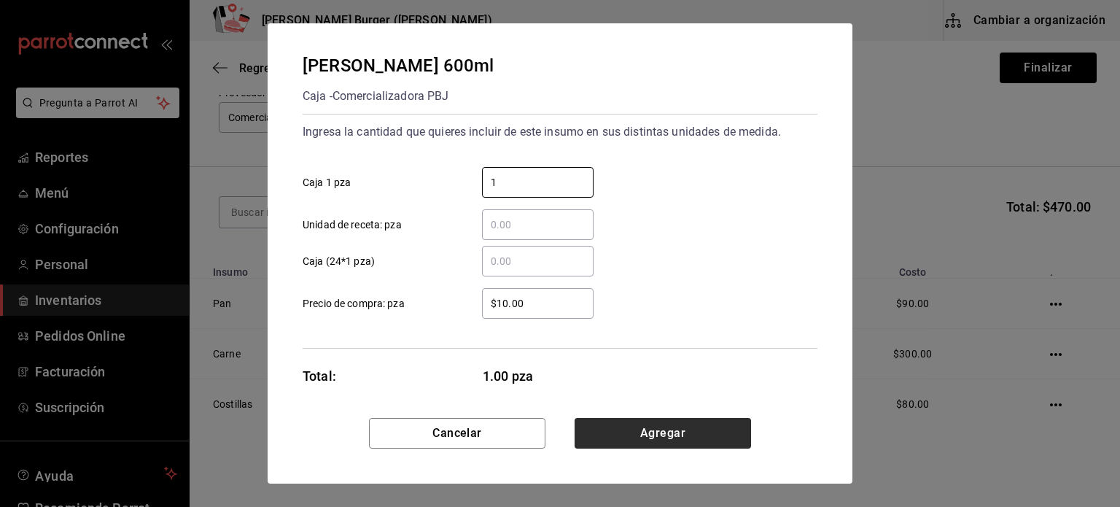
type input "1"
click at [680, 426] on button "Agregar" at bounding box center [663, 433] width 176 height 31
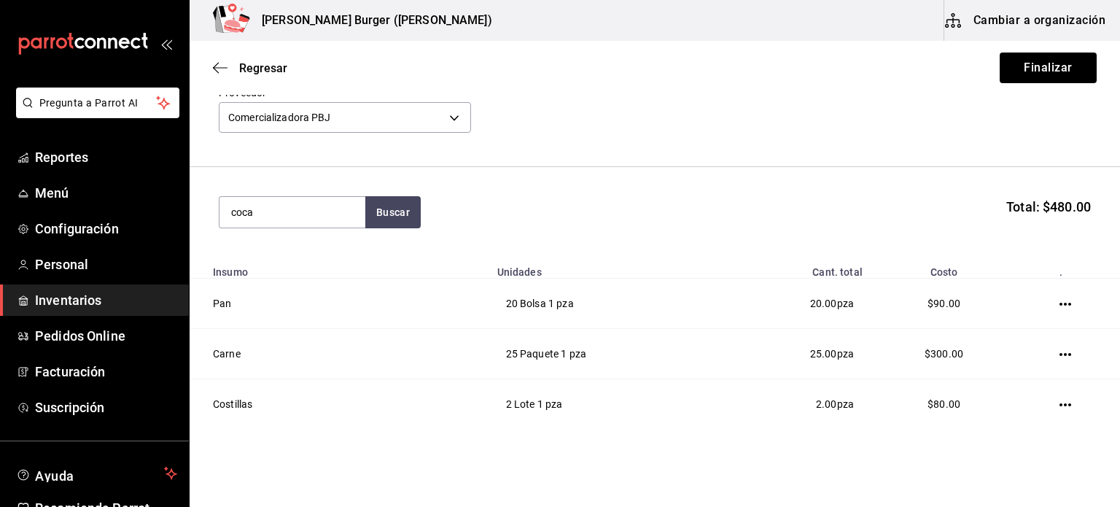
type input "coca"
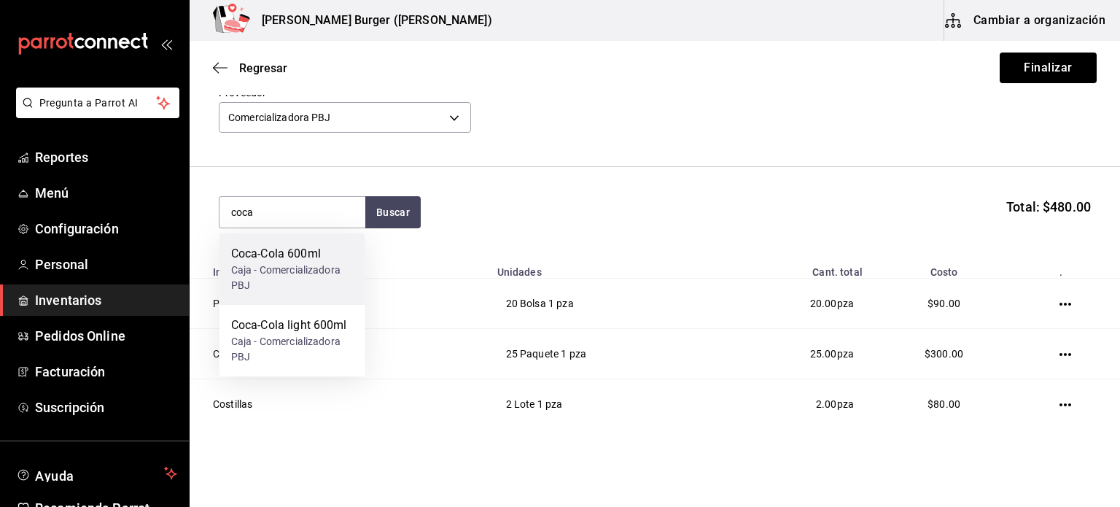
click at [338, 298] on div "Coca-Cola 600ml Caja - Comercializadora PBJ" at bounding box center [292, 268] width 146 height 71
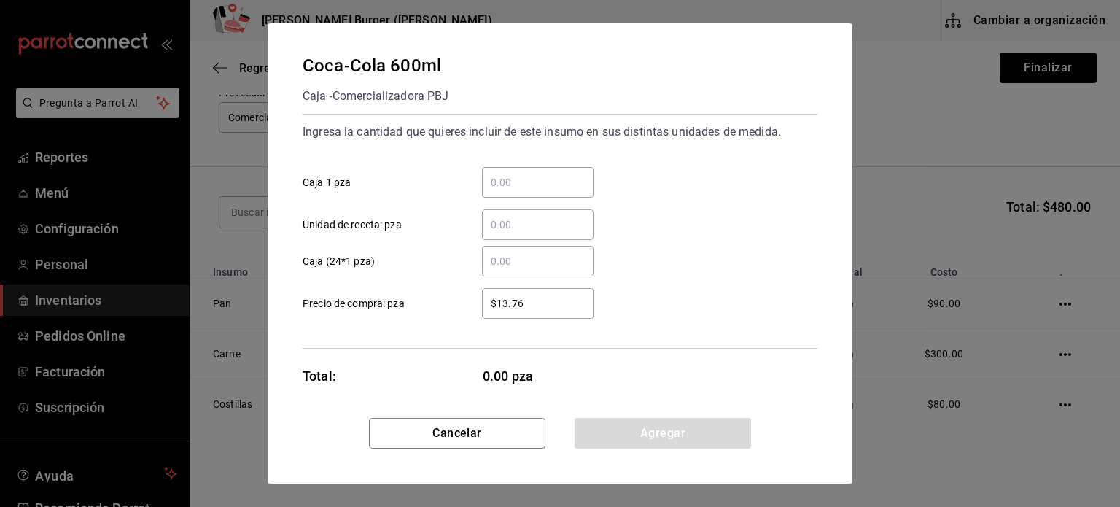
click at [550, 183] on input "​ Caja 1 pza" at bounding box center [538, 182] width 112 height 17
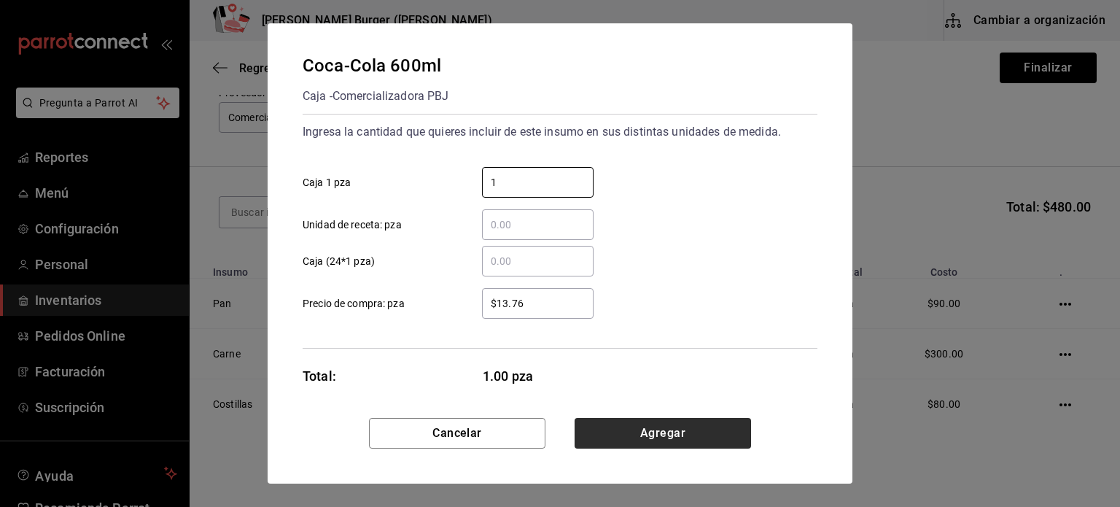
type input "1"
click at [642, 422] on button "Agregar" at bounding box center [663, 433] width 176 height 31
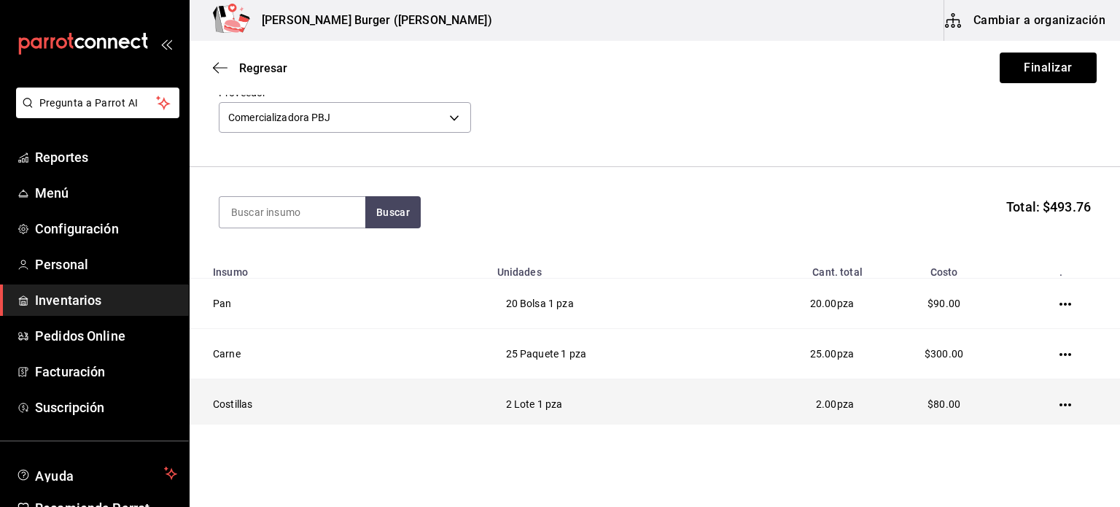
scroll to position [227, 0]
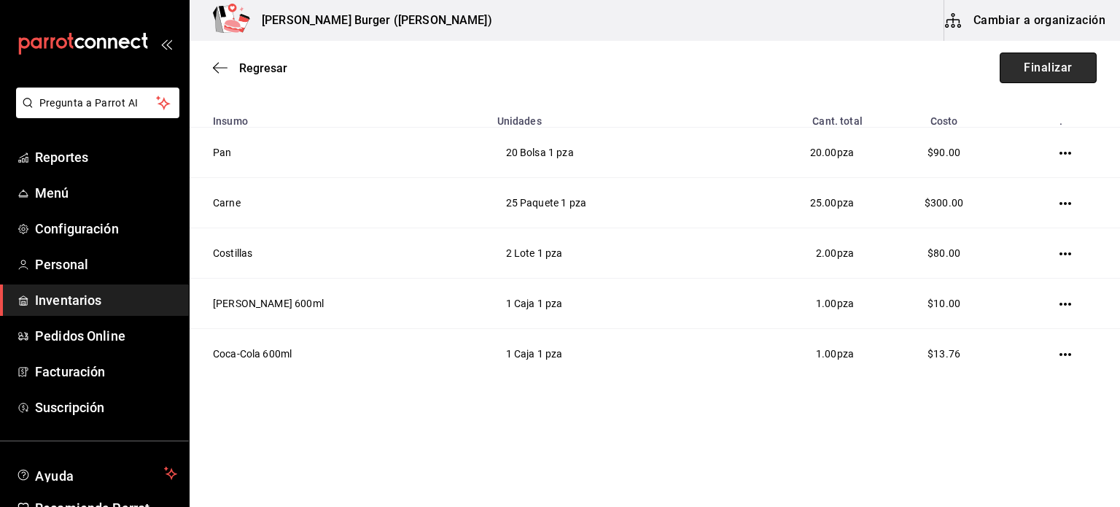
click at [1021, 74] on button "Finalizar" at bounding box center [1048, 67] width 97 height 31
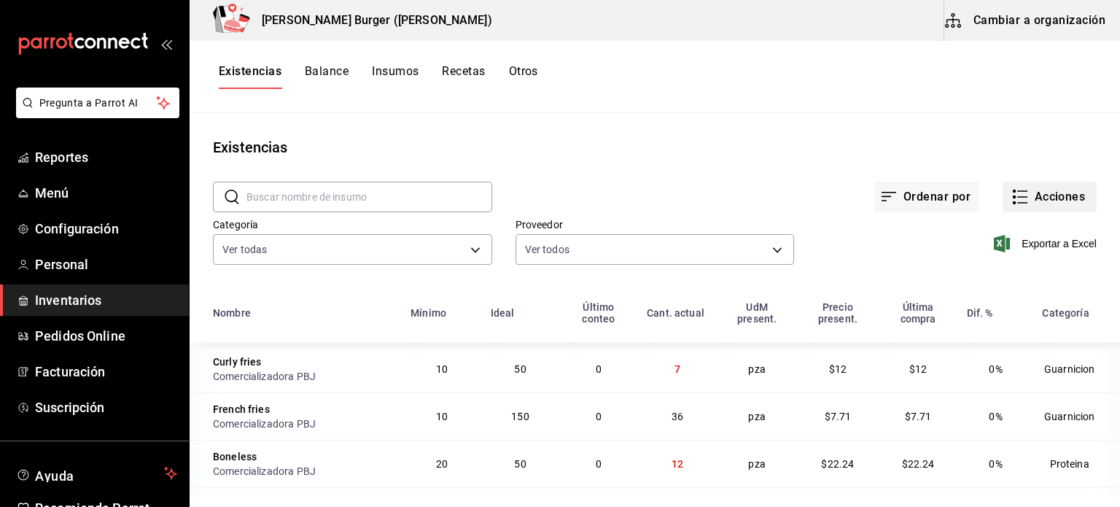
click at [1032, 187] on button "Acciones" at bounding box center [1050, 197] width 94 height 31
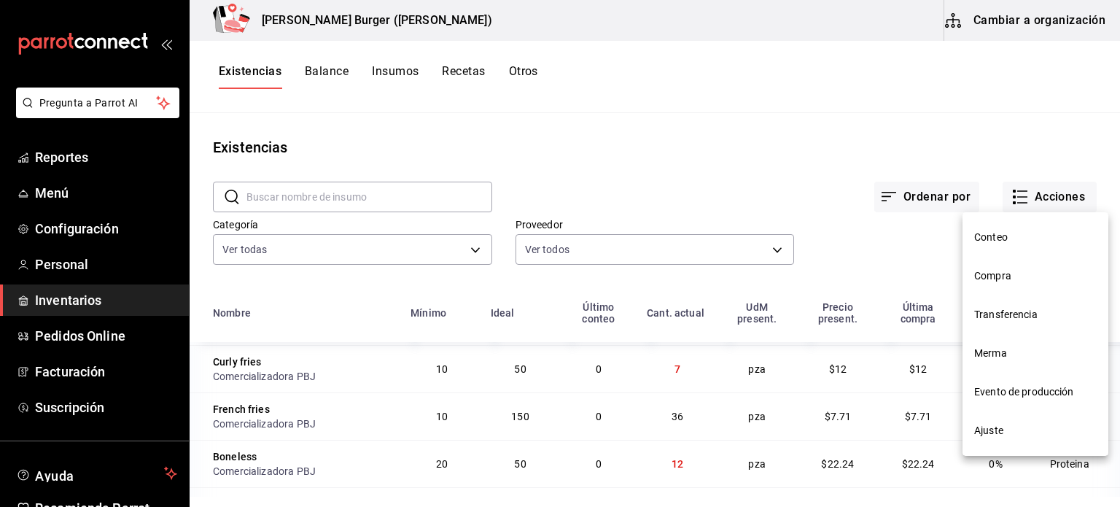
click at [1004, 276] on span "Compra" at bounding box center [1035, 275] width 122 height 15
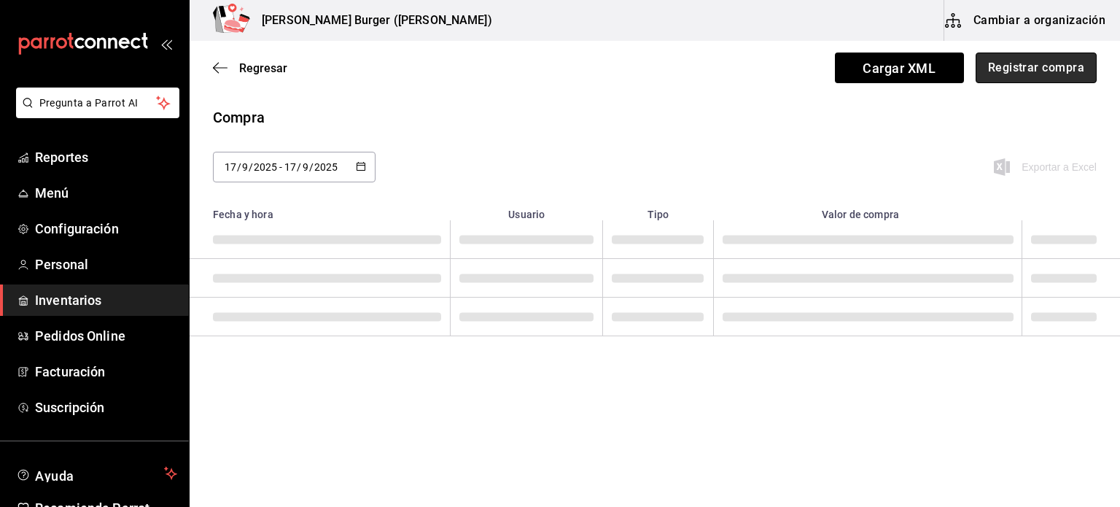
click at [1024, 76] on button "Registrar compra" at bounding box center [1036, 67] width 121 height 31
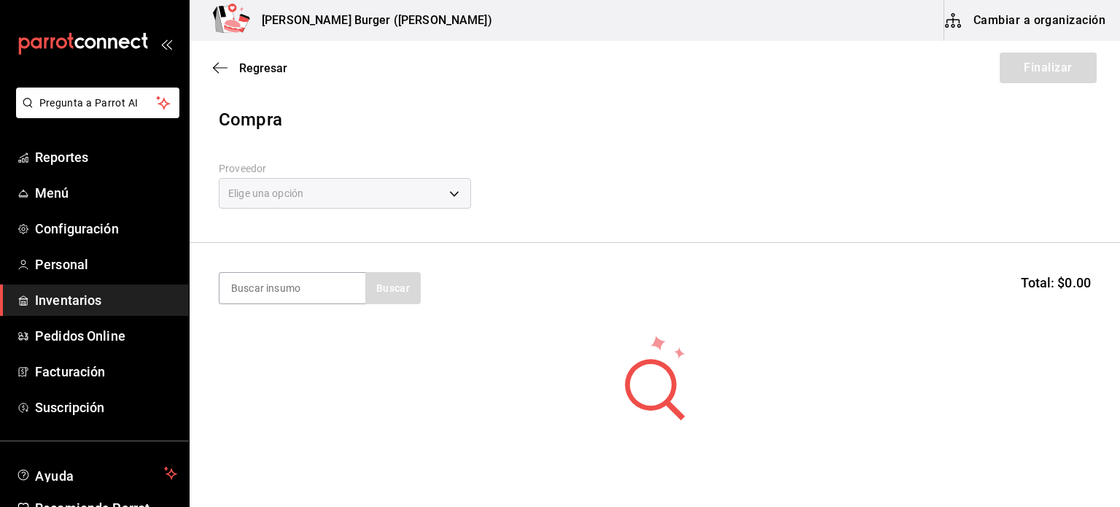
click at [383, 186] on div "Elige una opción" at bounding box center [345, 193] width 252 height 31
click at [437, 198] on body "Pregunta a Parrot AI Reportes Menú Configuración Personal Inventarios Pedidos O…" at bounding box center [560, 212] width 1120 height 424
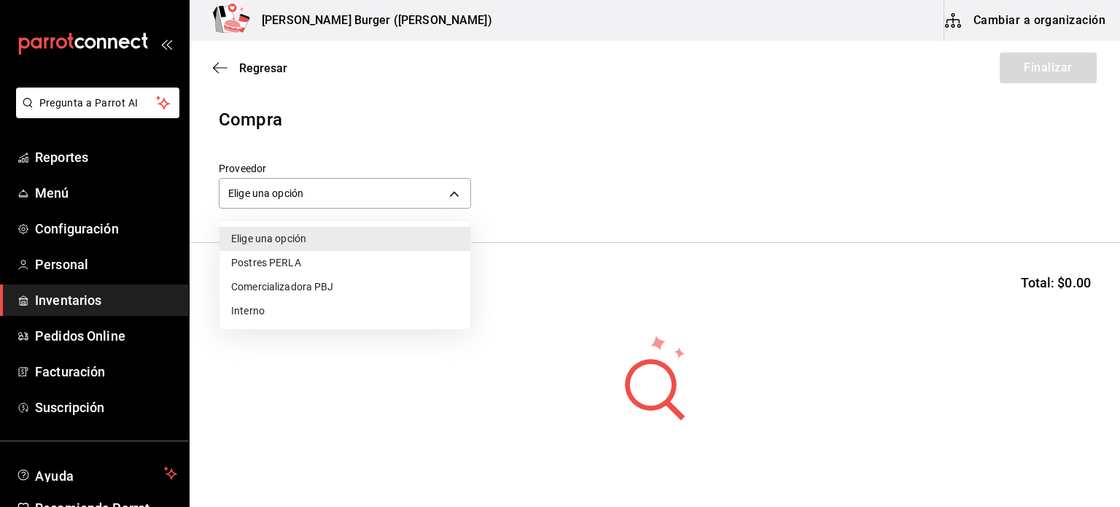
drag, startPoint x: 376, startPoint y: 282, endPoint x: 354, endPoint y: 281, distance: 22.6
click at [376, 282] on li "Comercializadora PBJ" at bounding box center [344, 287] width 251 height 24
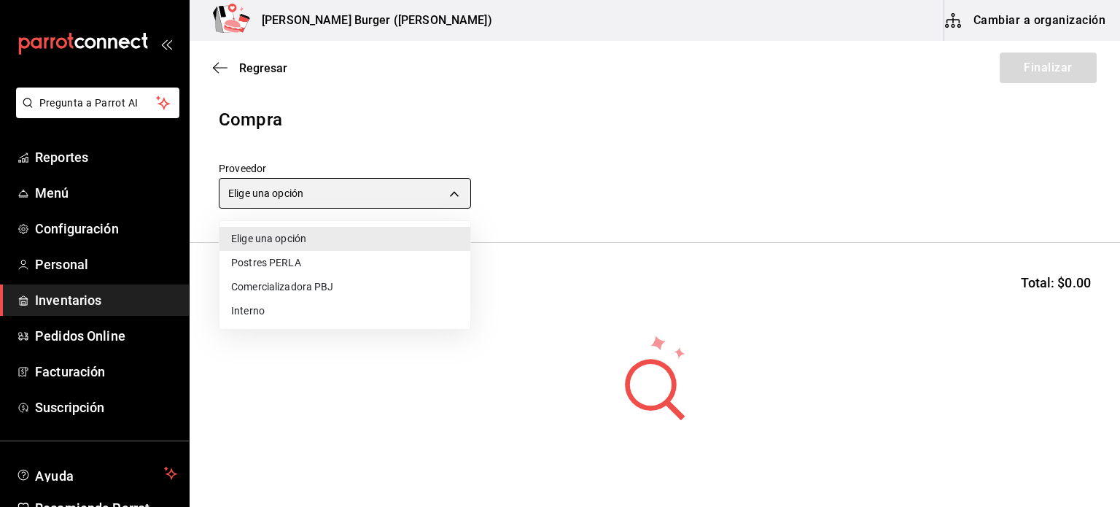
type input "73989370-521d-4bc8-8ea0-0c8e3494ddd7"
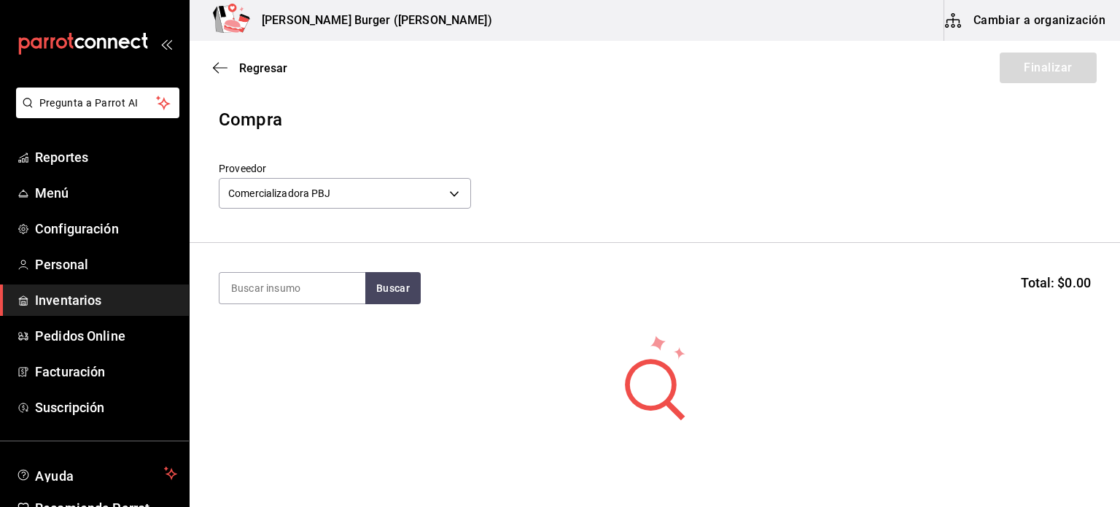
click at [306, 281] on input at bounding box center [292, 288] width 146 height 31
type input "french"
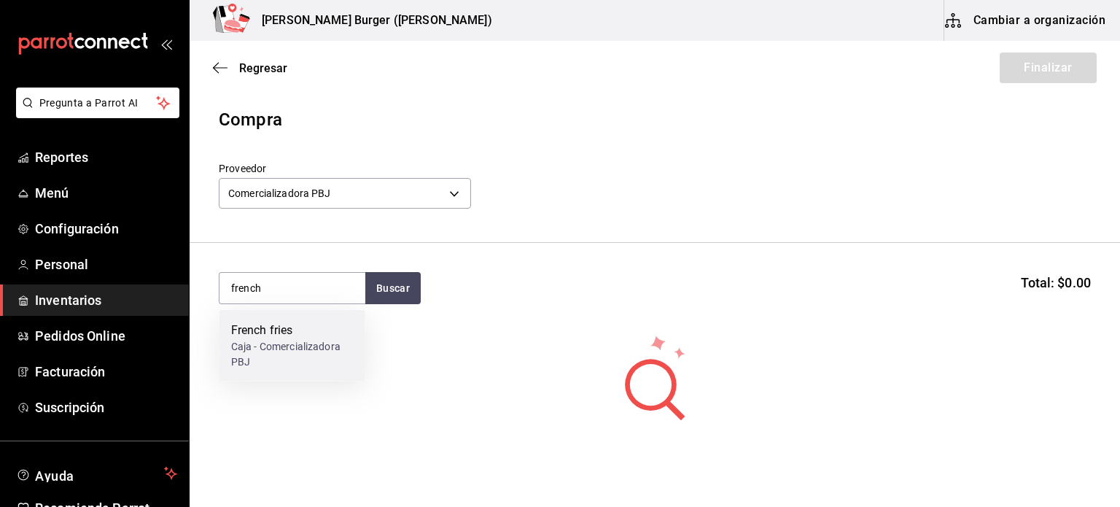
click at [246, 338] on div "French fries" at bounding box center [292, 330] width 122 height 17
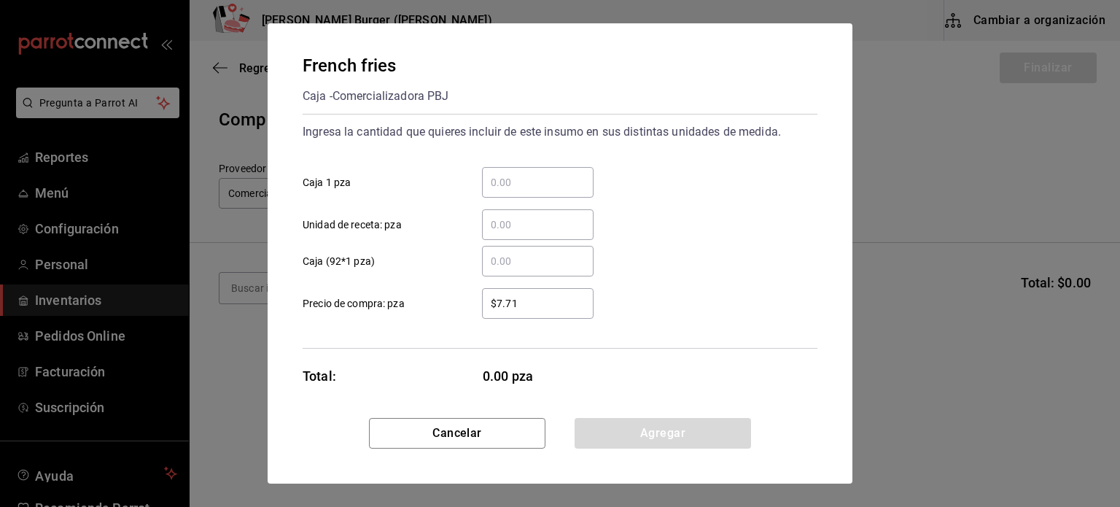
click at [545, 168] on div "​" at bounding box center [538, 182] width 112 height 31
click at [545, 174] on input "​ Caja 1 pza" at bounding box center [538, 182] width 112 height 17
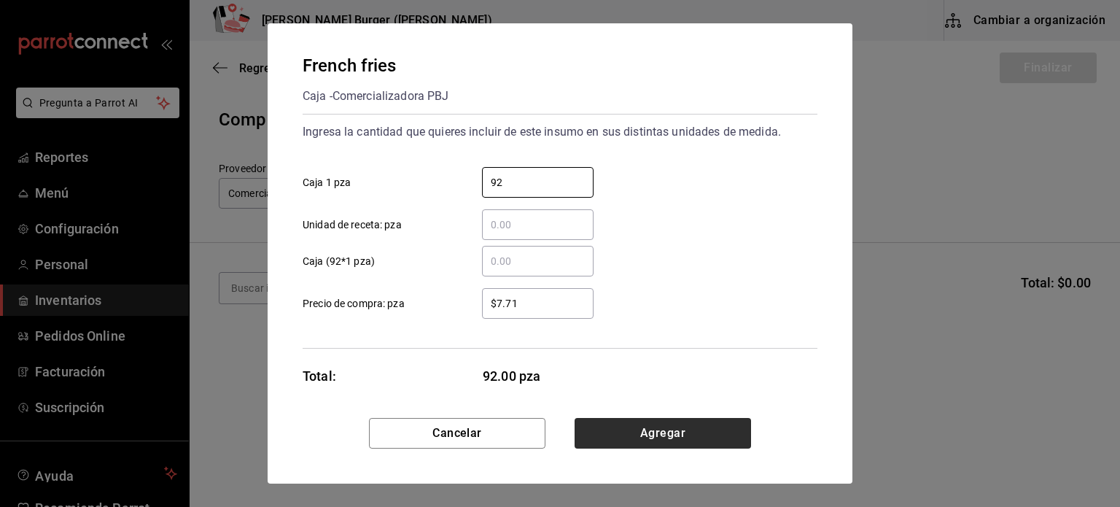
type input "92"
click at [639, 423] on button "Agregar" at bounding box center [663, 433] width 176 height 31
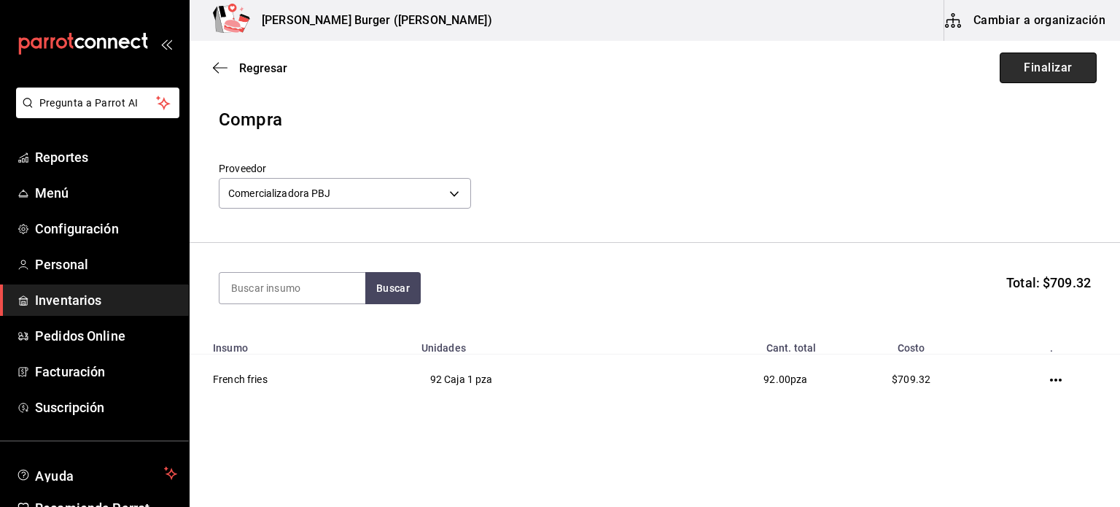
click at [1000, 69] on button "Finalizar" at bounding box center [1048, 67] width 97 height 31
